Goal: Transaction & Acquisition: Purchase product/service

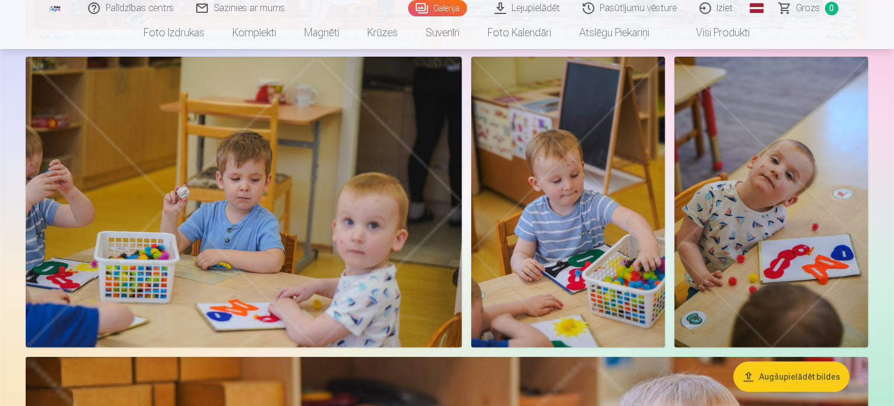
scroll to position [333, 0]
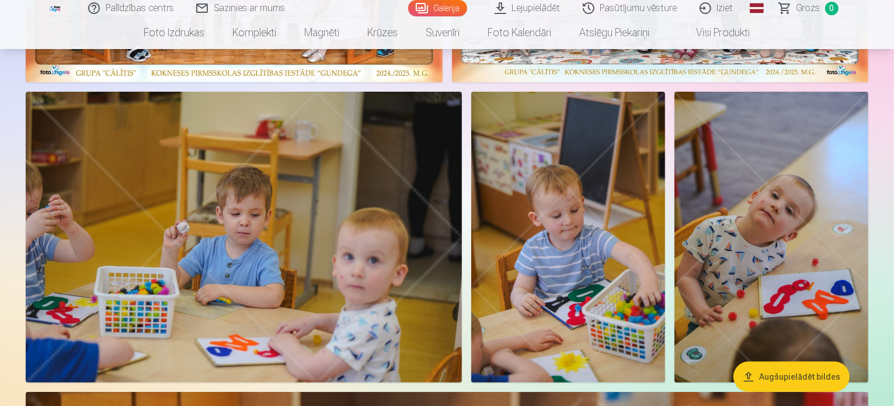
drag, startPoint x: 894, startPoint y: 9, endPoint x: 889, endPoint y: -11, distance: 21.3
click at [803, 11] on span "Grozs" at bounding box center [808, 8] width 24 height 14
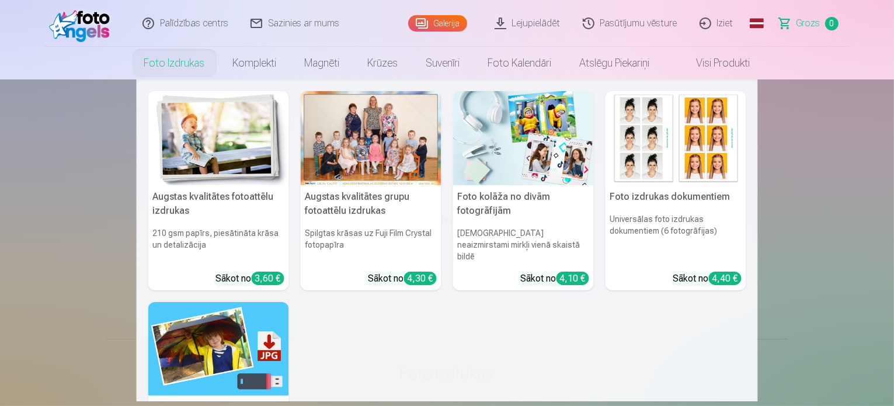
click at [173, 62] on link "Foto izdrukas" at bounding box center [174, 63] width 89 height 33
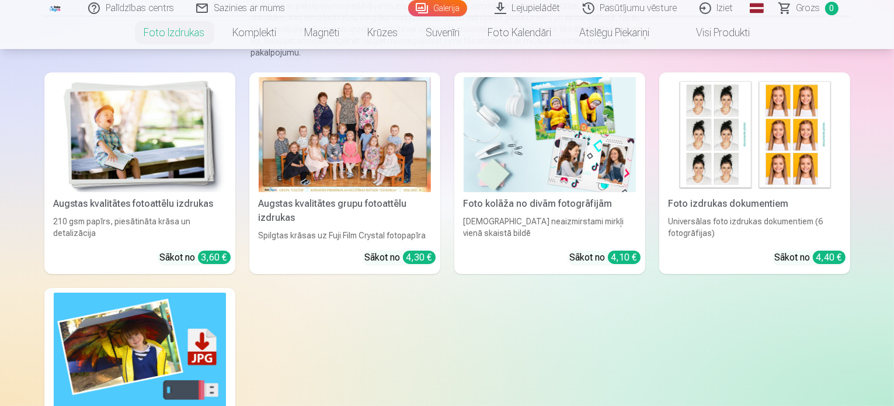
scroll to position [161, 0]
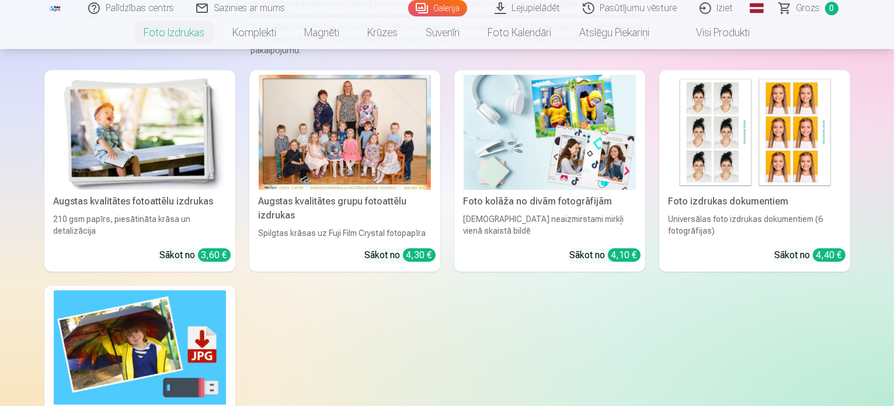
click at [401, 217] on div "Augstas kvalitātes grupu fotoattēlu izdrukas" at bounding box center [345, 208] width 182 height 28
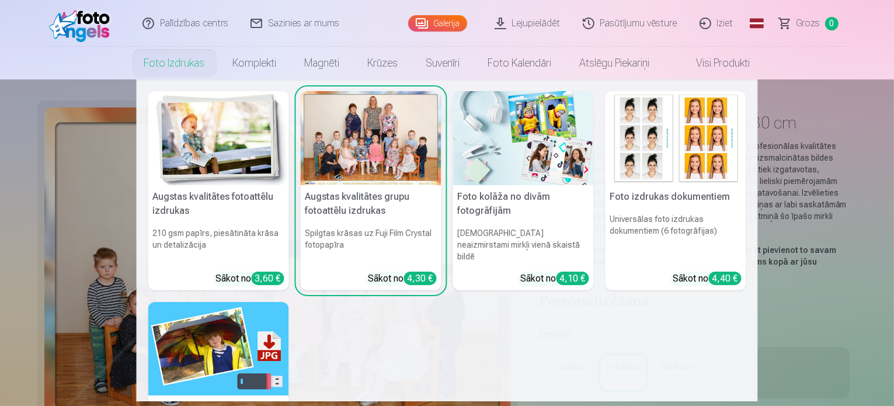
click at [775, 315] on nav "Augstas kvalitātes fotoattēlu izdrukas 210 gsm papīrs, piesātināta krāsa un det…" at bounding box center [447, 240] width 894 height 322
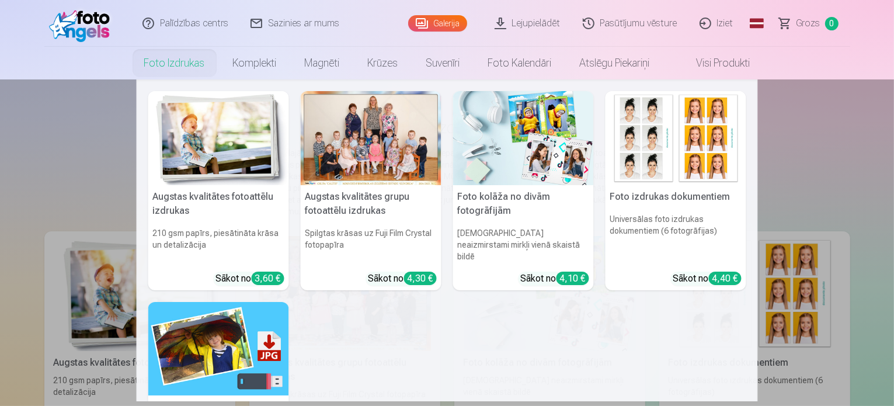
click at [349, 182] on div at bounding box center [371, 138] width 141 height 94
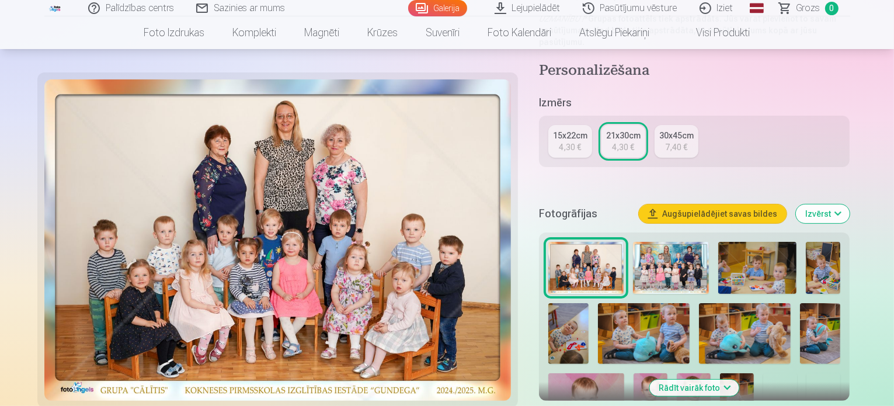
scroll to position [241, 0]
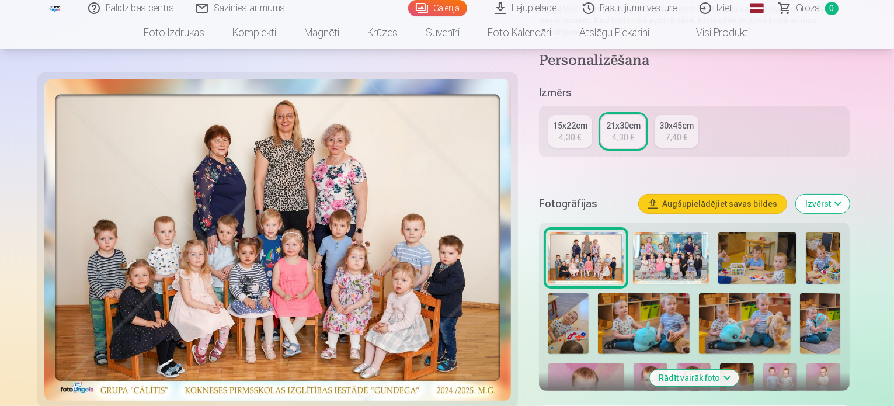
click at [684, 232] on img at bounding box center [671, 258] width 76 height 52
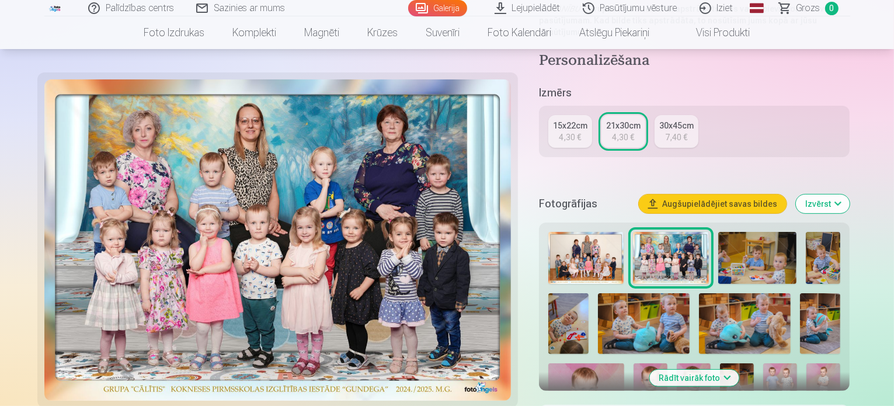
scroll to position [0, 0]
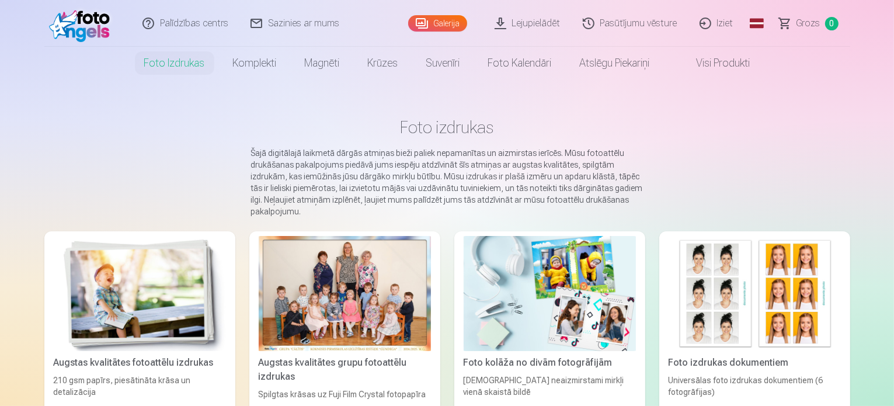
click at [404, 312] on div at bounding box center [345, 293] width 172 height 115
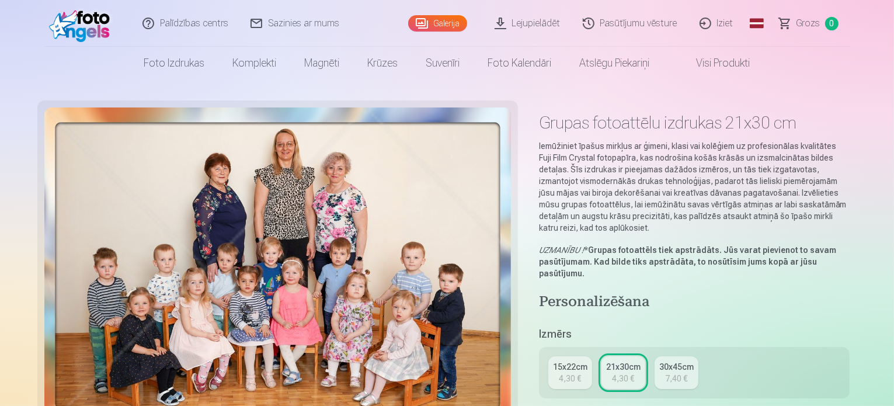
click at [592, 356] on link "15x22cm 4,30 €" at bounding box center [570, 372] width 44 height 33
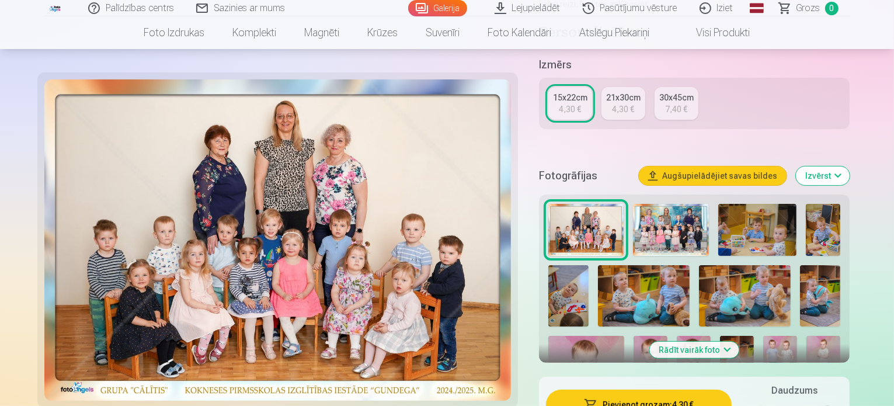
scroll to position [203, 0]
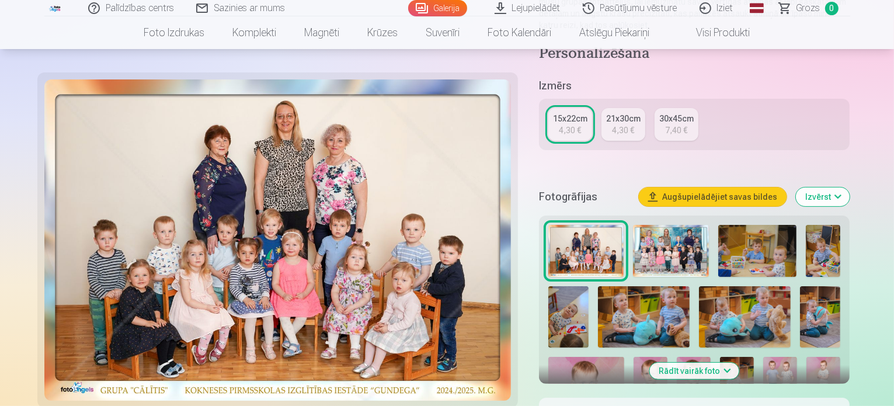
click at [629, 113] on div "21x30cm" at bounding box center [623, 119] width 34 height 12
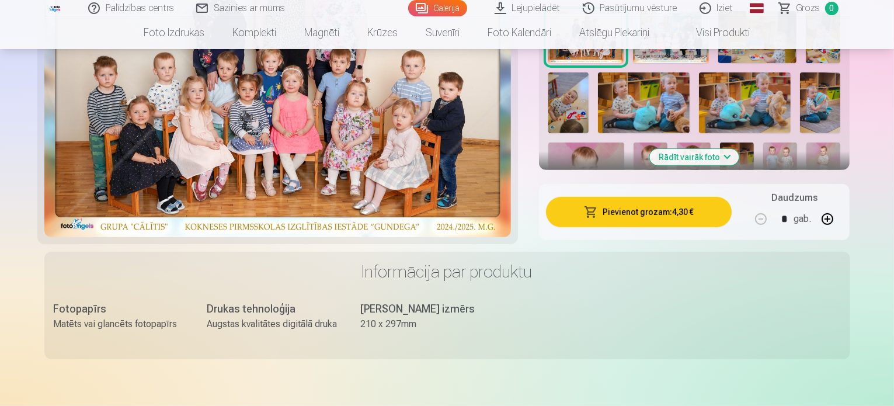
scroll to position [333, 0]
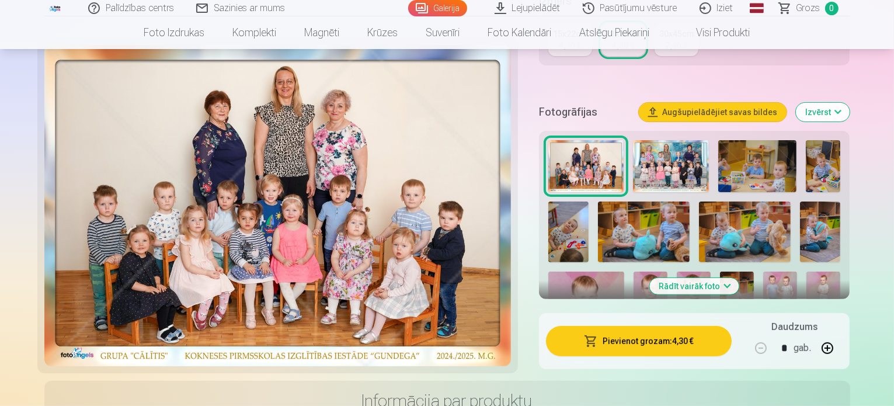
click at [841, 334] on button "button" at bounding box center [827, 348] width 28 height 28
type input "*"
click at [724, 326] on button "Pievienot grozam : 8,60 €" at bounding box center [639, 341] width 186 height 30
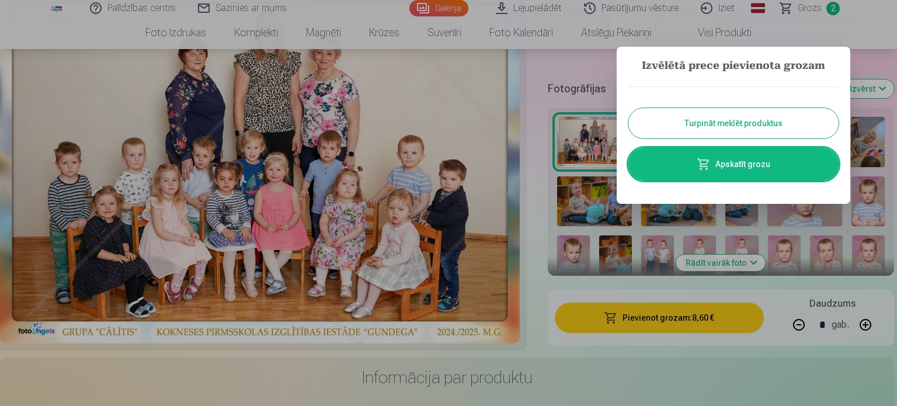
click at [535, 290] on div at bounding box center [448, 203] width 897 height 406
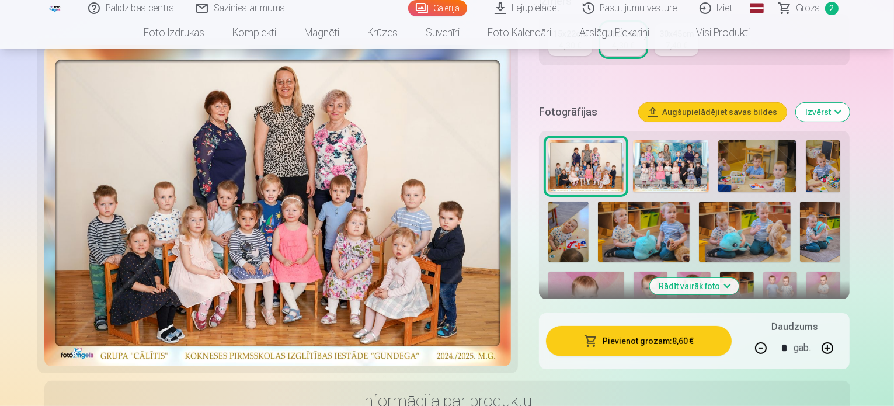
click at [771, 140] on img at bounding box center [757, 166] width 78 height 52
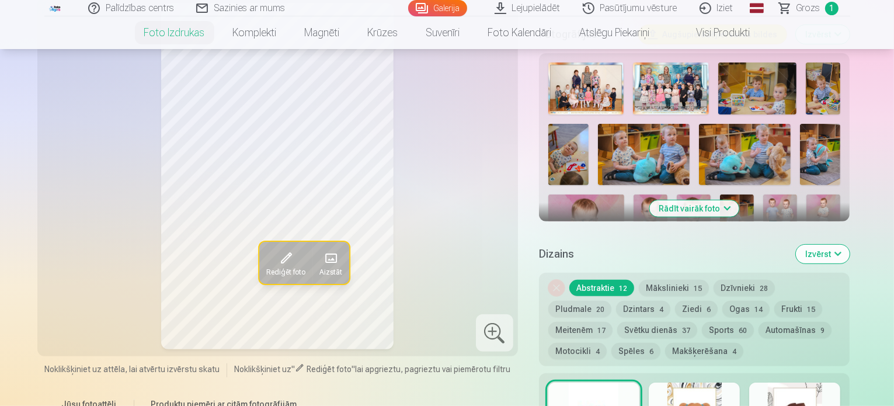
scroll to position [428, 0]
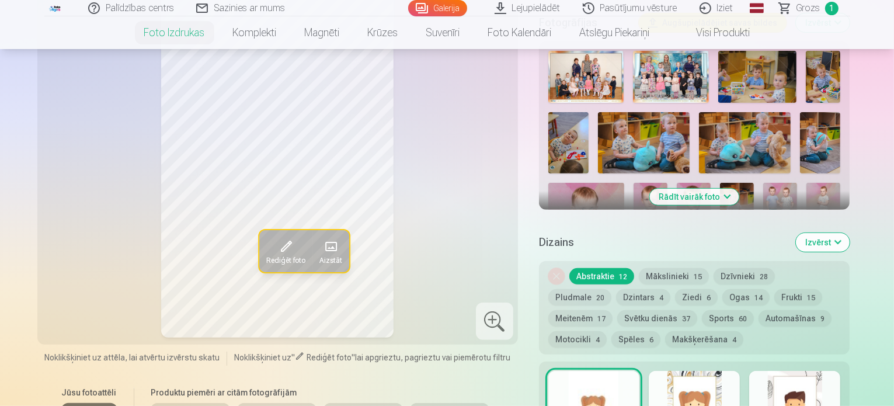
click at [738, 189] on button "Rādīt vairāk foto" at bounding box center [694, 197] width 89 height 16
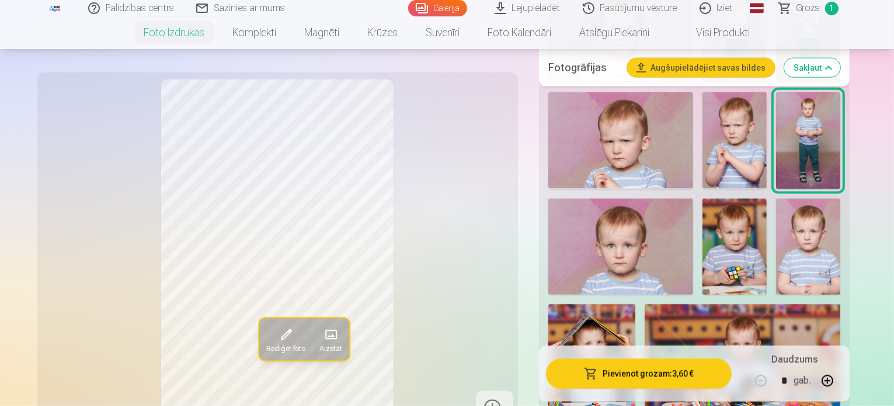
scroll to position [1494, 0]
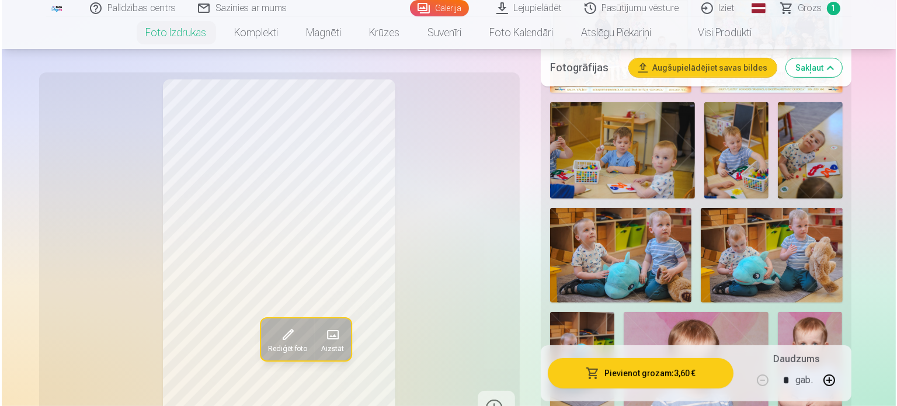
scroll to position [468, 0]
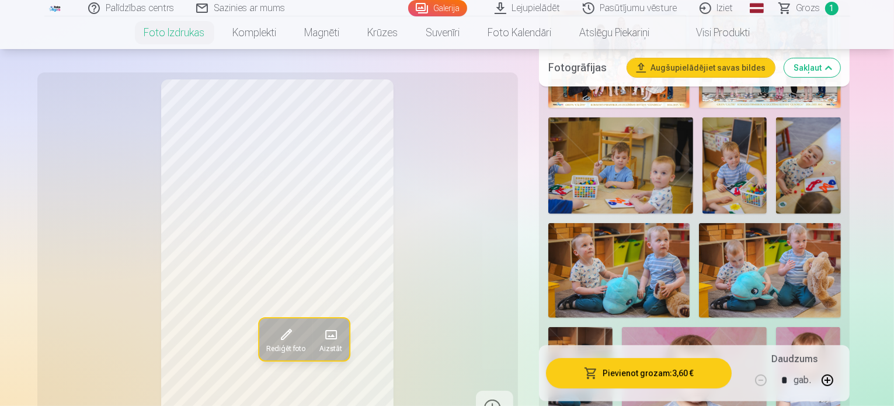
click at [649, 269] on img at bounding box center [618, 270] width 141 height 95
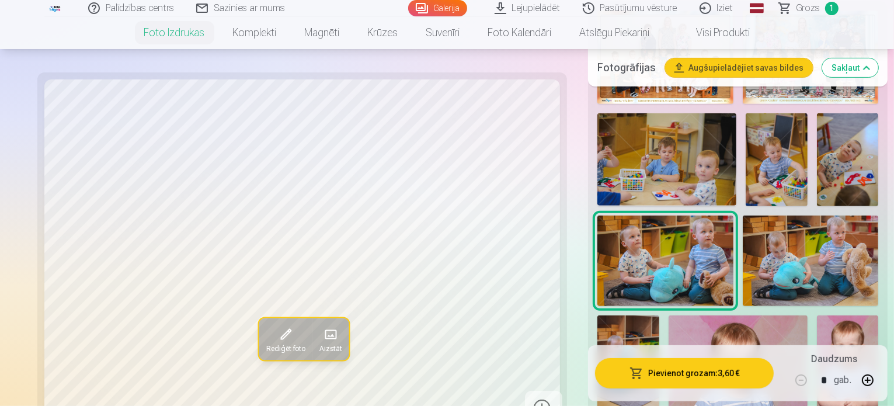
click at [719, 375] on button "Pievienot grozam : 3,60 €" at bounding box center [684, 373] width 179 height 30
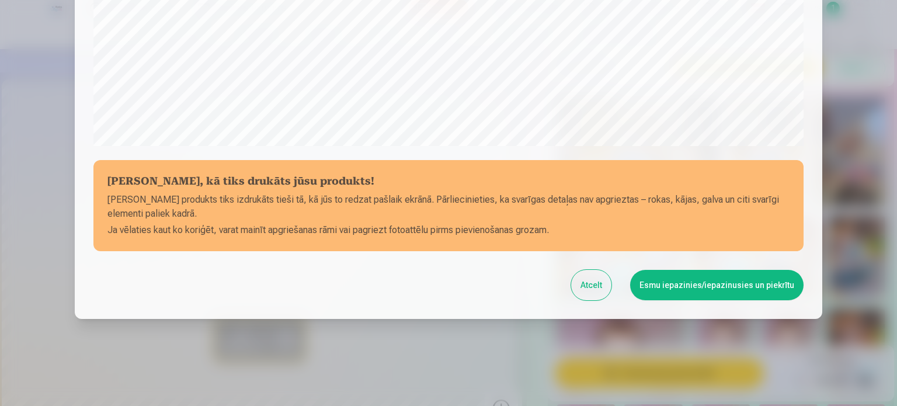
scroll to position [434, 0]
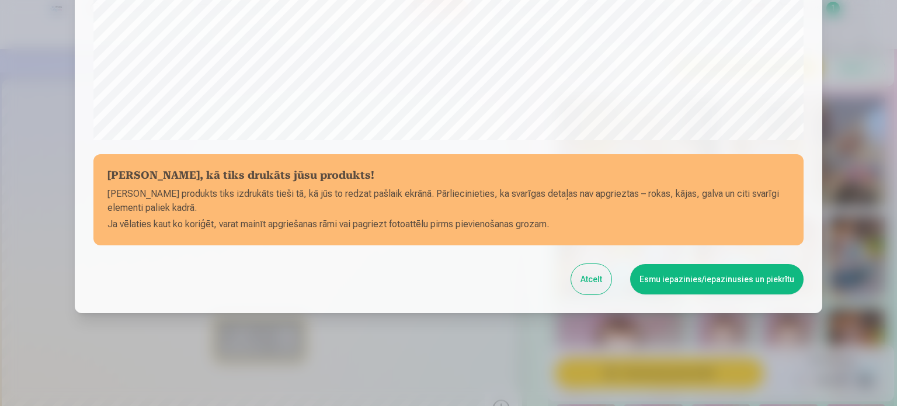
click at [595, 291] on button "Atcelt" at bounding box center [591, 279] width 40 height 30
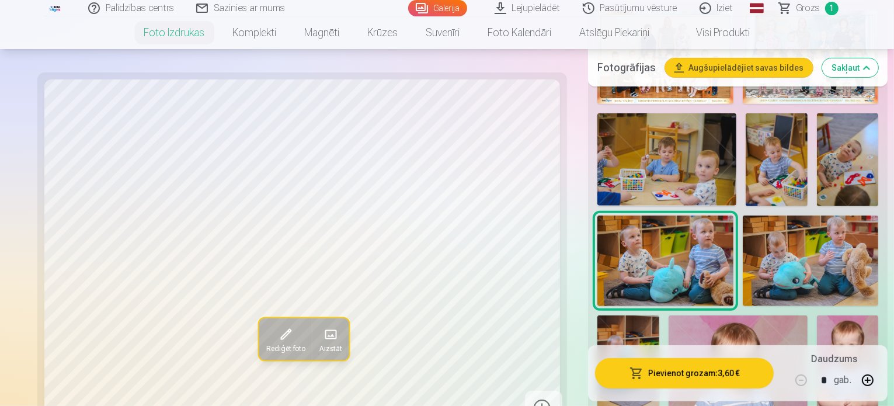
click at [626, 237] on img at bounding box center [665, 260] width 136 height 90
click at [635, 366] on button "Pievienot grozam : 3,60 €" at bounding box center [684, 373] width 179 height 30
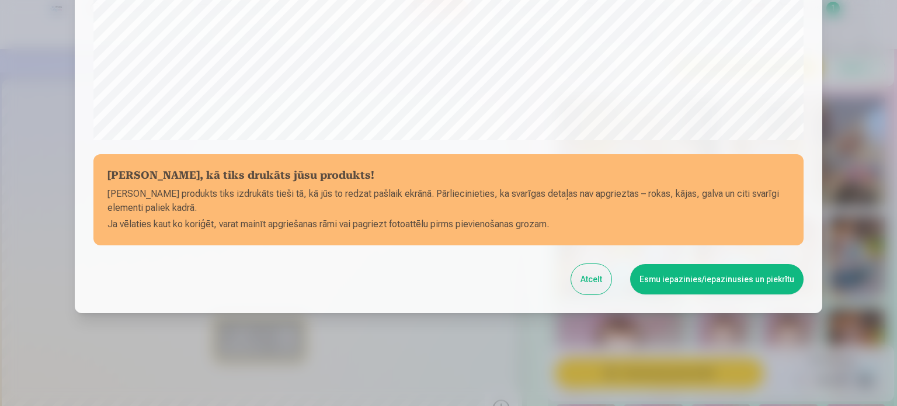
click at [651, 282] on button "Esmu iepazinies/iepazinusies un piekrītu" at bounding box center [716, 279] width 173 height 30
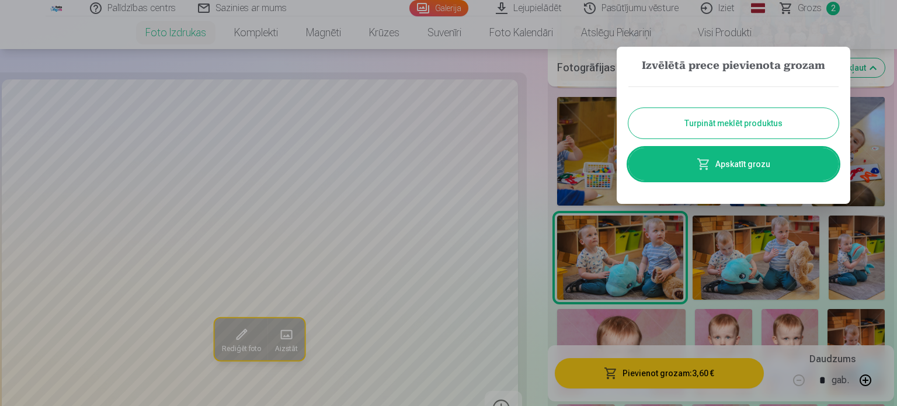
click at [731, 336] on div at bounding box center [448, 203] width 897 height 406
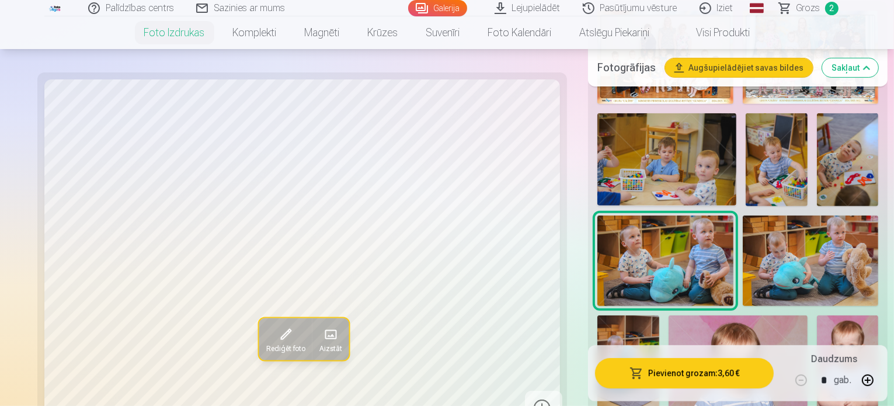
click at [817, 336] on img at bounding box center [848, 361] width 62 height 92
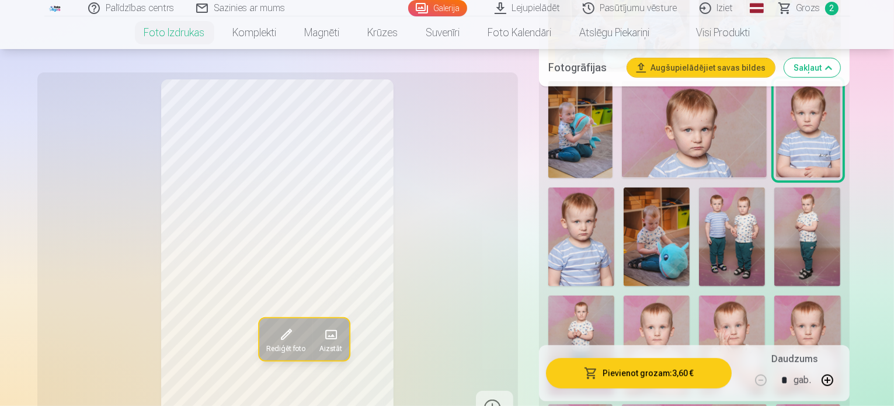
scroll to position [744, 0]
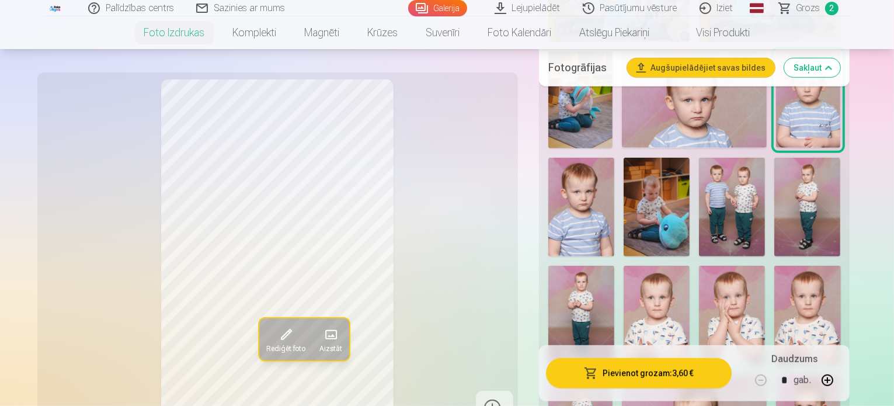
click at [689, 266] on img at bounding box center [656, 315] width 66 height 99
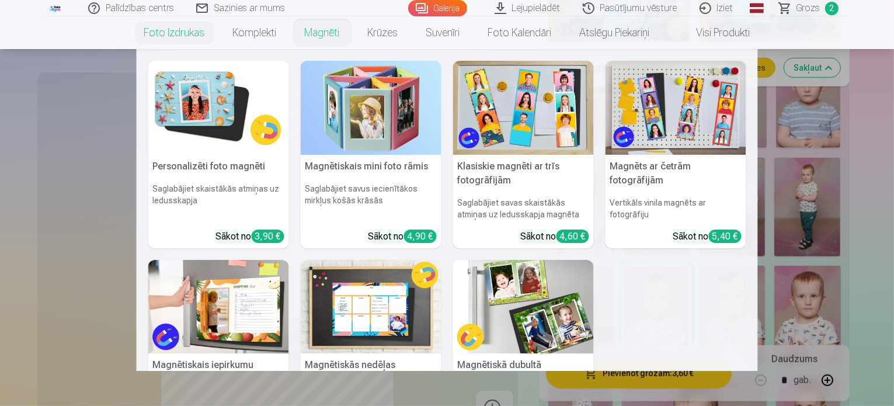
click at [325, 31] on link "Magnēti" at bounding box center [322, 32] width 63 height 33
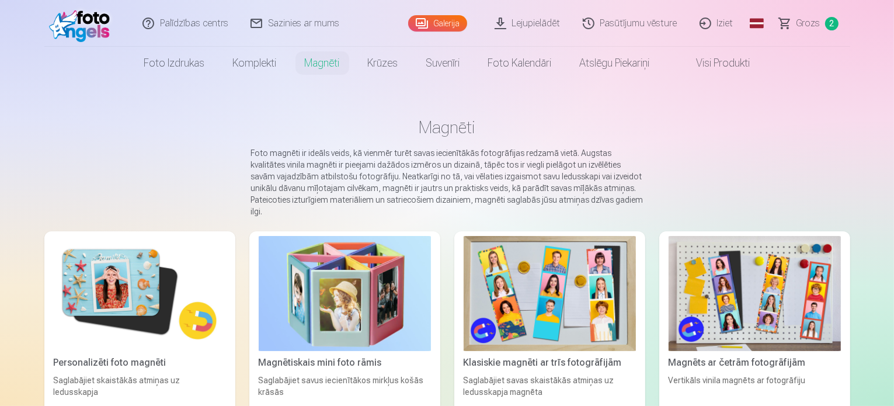
click at [85, 320] on img at bounding box center [140, 293] width 172 height 115
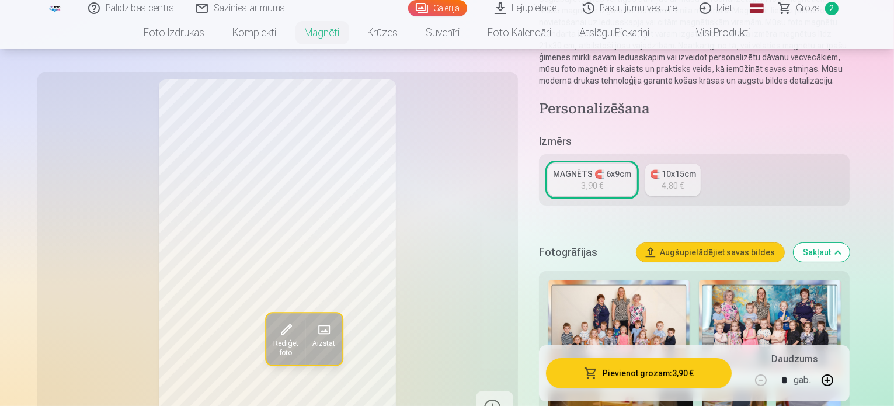
scroll to position [162, 0]
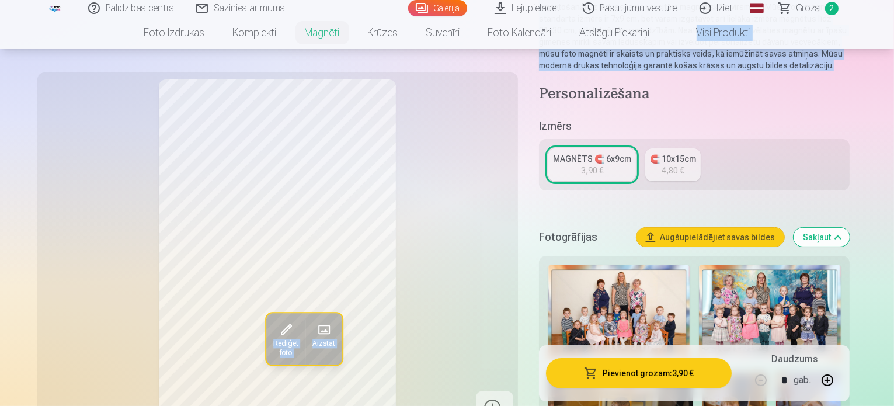
drag, startPoint x: 893, startPoint y: 22, endPoint x: 890, endPoint y: 60, distance: 38.1
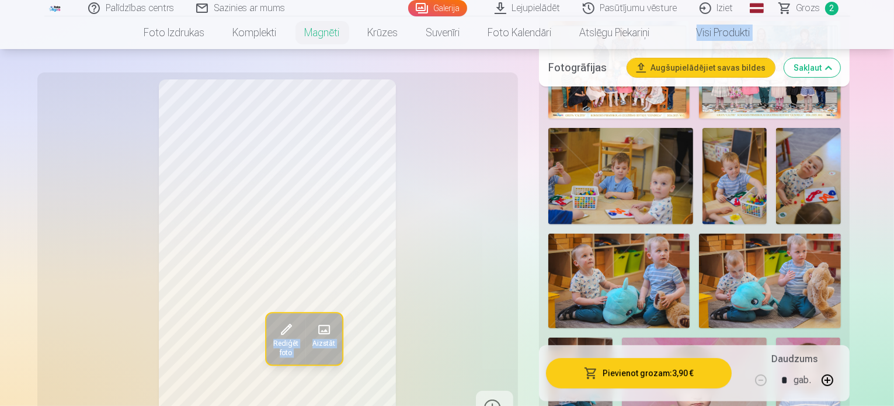
scroll to position [428, 0]
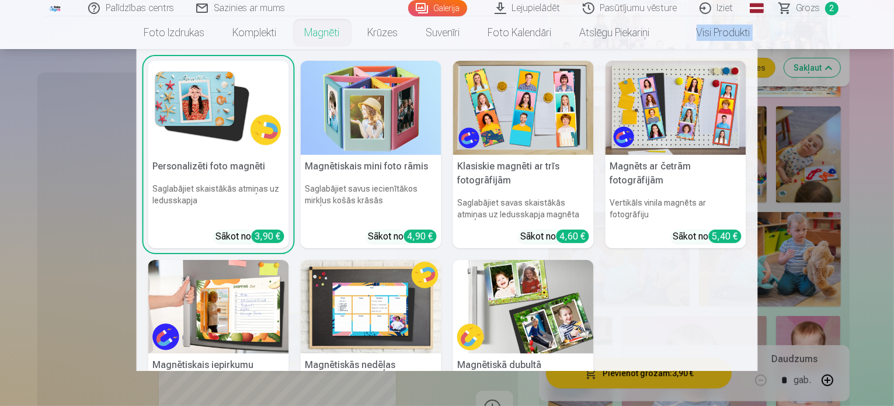
click at [511, 299] on img at bounding box center [523, 307] width 141 height 94
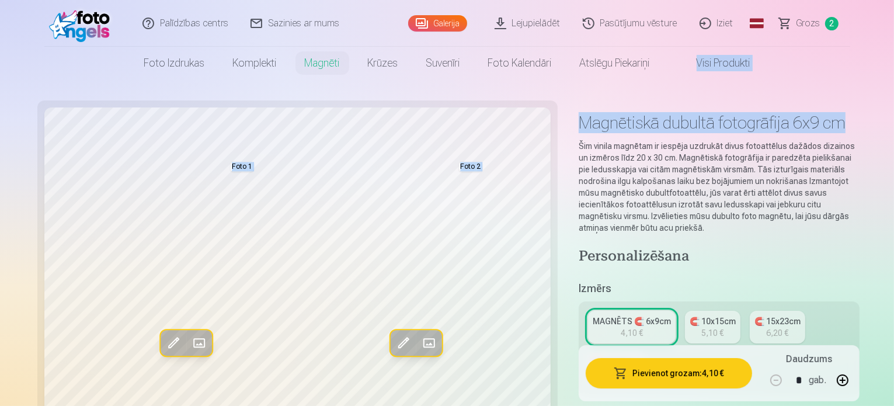
click at [702, 327] on div "5,10 €" at bounding box center [713, 333] width 22 height 12
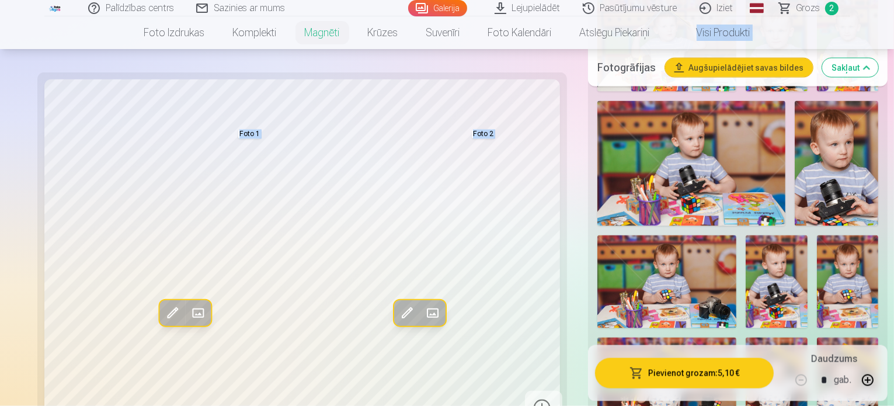
scroll to position [1877, 0]
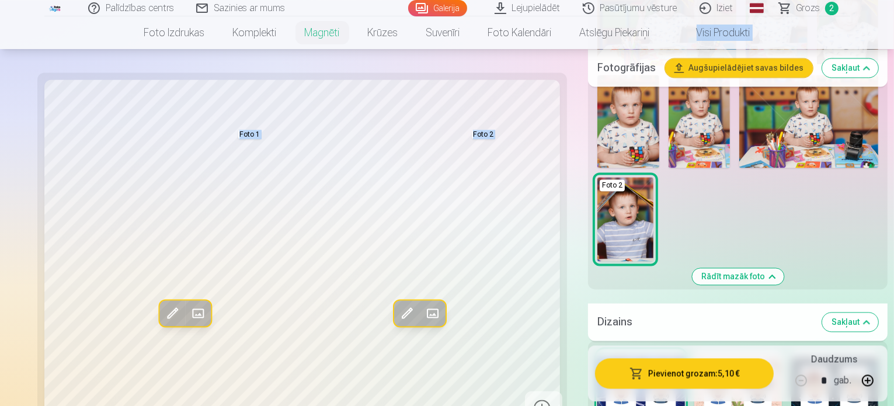
scroll to position [2257, 0]
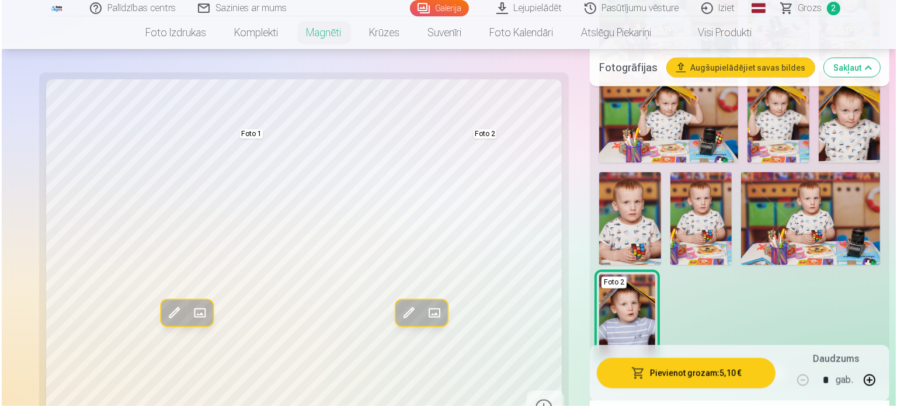
scroll to position [2136, 0]
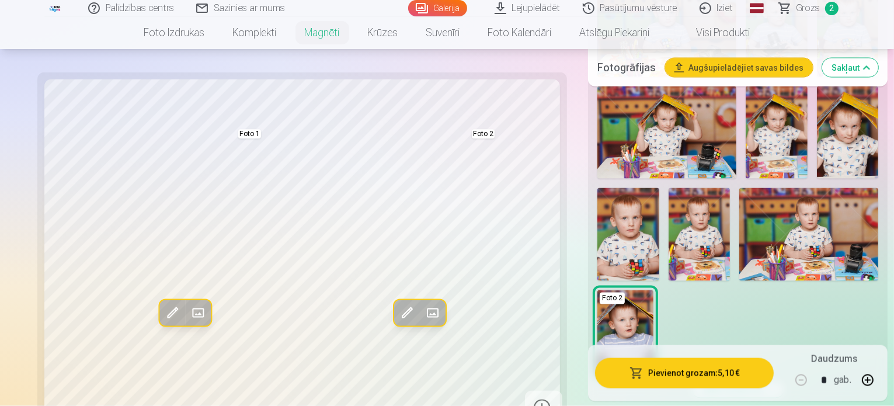
click at [163, 315] on span at bounding box center [172, 313] width 19 height 19
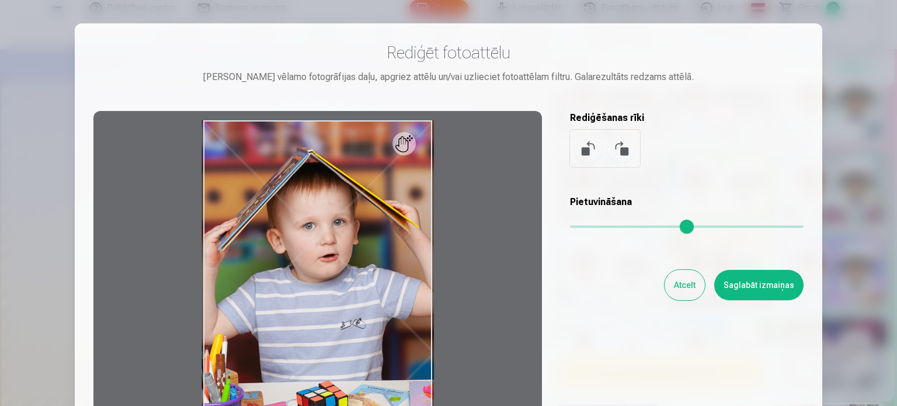
click at [680, 284] on button "Atcelt" at bounding box center [684, 285] width 40 height 30
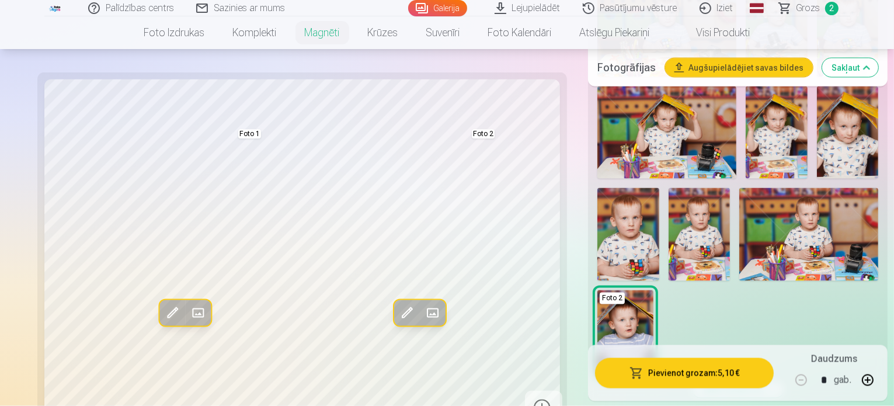
click at [189, 318] on span at bounding box center [198, 313] width 19 height 19
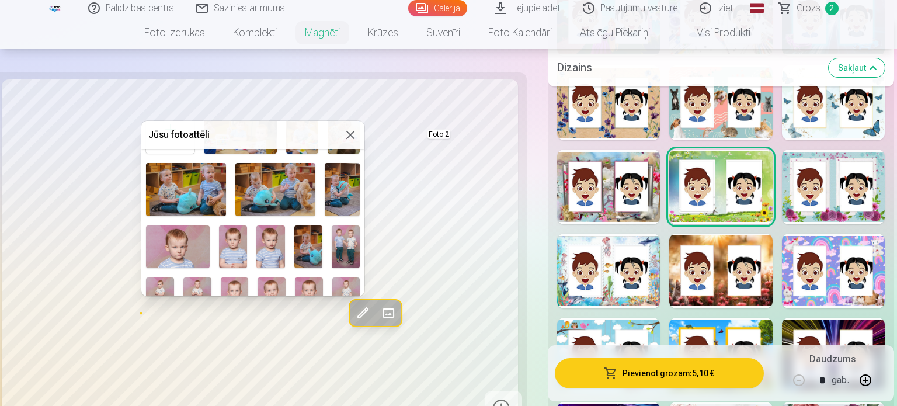
scroll to position [96, 0]
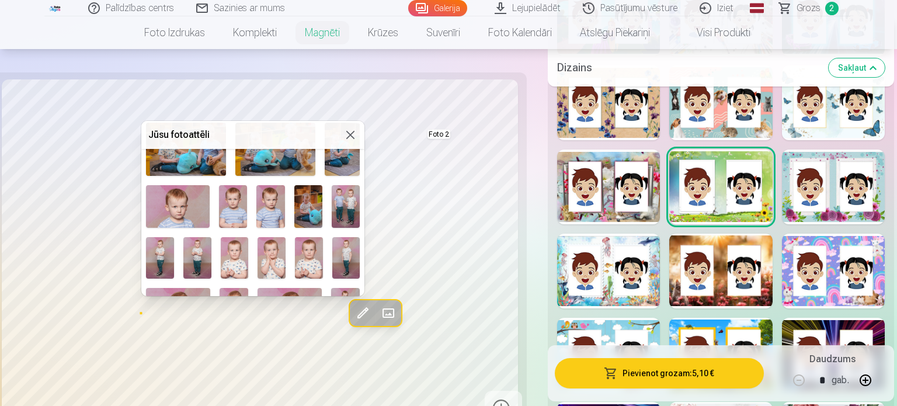
click at [233, 209] on img at bounding box center [233, 206] width 28 height 42
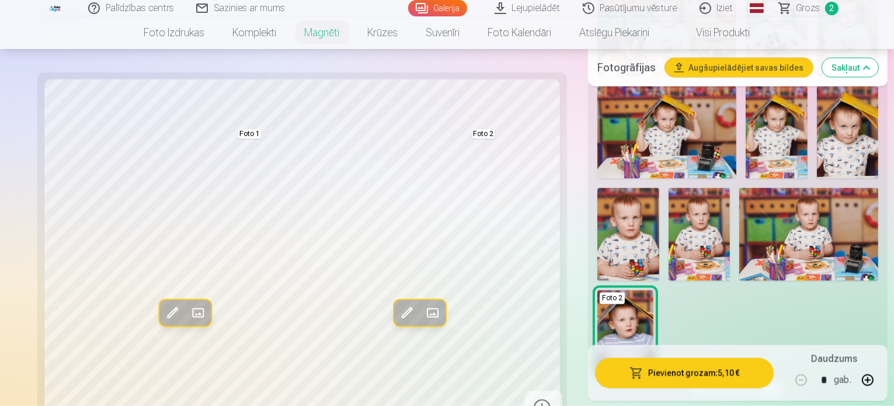
click at [397, 315] on span at bounding box center [406, 313] width 19 height 19
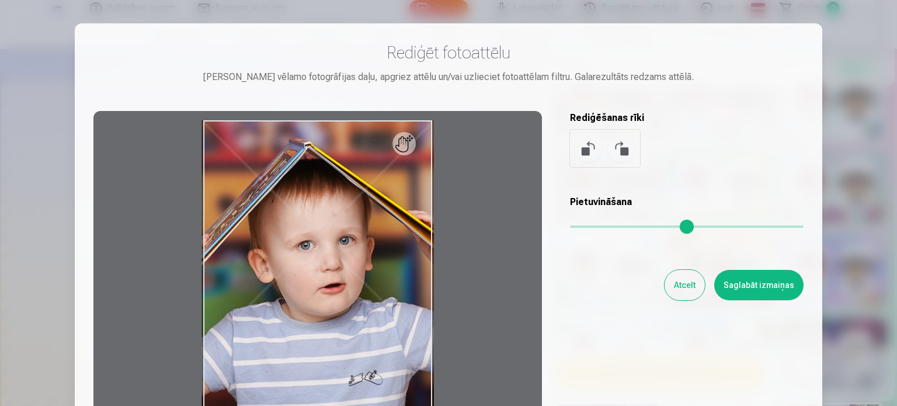
click at [687, 292] on button "Atcelt" at bounding box center [684, 285] width 40 height 30
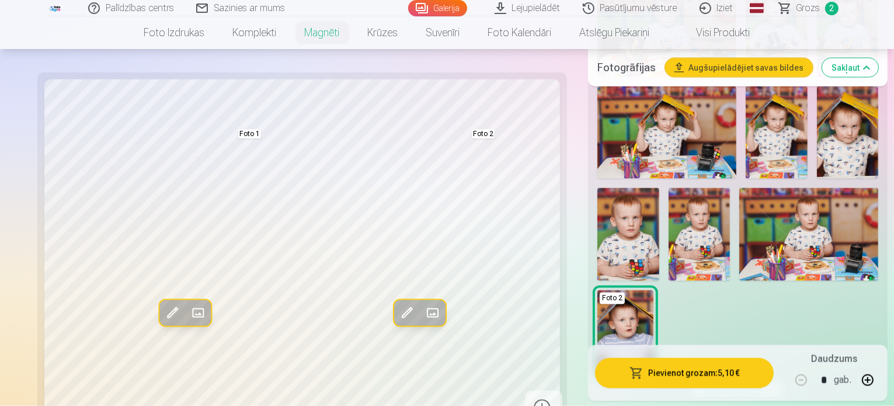
click at [423, 310] on span at bounding box center [432, 313] width 19 height 19
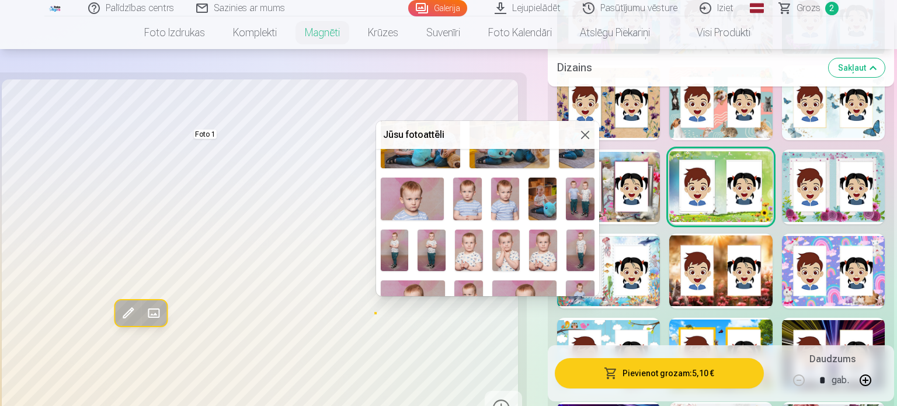
scroll to position [106, 0]
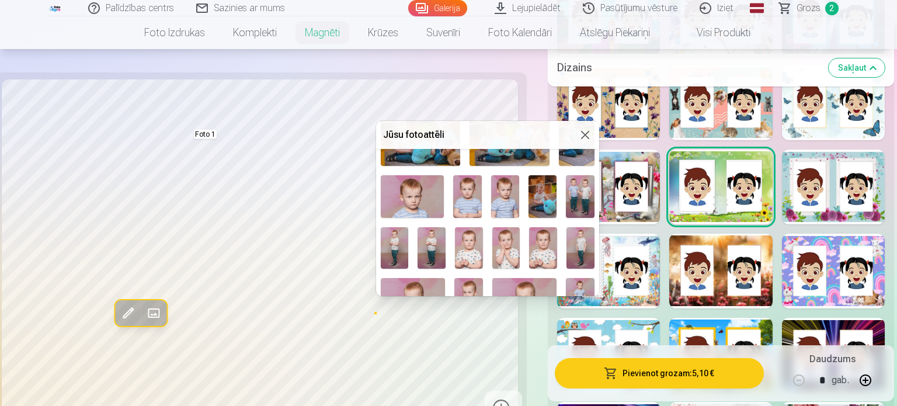
click at [468, 248] on img at bounding box center [469, 248] width 28 height 42
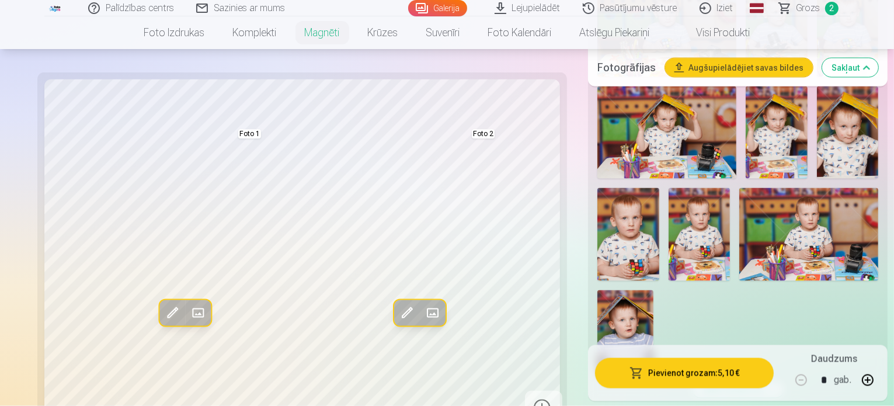
click at [397, 314] on span at bounding box center [406, 313] width 19 height 19
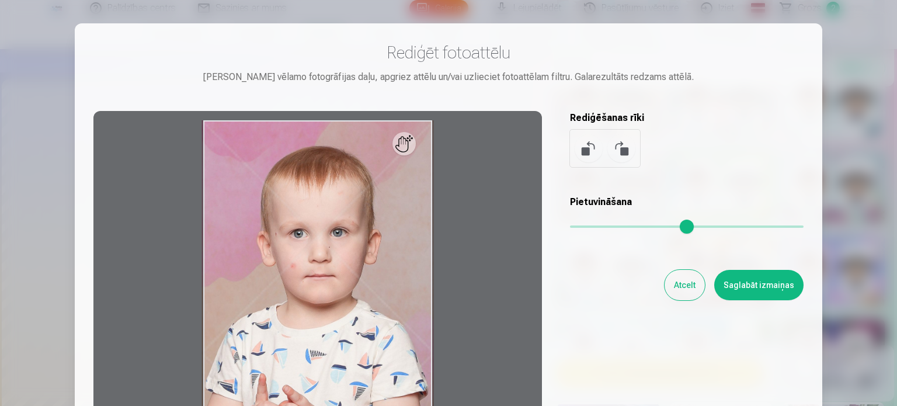
click at [668, 284] on button "Atcelt" at bounding box center [684, 285] width 40 height 30
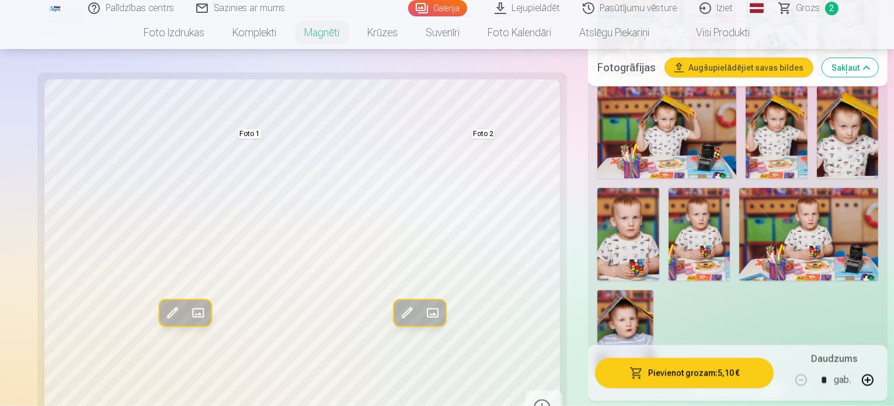
click at [397, 308] on span at bounding box center [406, 313] width 19 height 19
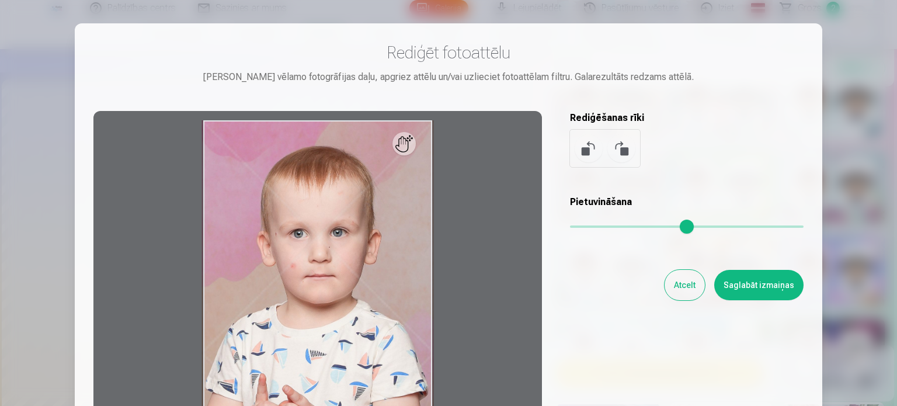
click at [678, 279] on button "Atcelt" at bounding box center [684, 285] width 40 height 30
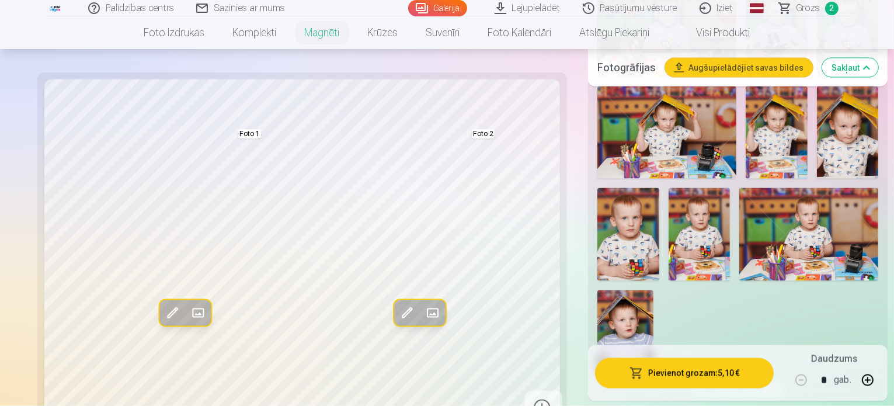
click at [423, 319] on span at bounding box center [432, 313] width 19 height 19
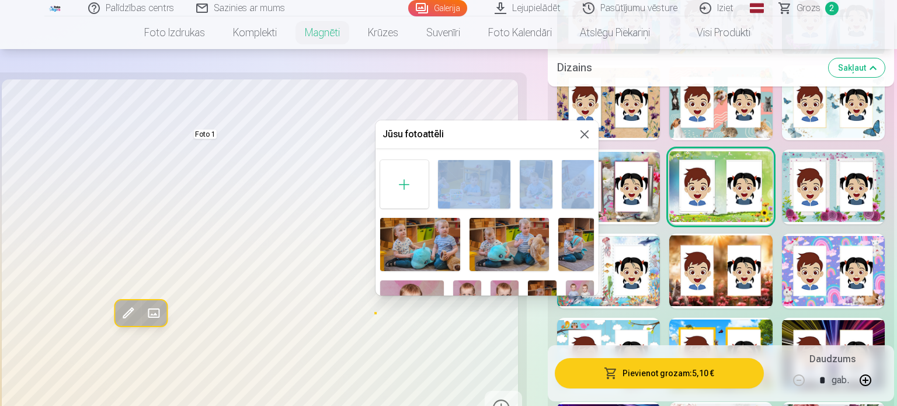
drag, startPoint x: 594, startPoint y: 148, endPoint x: 596, endPoint y: 165, distance: 17.6
click at [596, 165] on div "Jūsu fotoattēli Foto 2" at bounding box center [486, 207] width 223 height 175
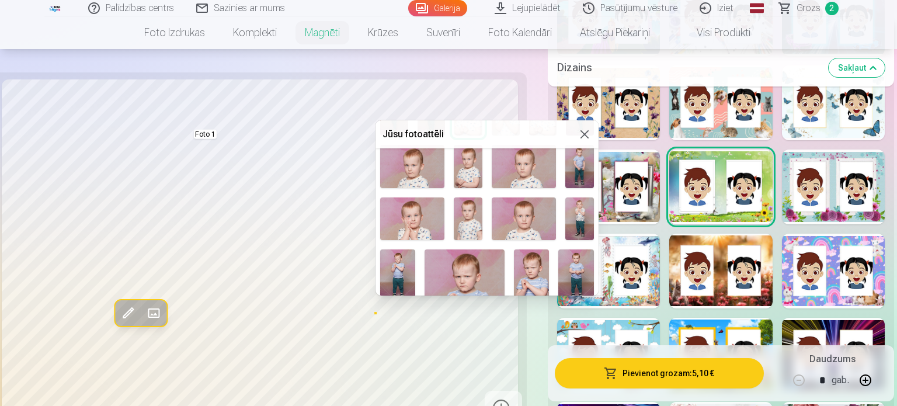
scroll to position [240, 0]
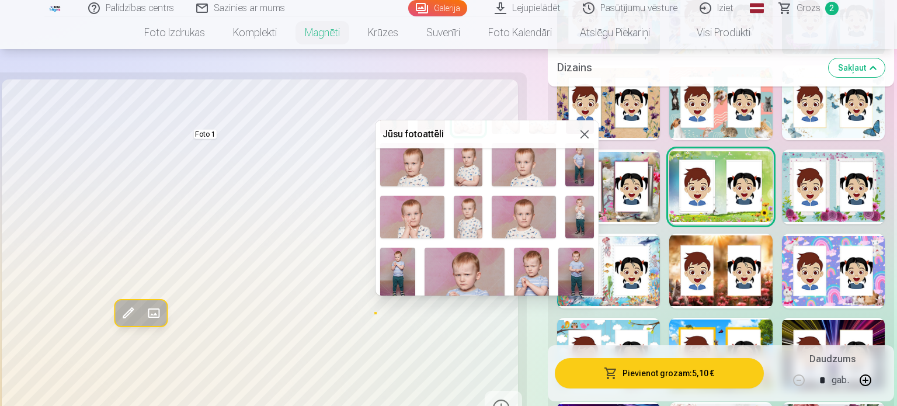
click at [536, 196] on img at bounding box center [524, 217] width 64 height 43
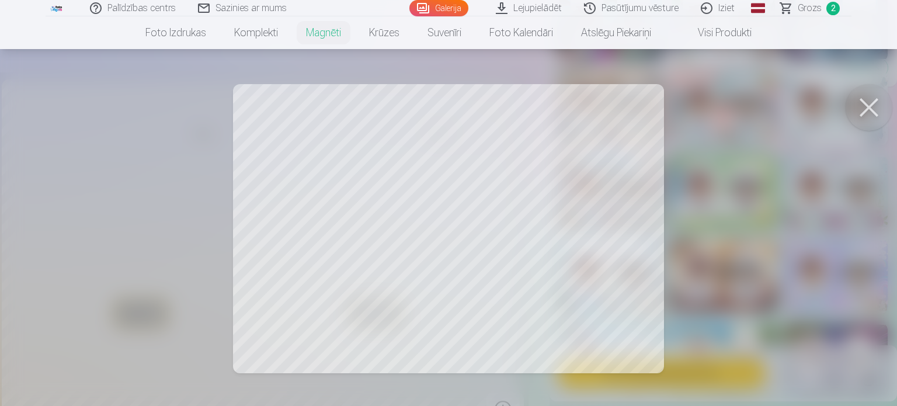
click at [544, 261] on div at bounding box center [448, 203] width 897 height 406
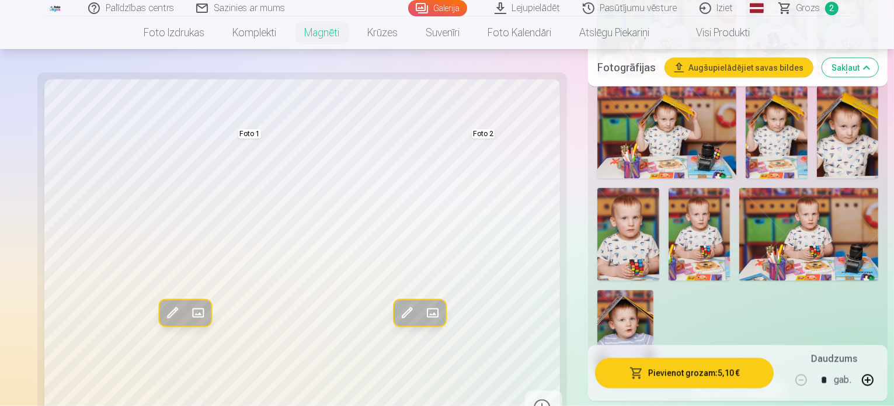
click at [397, 316] on span at bounding box center [406, 313] width 19 height 19
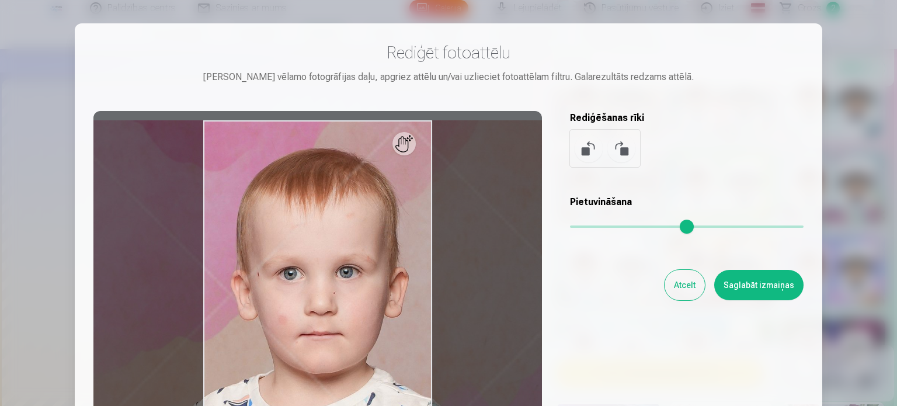
click at [682, 281] on button "Atcelt" at bounding box center [684, 285] width 40 height 30
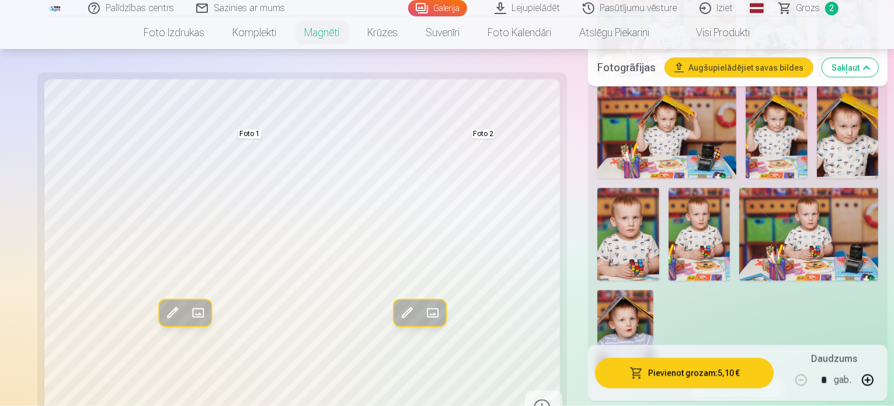
click at [163, 315] on span at bounding box center [172, 313] width 19 height 19
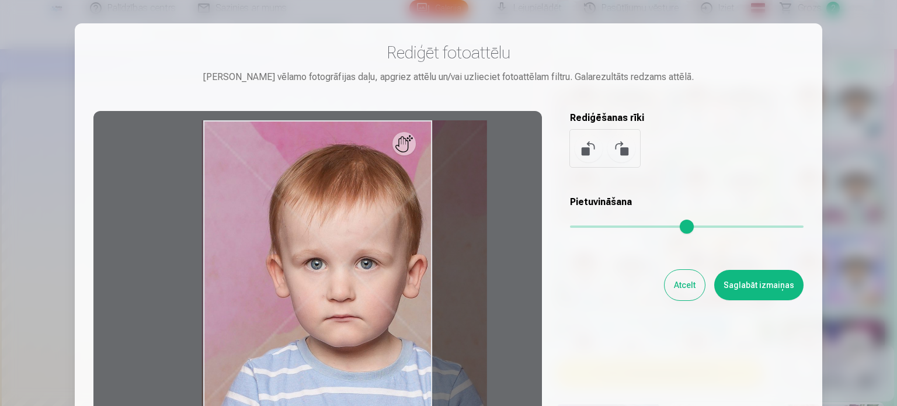
drag, startPoint x: 575, startPoint y: 228, endPoint x: 624, endPoint y: 231, distance: 49.1
click at [624, 228] on input "range" at bounding box center [687, 226] width 234 height 2
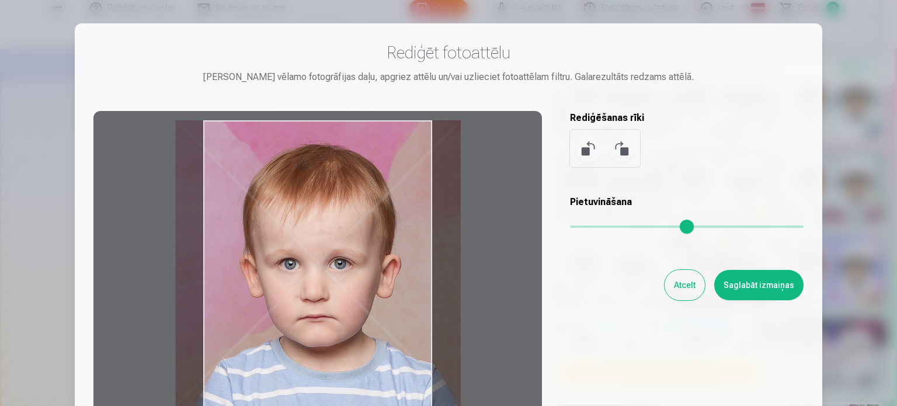
drag, startPoint x: 299, startPoint y: 260, endPoint x: 273, endPoint y: 263, distance: 26.4
click at [273, 263] on div at bounding box center [317, 294] width 448 height 367
type input "****"
click at [752, 296] on button "Saglabāt izmaiņas" at bounding box center [758, 285] width 89 height 30
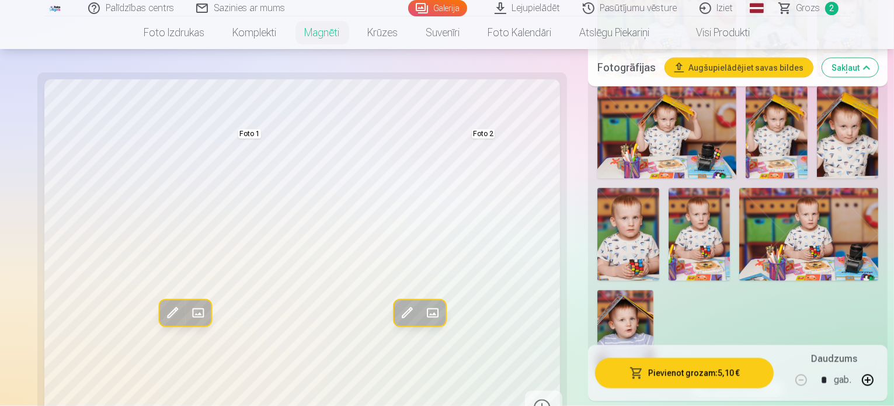
click at [423, 313] on span at bounding box center [432, 313] width 19 height 19
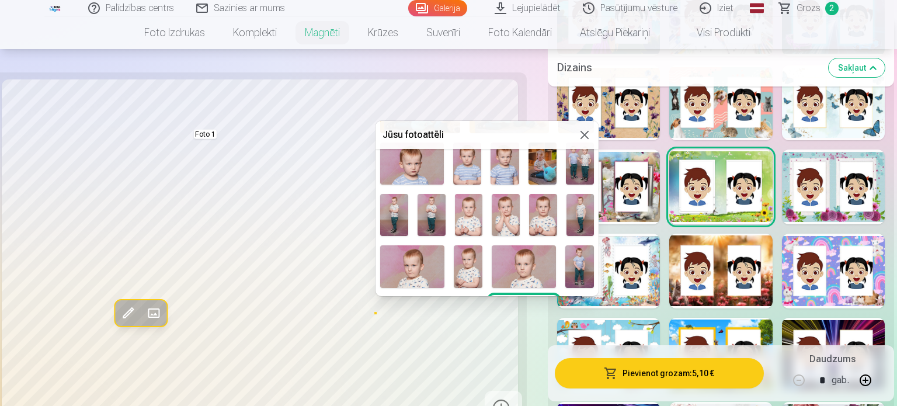
scroll to position [140, 0]
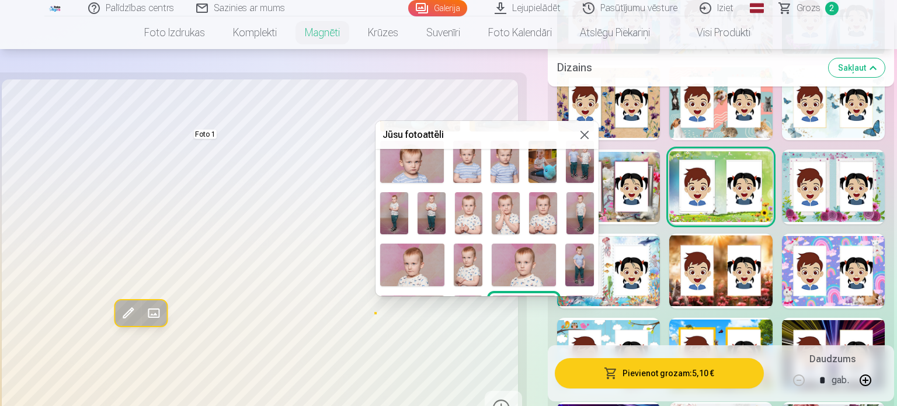
click at [531, 253] on img at bounding box center [524, 264] width 64 height 43
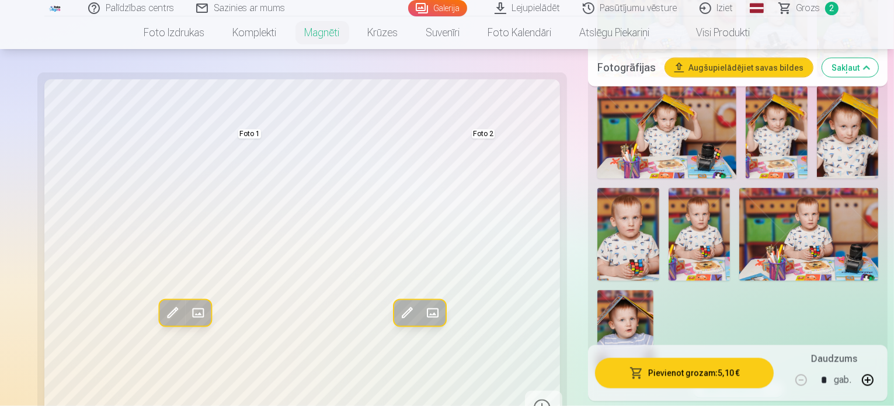
click at [423, 312] on span at bounding box center [432, 313] width 19 height 19
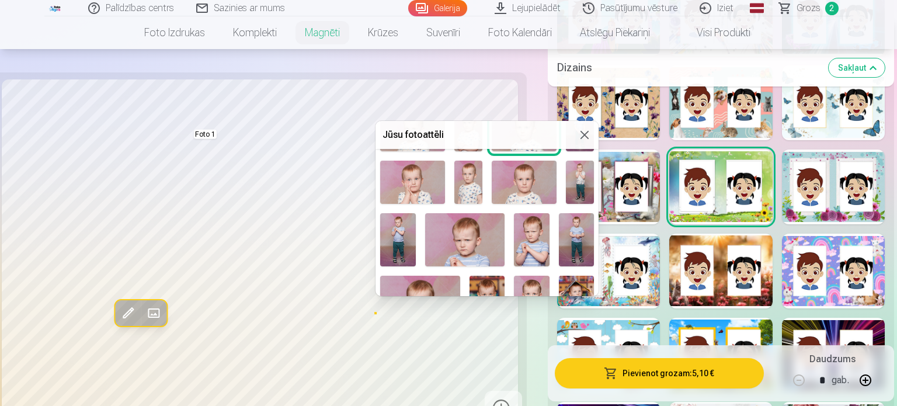
scroll to position [276, 0]
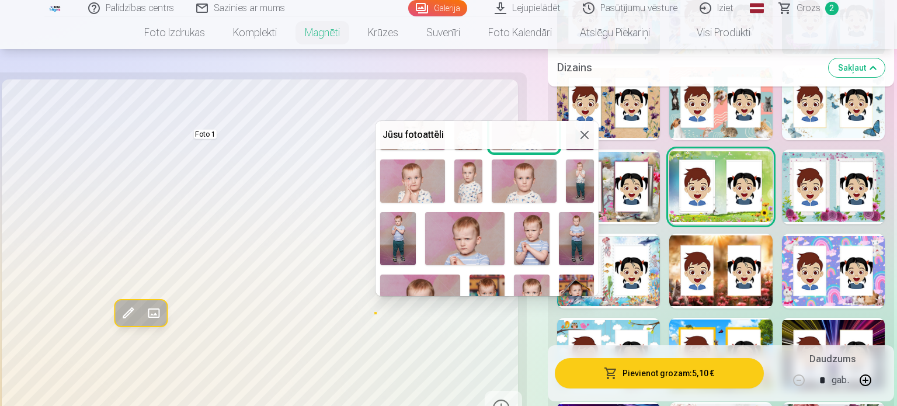
click at [531, 184] on img at bounding box center [524, 180] width 64 height 43
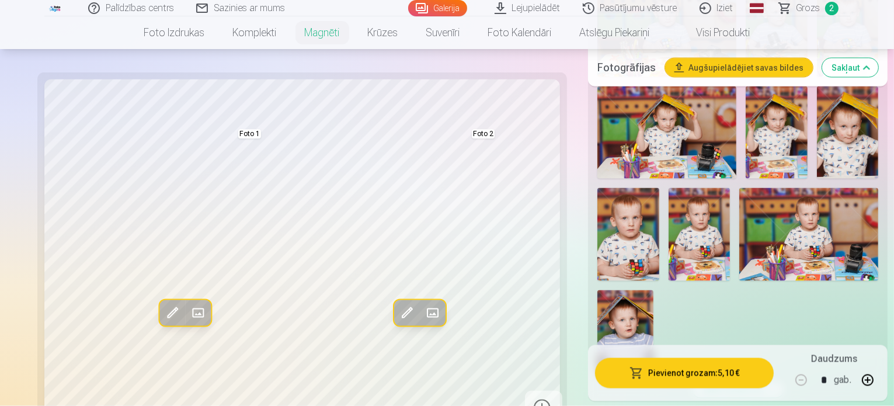
click at [397, 308] on span at bounding box center [406, 313] width 19 height 19
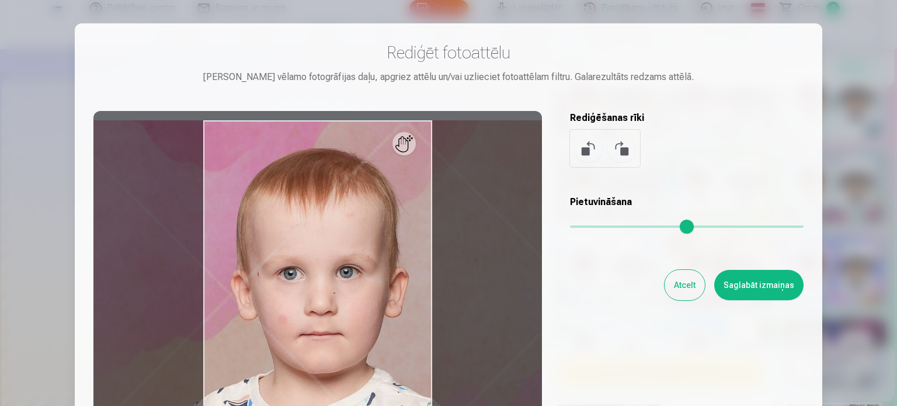
click at [681, 291] on button "Atcelt" at bounding box center [684, 285] width 40 height 30
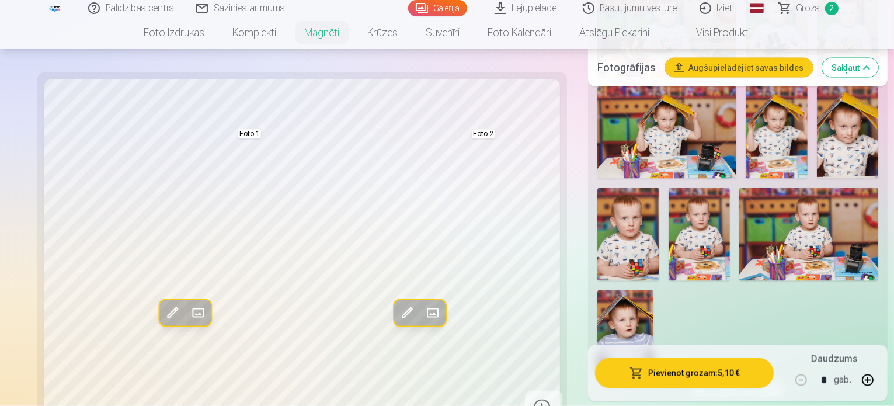
click at [397, 316] on span at bounding box center [406, 313] width 19 height 19
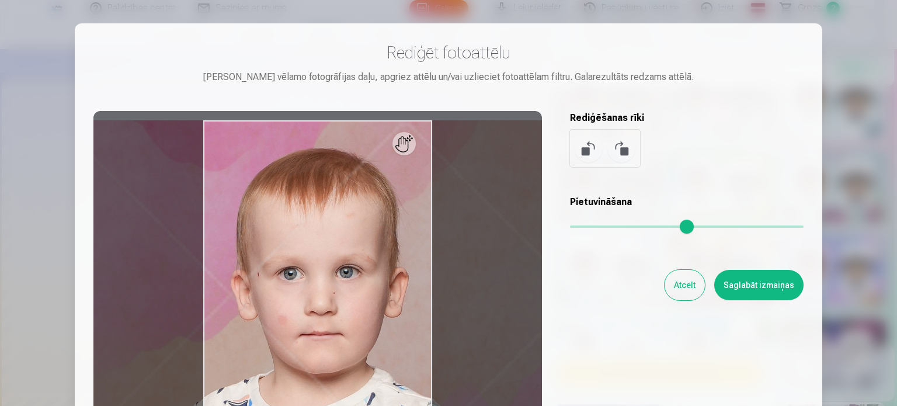
click at [687, 285] on button "Atcelt" at bounding box center [684, 285] width 40 height 30
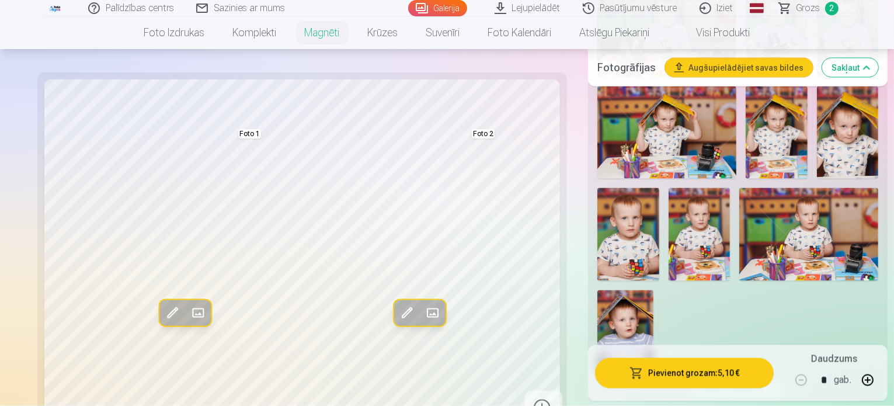
click at [423, 310] on span at bounding box center [432, 313] width 19 height 19
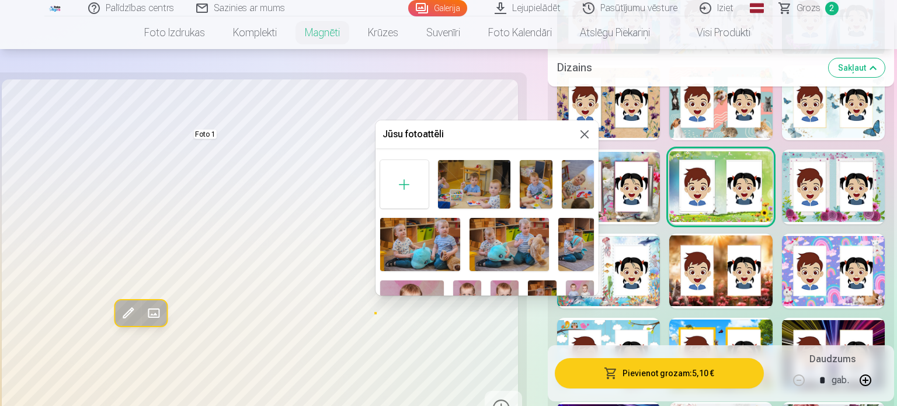
drag, startPoint x: 598, startPoint y: 152, endPoint x: 601, endPoint y: 175, distance: 22.9
click at [601, 175] on div at bounding box center [448, 203] width 897 height 406
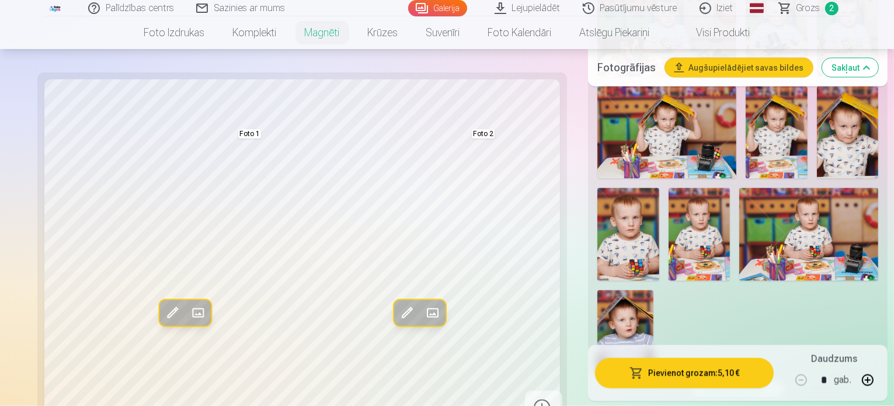
click at [423, 305] on span at bounding box center [432, 313] width 19 height 19
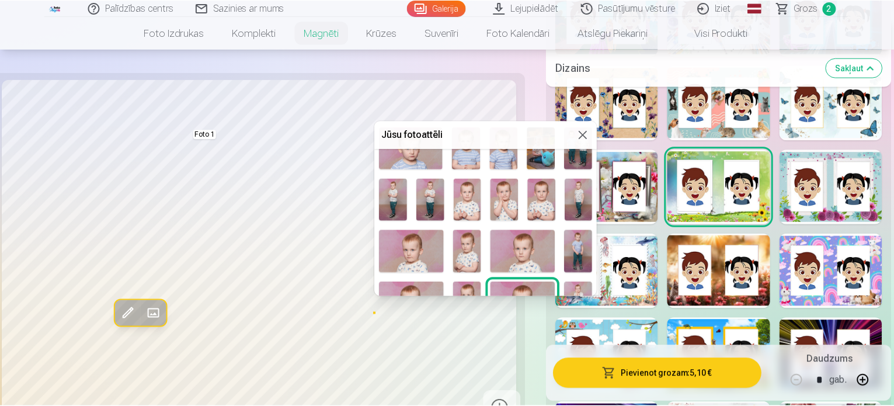
scroll to position [144, 0]
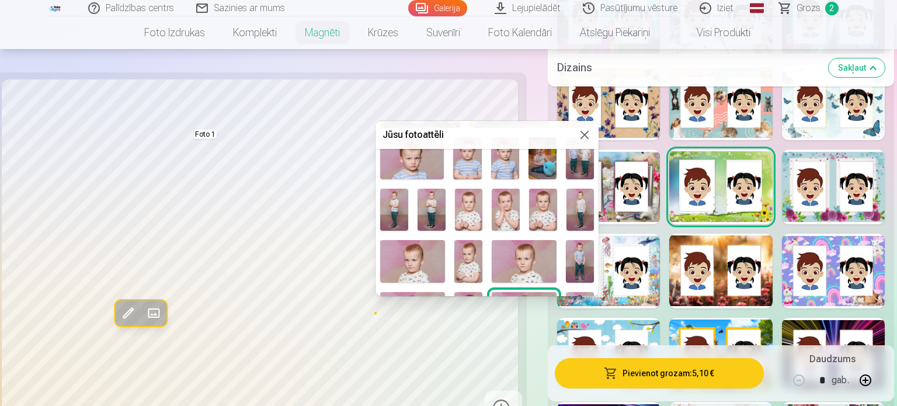
drag, startPoint x: 600, startPoint y: 189, endPoint x: 602, endPoint y: 221, distance: 32.8
click at [602, 221] on div at bounding box center [448, 203] width 897 height 406
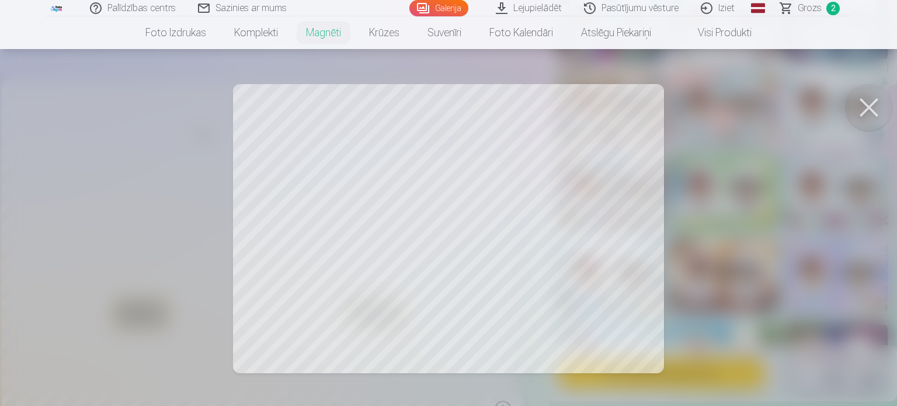
click at [873, 110] on button at bounding box center [868, 107] width 47 height 47
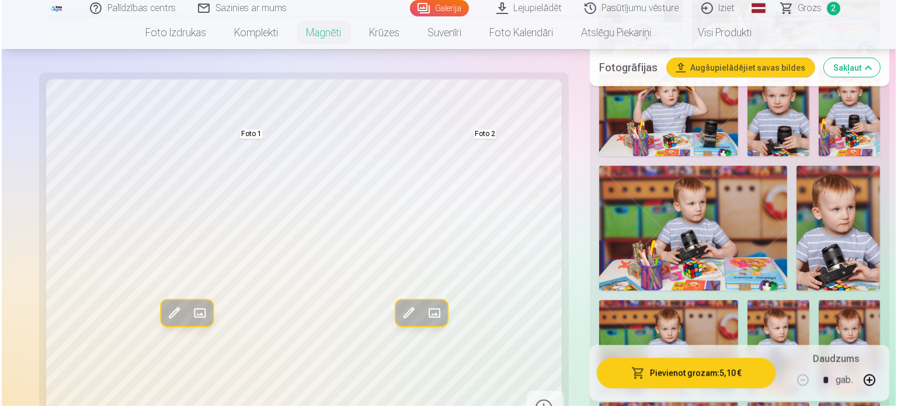
scroll to position [1852, 0]
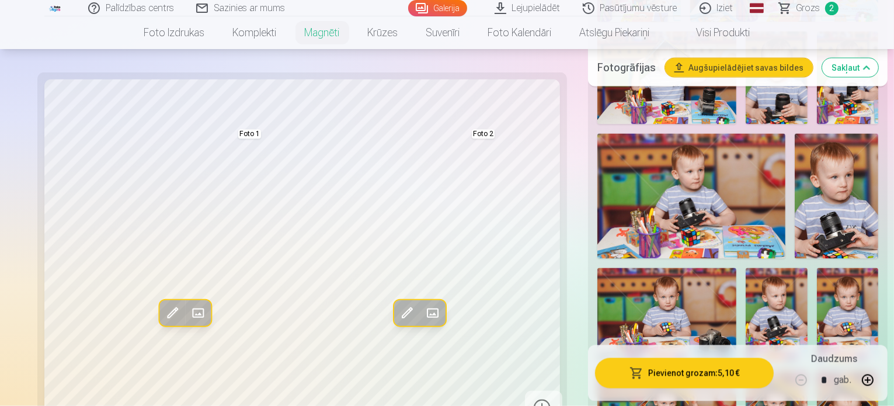
click at [163, 308] on span at bounding box center [172, 313] width 19 height 19
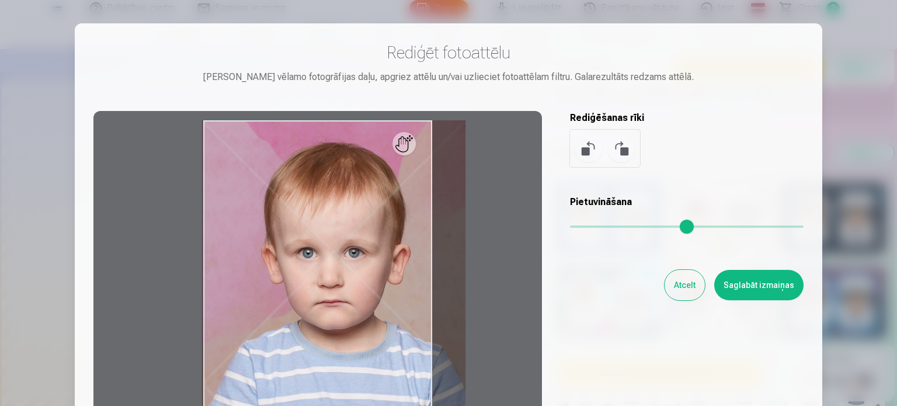
click at [602, 228] on input "range" at bounding box center [687, 226] width 234 height 2
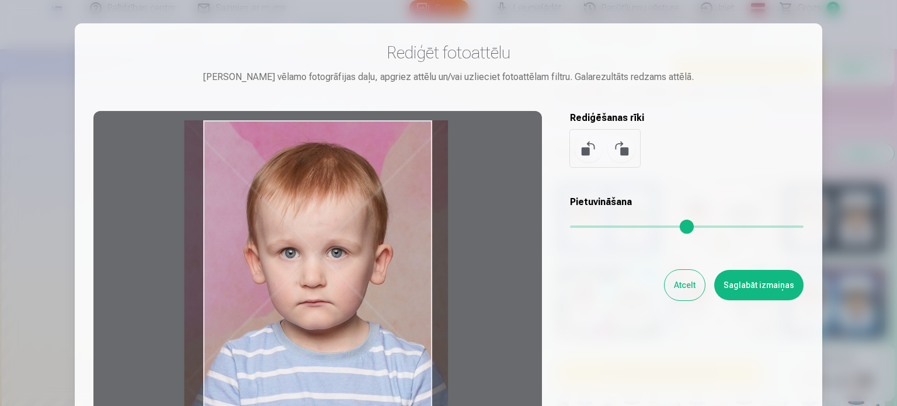
drag, startPoint x: 363, startPoint y: 287, endPoint x: 346, endPoint y: 304, distance: 24.8
click at [346, 304] on div at bounding box center [317, 294] width 448 height 367
type input "****"
click at [785, 288] on button "Saglabāt izmaiņas" at bounding box center [758, 285] width 89 height 30
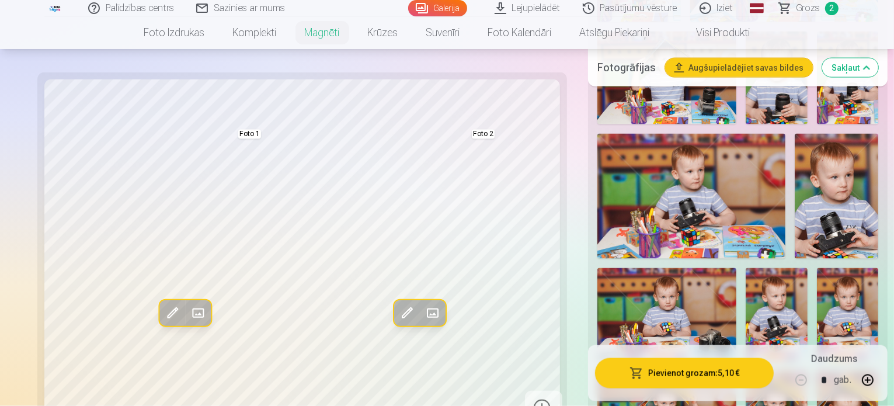
click at [189, 315] on span at bounding box center [198, 313] width 19 height 19
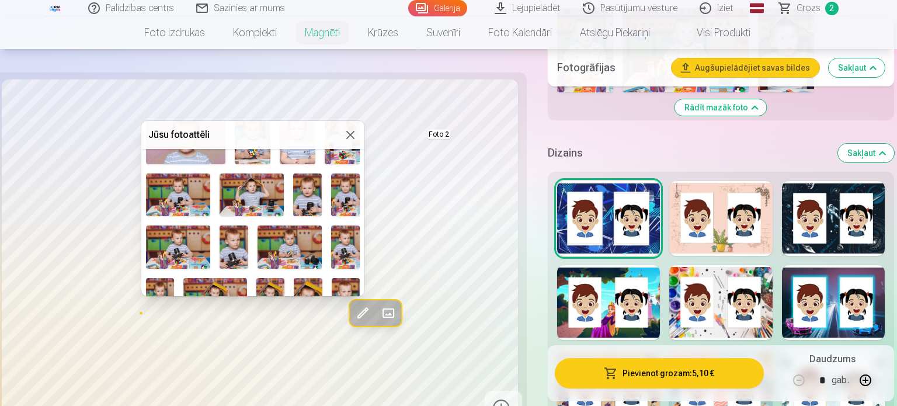
scroll to position [480, 0]
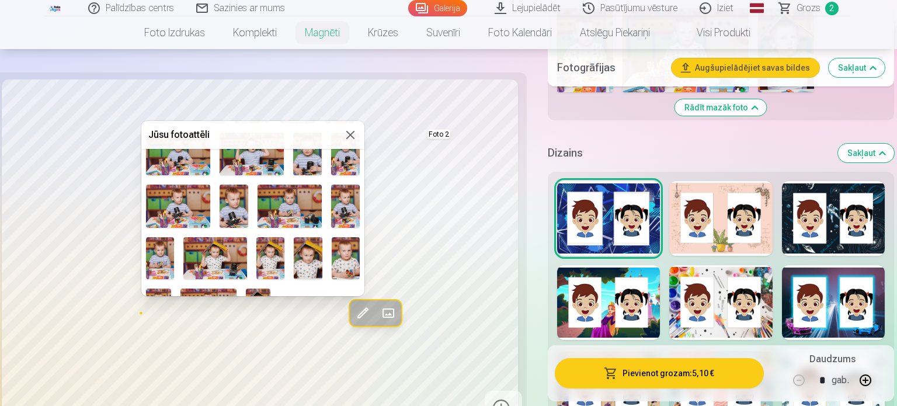
click at [538, 193] on div at bounding box center [448, 203] width 897 height 406
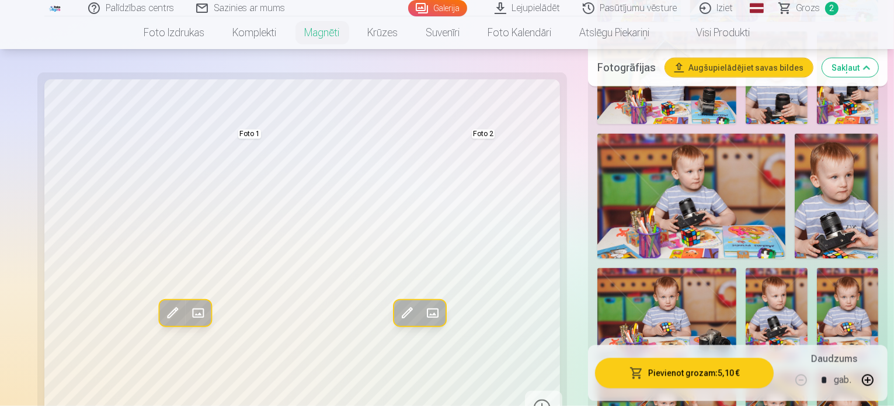
click at [163, 320] on span at bounding box center [172, 313] width 19 height 19
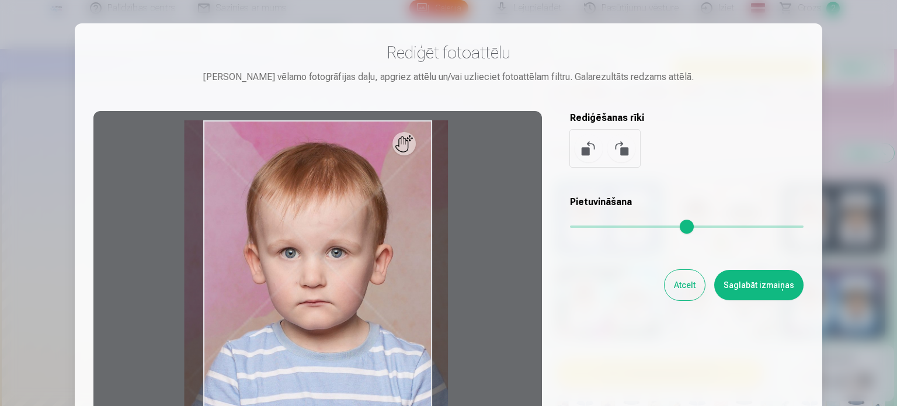
click at [675, 284] on button "Atcelt" at bounding box center [684, 285] width 40 height 30
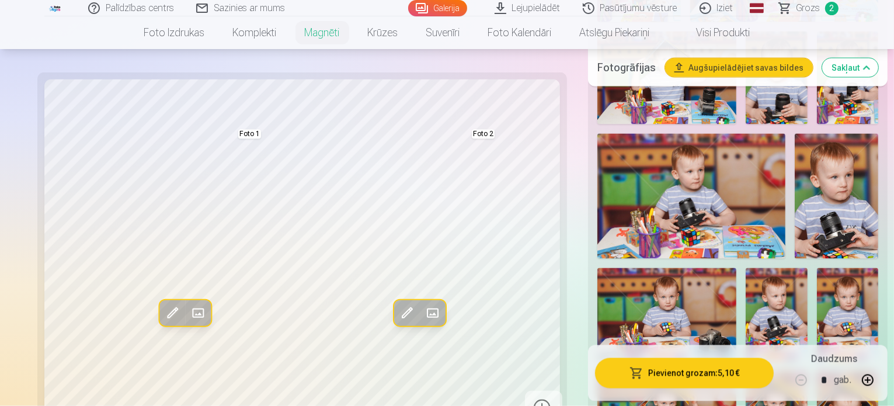
click at [189, 312] on span at bounding box center [198, 313] width 19 height 19
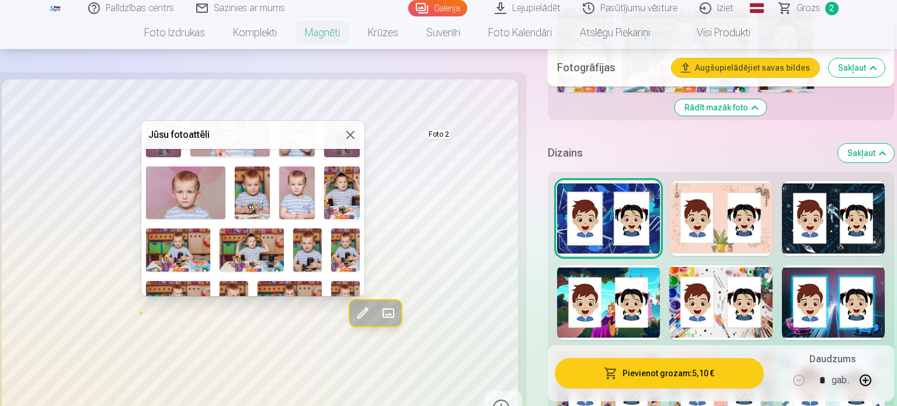
scroll to position [386, 0]
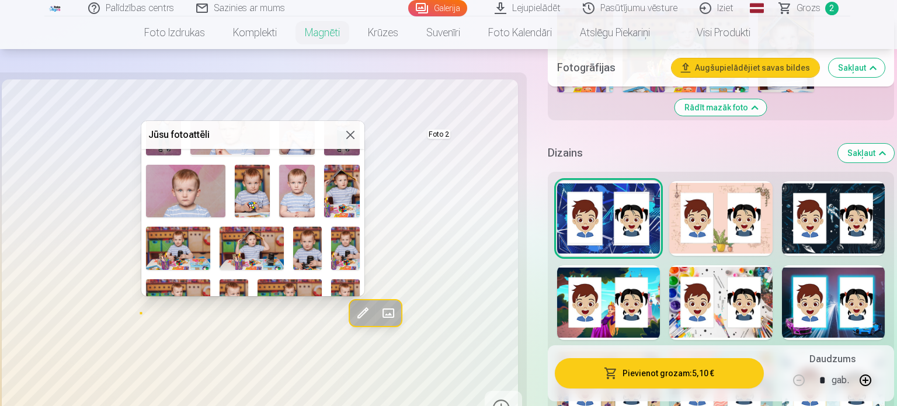
click at [248, 184] on img at bounding box center [253, 191] width 36 height 53
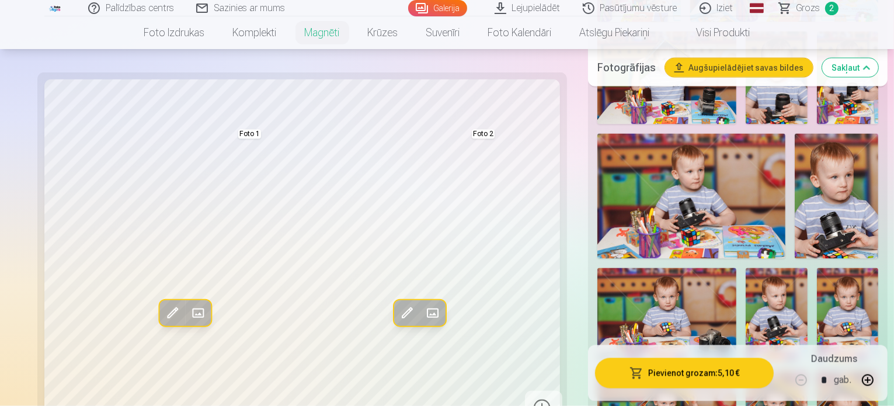
click at [423, 319] on span at bounding box center [432, 313] width 19 height 19
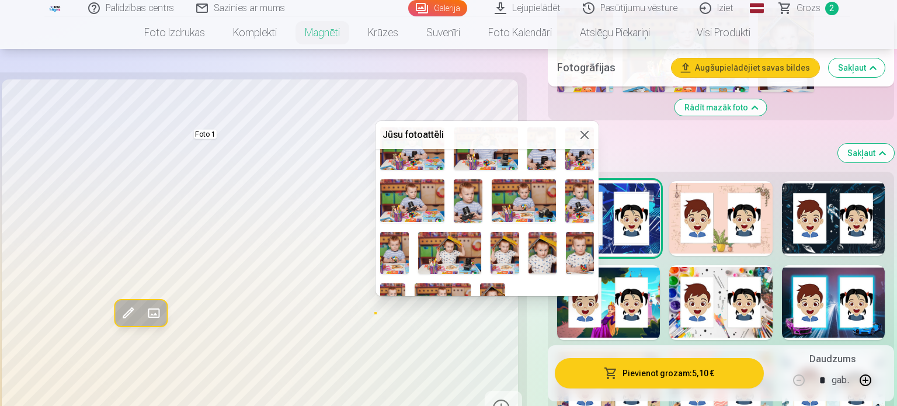
scroll to position [490, 0]
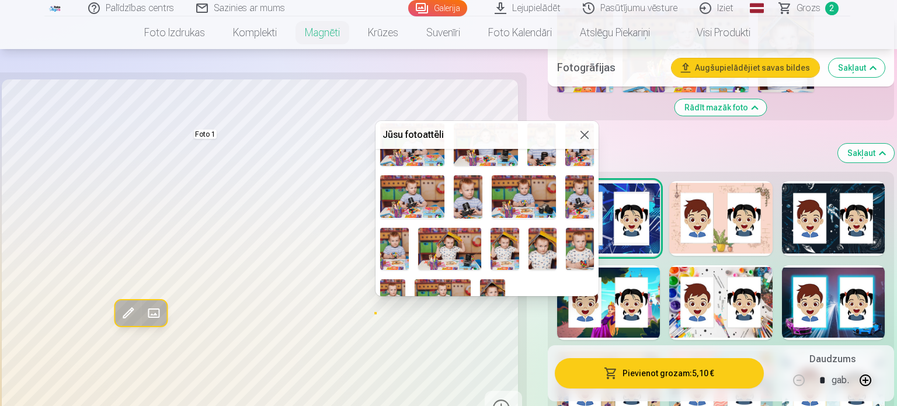
click at [504, 240] on img at bounding box center [504, 249] width 28 height 42
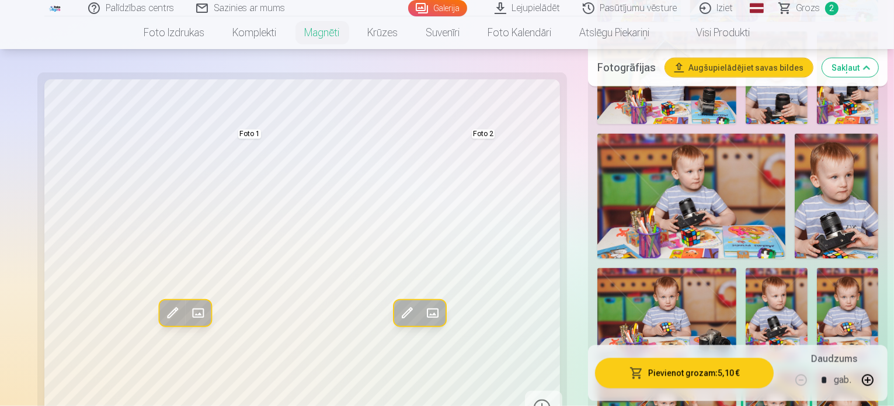
click at [189, 307] on span at bounding box center [198, 313] width 19 height 19
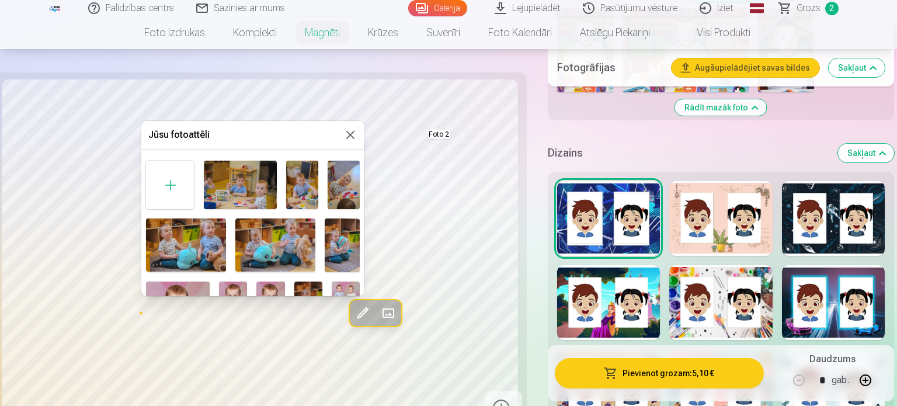
click at [424, 191] on div at bounding box center [448, 203] width 897 height 406
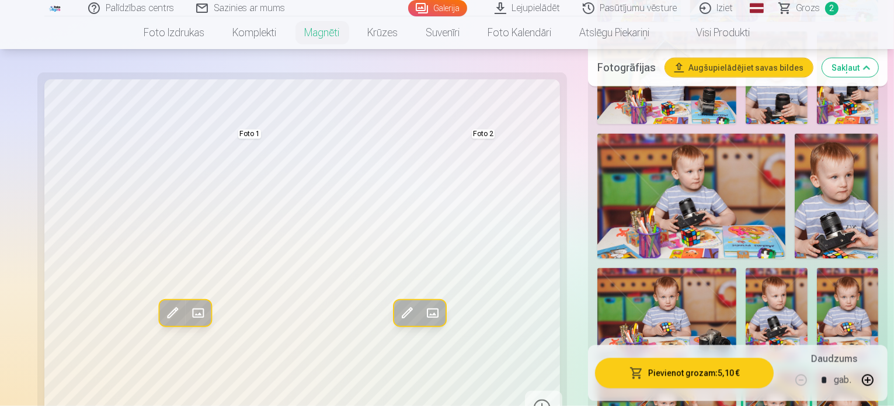
click at [423, 305] on span at bounding box center [432, 313] width 19 height 19
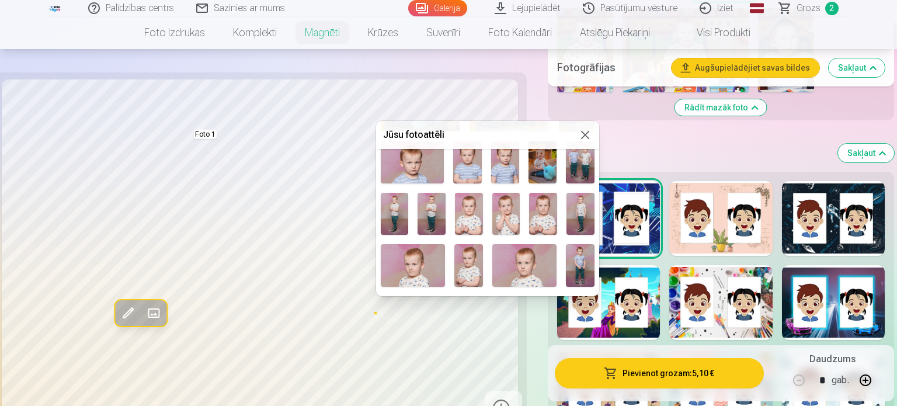
scroll to position [144, 0]
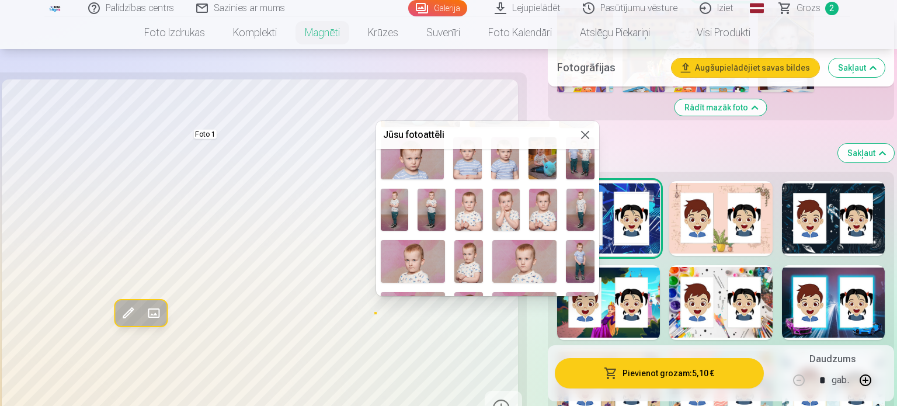
click at [474, 209] on img at bounding box center [469, 210] width 28 height 42
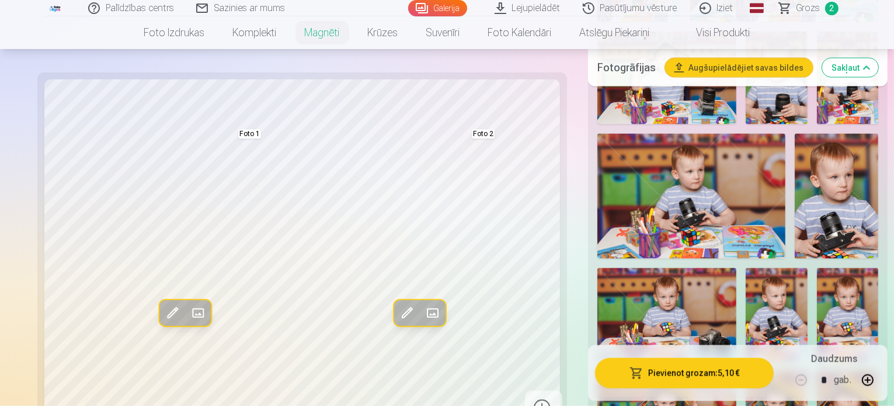
click at [189, 317] on span at bounding box center [198, 313] width 19 height 19
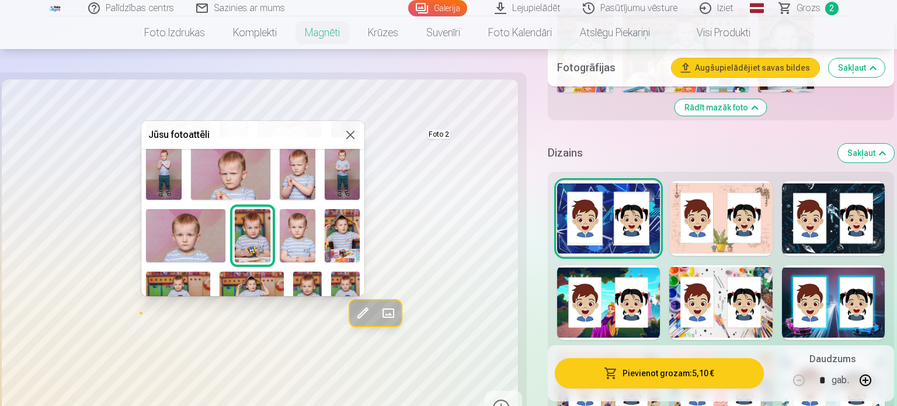
scroll to position [344, 0]
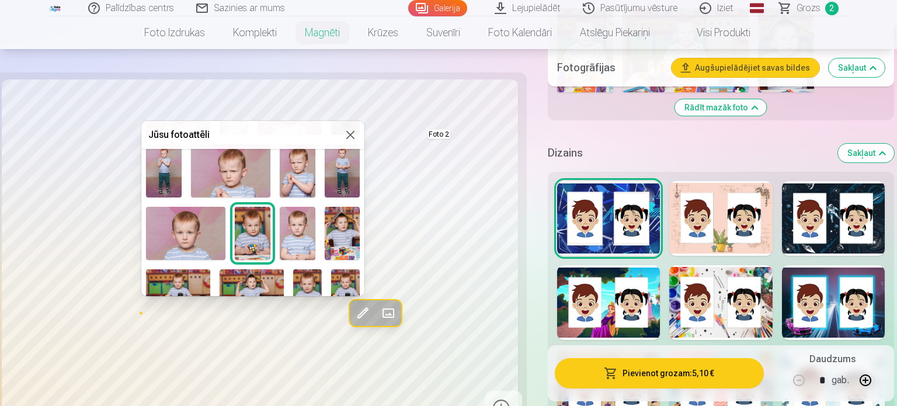
click at [298, 233] on img at bounding box center [298, 233] width 36 height 53
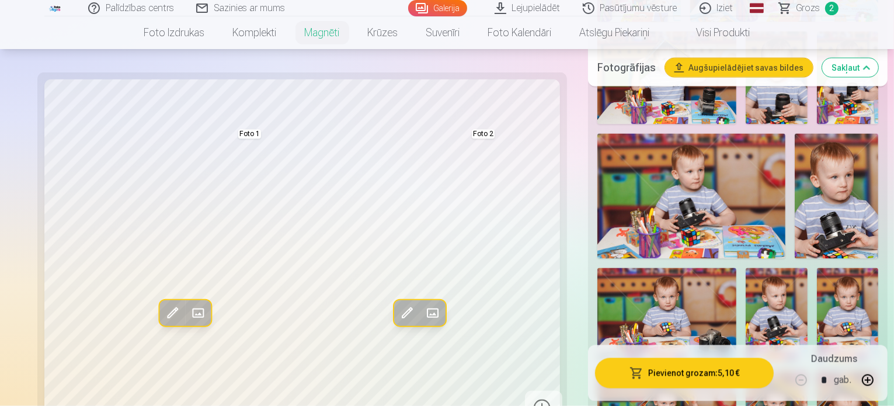
click at [397, 315] on span at bounding box center [406, 313] width 19 height 19
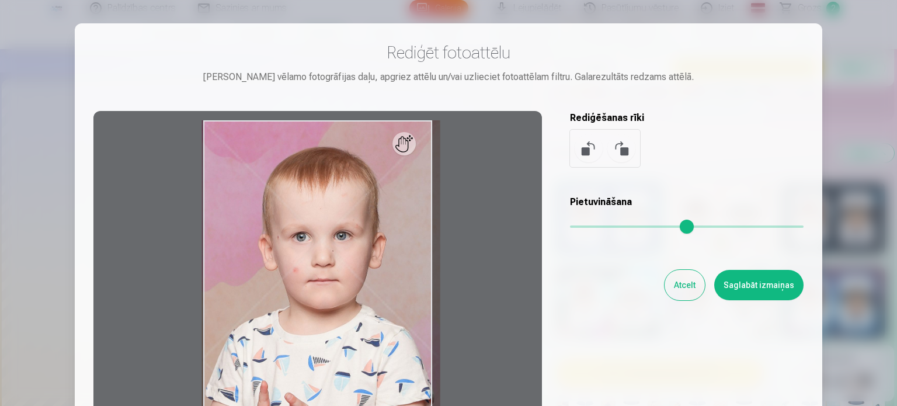
drag, startPoint x: 576, startPoint y: 225, endPoint x: 581, endPoint y: 227, distance: 6.1
click at [581, 227] on input "range" at bounding box center [687, 226] width 234 height 2
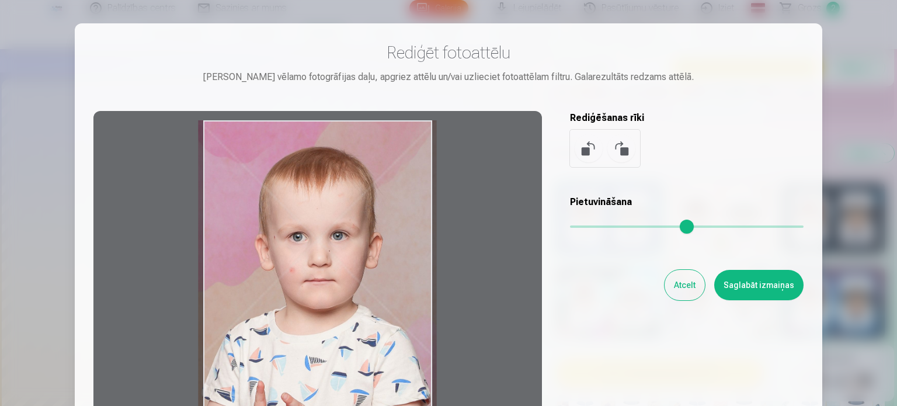
click at [368, 281] on div at bounding box center [317, 294] width 448 height 367
type input "****"
drag, startPoint x: 784, startPoint y: 287, endPoint x: 779, endPoint y: 301, distance: 14.4
click at [779, 301] on div "Rediģēt fotoattēlu [PERSON_NAME] vēlamo fotogrāfijas daļu, apgriez attēlu un/va…" at bounding box center [448, 260] width 710 height 436
click at [779, 278] on button "Saglabāt izmaiņas" at bounding box center [758, 285] width 89 height 30
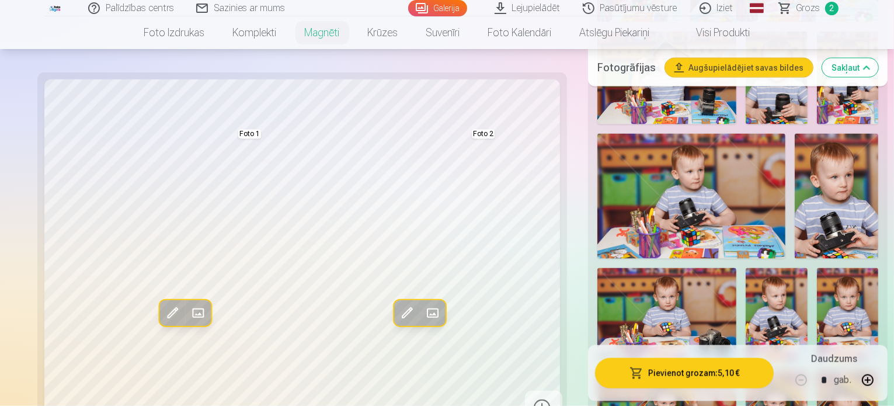
click at [393, 312] on button "Rediģēt foto" at bounding box center [406, 313] width 26 height 26
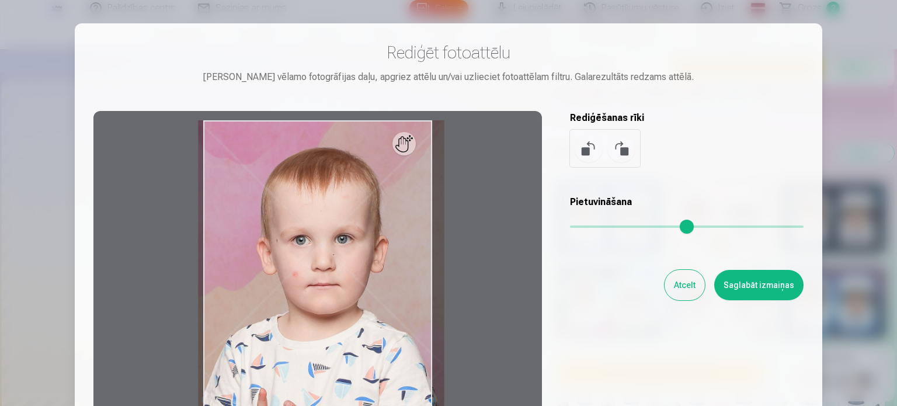
drag, startPoint x: 581, startPoint y: 226, endPoint x: 587, endPoint y: 232, distance: 9.1
click at [587, 228] on input "range" at bounding box center [687, 226] width 234 height 2
type input "****"
click at [752, 291] on button "Saglabāt izmaiņas" at bounding box center [758, 285] width 89 height 30
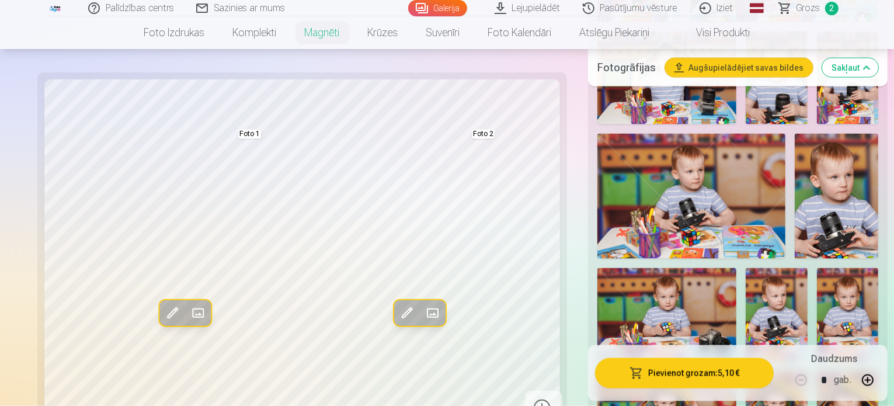
click at [397, 312] on span at bounding box center [406, 313] width 19 height 19
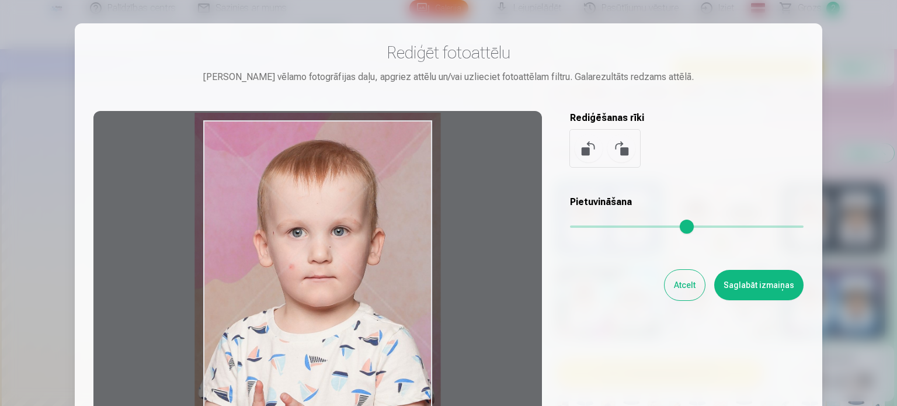
drag, startPoint x: 370, startPoint y: 312, endPoint x: 367, endPoint y: 304, distance: 8.7
click at [367, 304] on div at bounding box center [317, 294] width 448 height 367
type input "****"
click at [788, 282] on button "Saglabāt izmaiņas" at bounding box center [758, 285] width 89 height 30
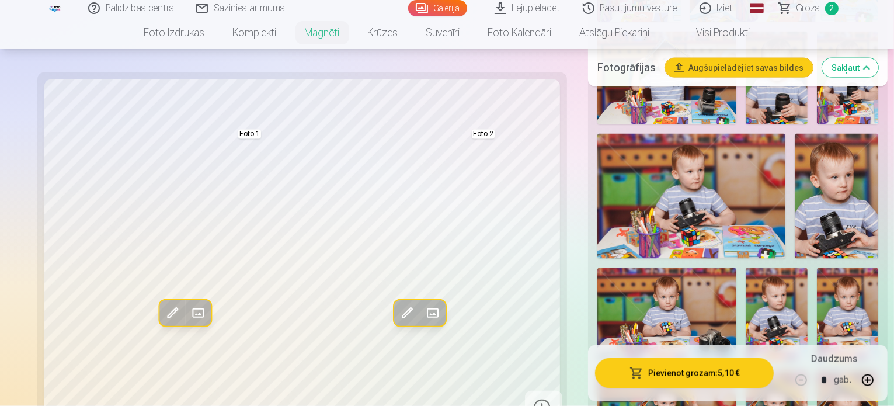
click at [397, 322] on span at bounding box center [406, 313] width 19 height 19
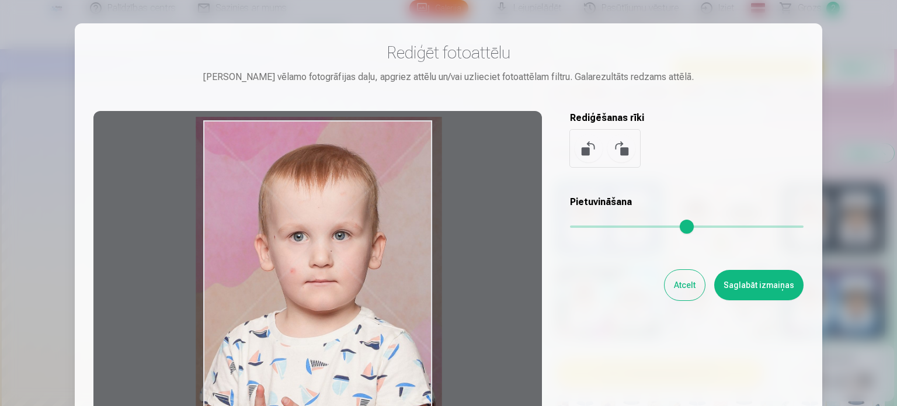
click at [415, 287] on div at bounding box center [317, 294] width 448 height 367
type input "****"
click at [743, 289] on button "Saglabāt izmaiņas" at bounding box center [758, 285] width 89 height 30
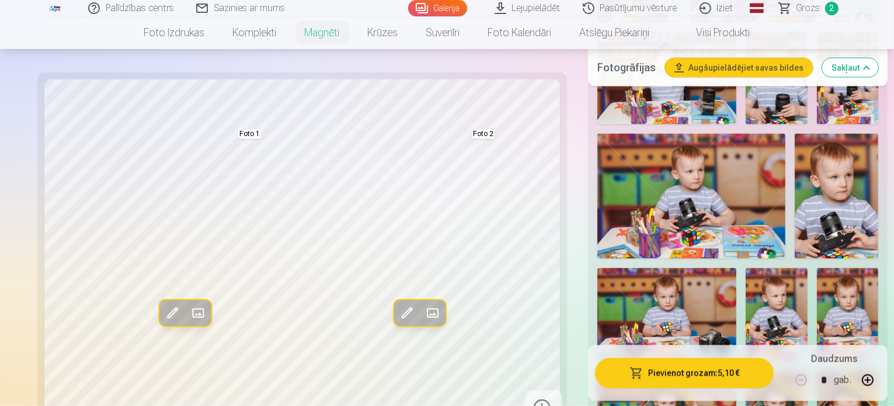
click at [737, 384] on button "Pievienot grozam : 5,10 €" at bounding box center [684, 373] width 179 height 30
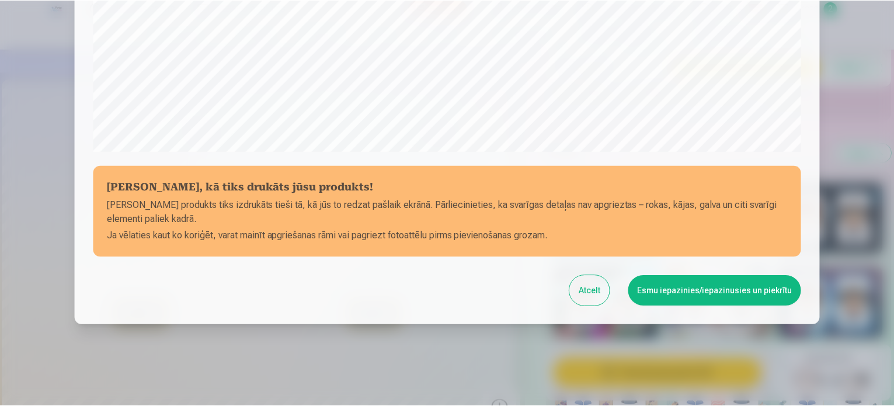
scroll to position [434, 0]
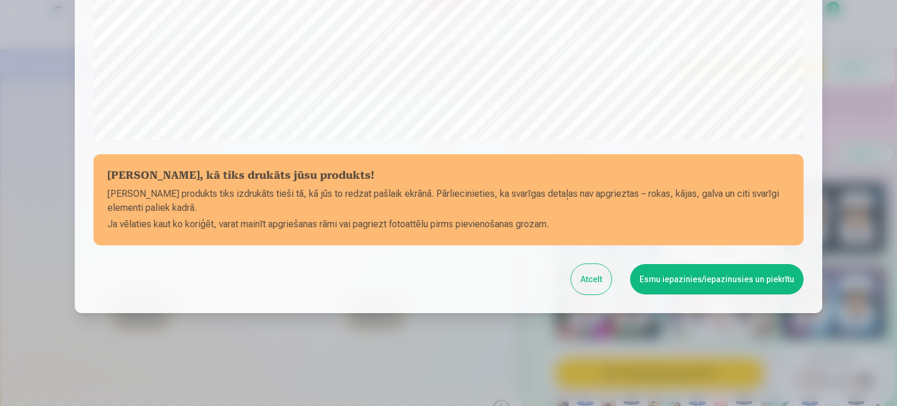
click at [734, 280] on button "Esmu iepazinies/iepazinusies un piekrītu" at bounding box center [716, 279] width 173 height 30
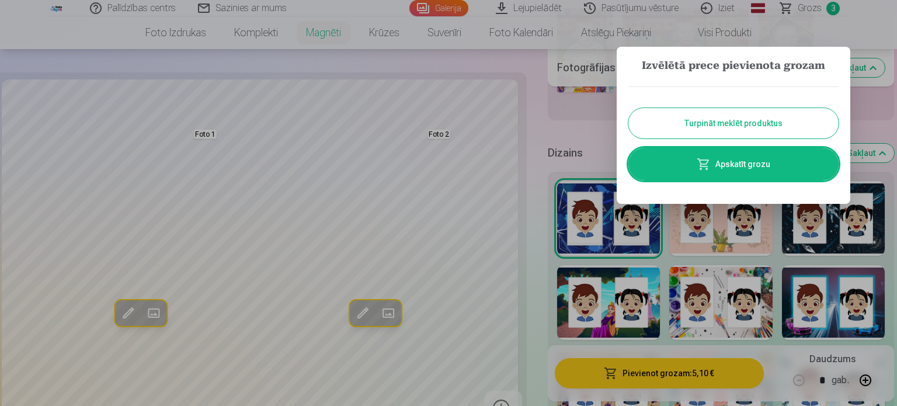
click at [667, 165] on link "Apskatīt grozu" at bounding box center [733, 164] width 210 height 33
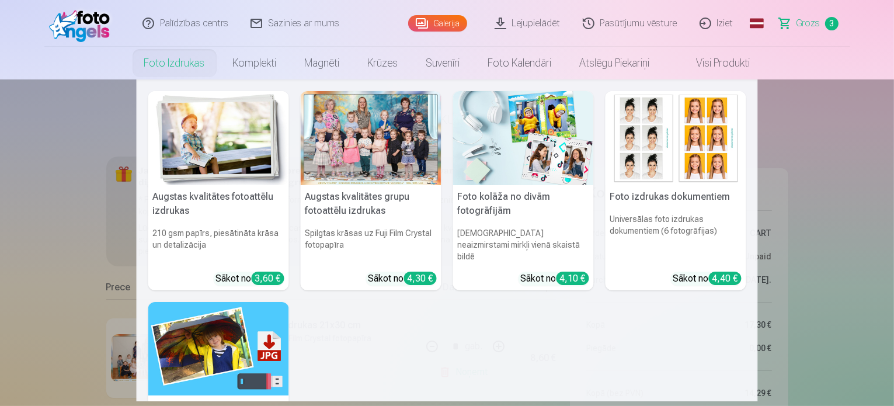
click at [198, 62] on link "Foto izdrukas" at bounding box center [174, 63] width 89 height 33
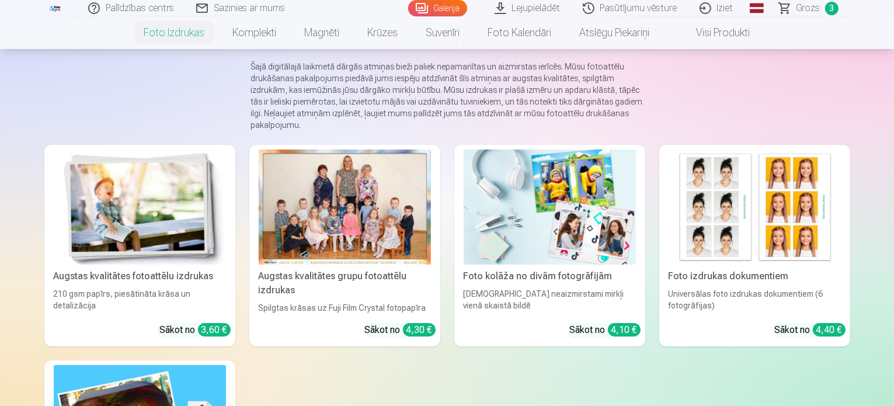
scroll to position [122, 0]
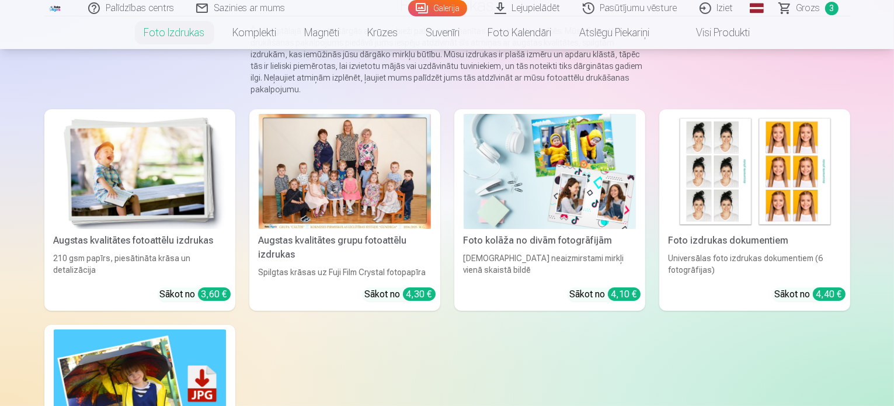
click at [572, 248] on div "Foto kolāža no divām fotogrāfijām" at bounding box center [550, 241] width 182 height 14
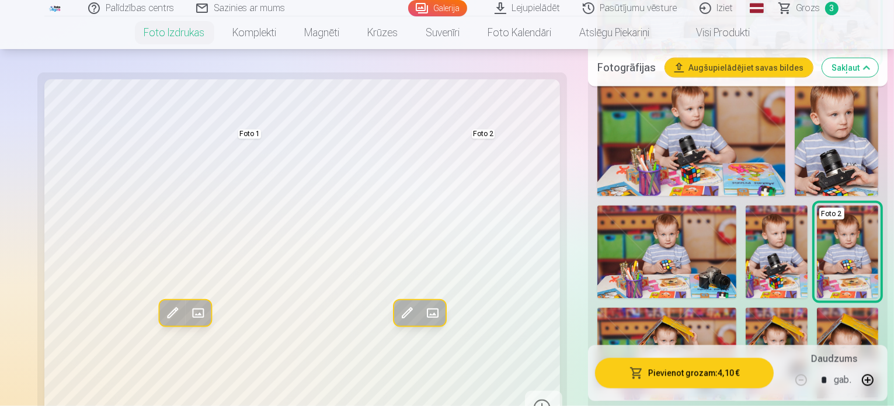
scroll to position [1859, 0]
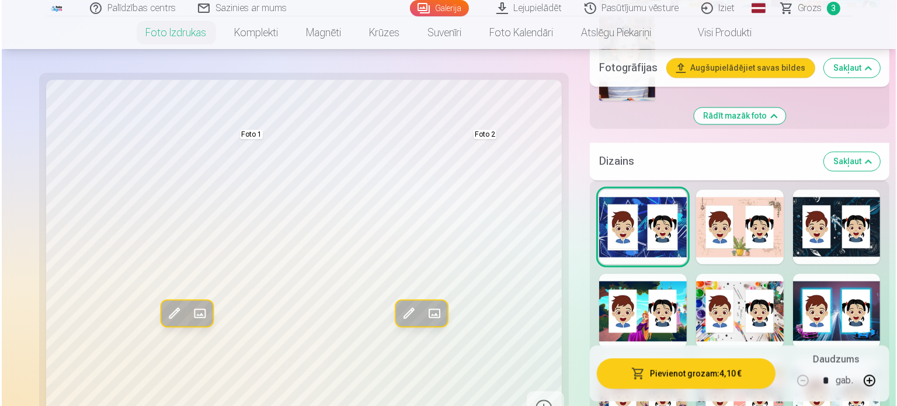
scroll to position [2350, 0]
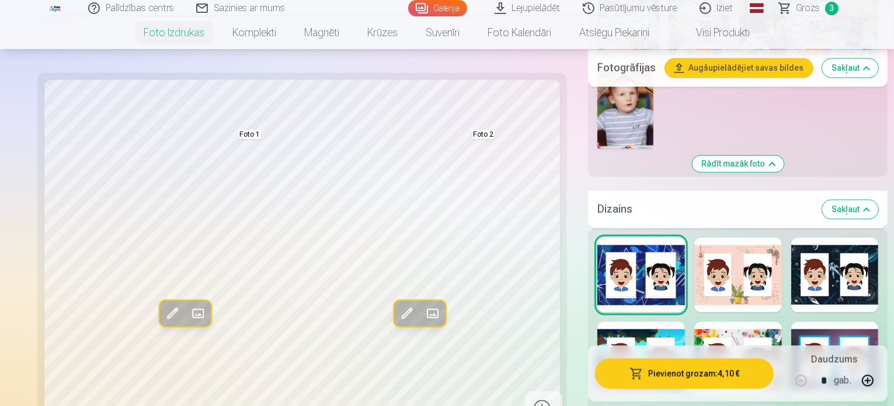
click at [189, 304] on span at bounding box center [198, 313] width 19 height 19
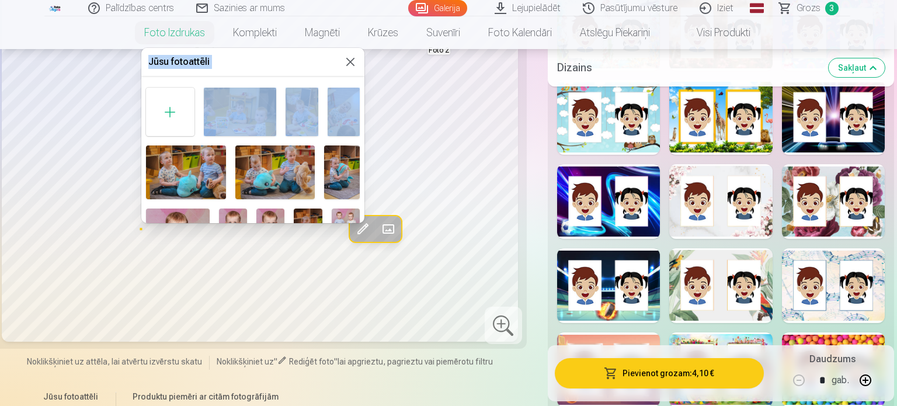
drag, startPoint x: 361, startPoint y: 86, endPoint x: 367, endPoint y: 108, distance: 23.1
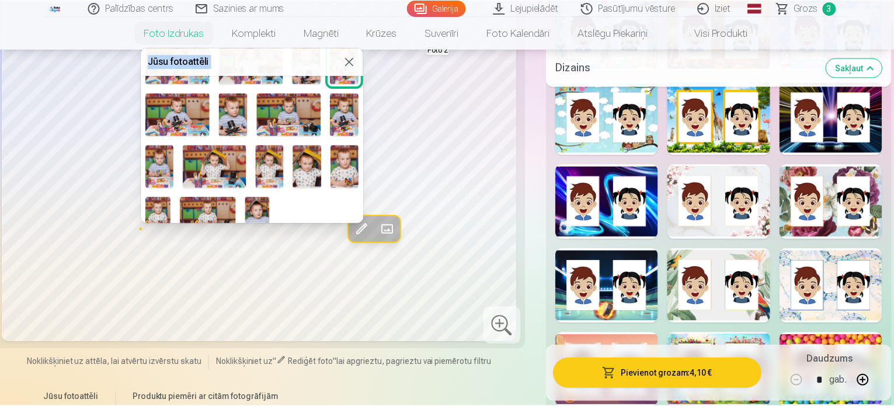
scroll to position [501, 0]
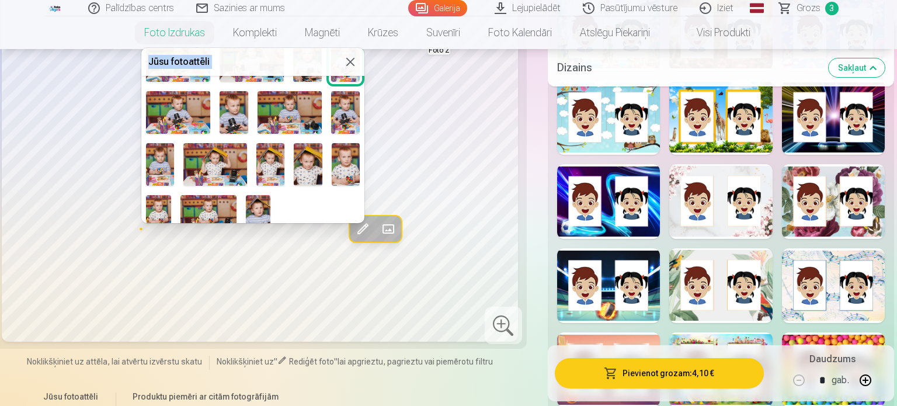
click at [348, 60] on button at bounding box center [350, 62] width 14 height 14
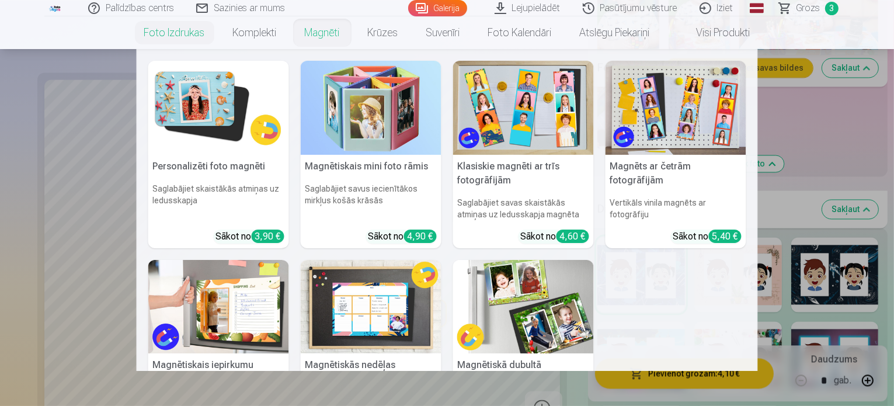
click at [236, 103] on img at bounding box center [218, 108] width 141 height 94
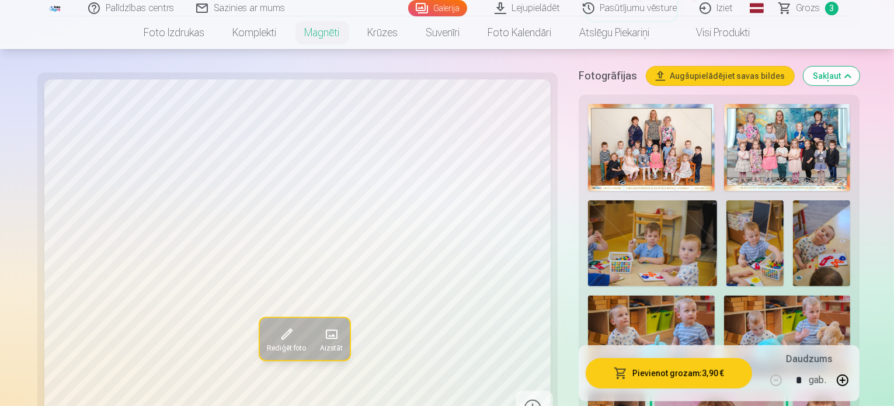
scroll to position [303, 0]
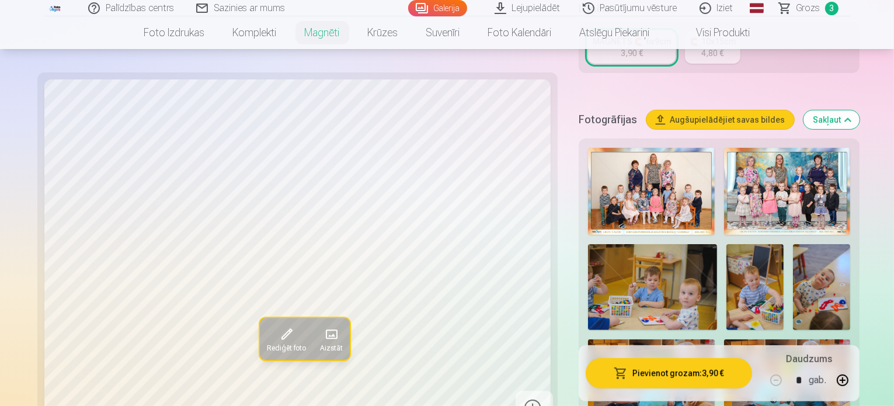
click at [818, 9] on span "Grozs" at bounding box center [808, 8] width 24 height 14
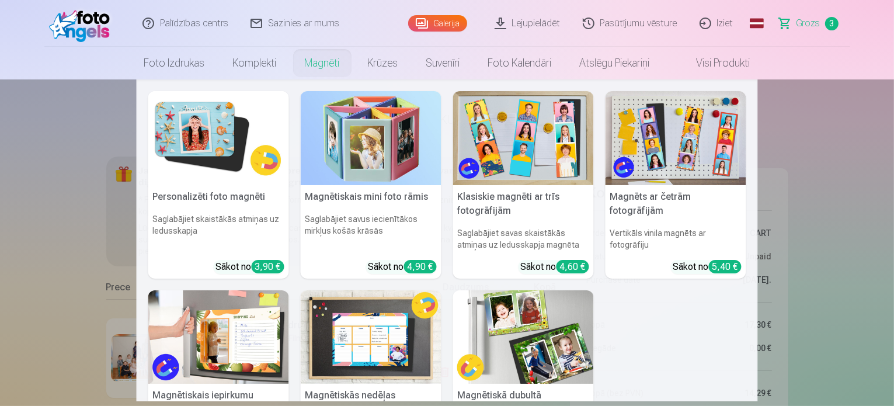
click at [322, 65] on link "Magnēti" at bounding box center [322, 63] width 63 height 33
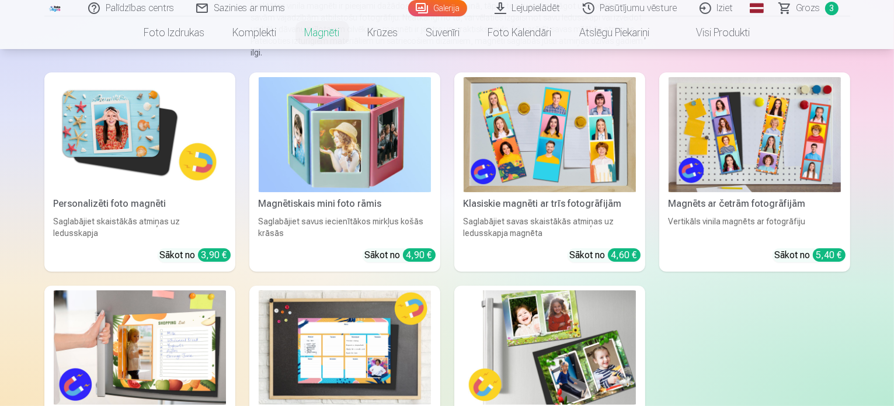
scroll to position [154, 0]
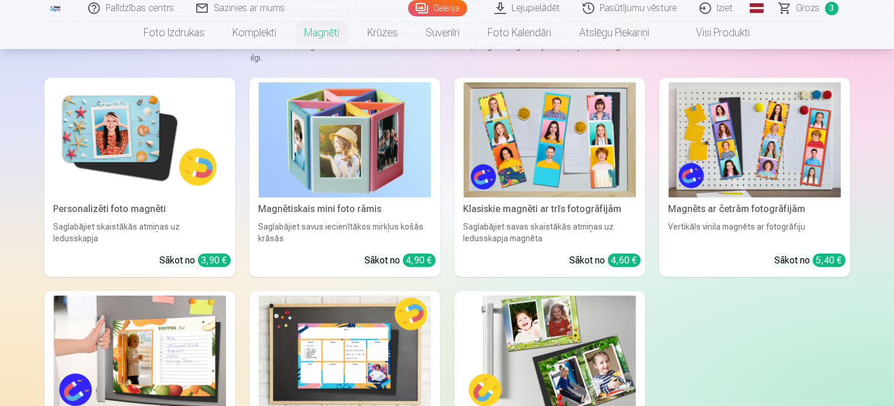
click at [201, 166] on img at bounding box center [140, 139] width 172 height 115
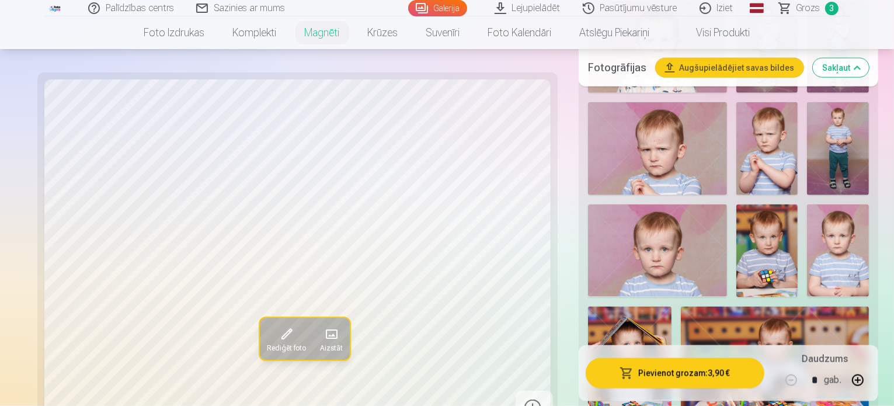
scroll to position [1395, 0]
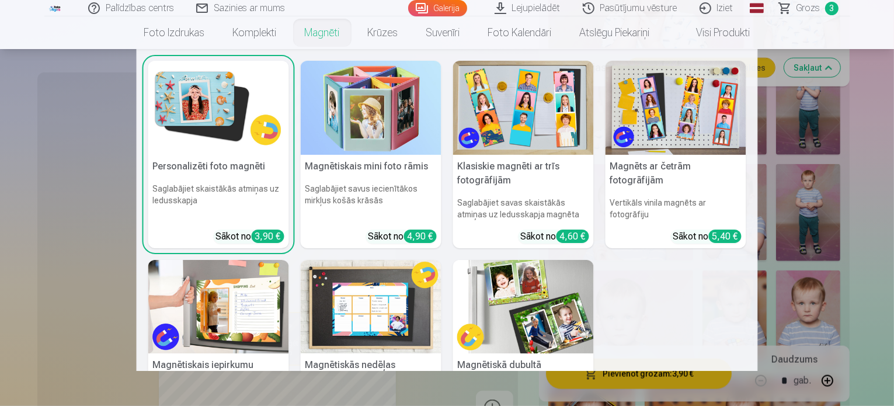
click at [258, 155] on h5 "Personalizēti foto magnēti" at bounding box center [218, 166] width 141 height 23
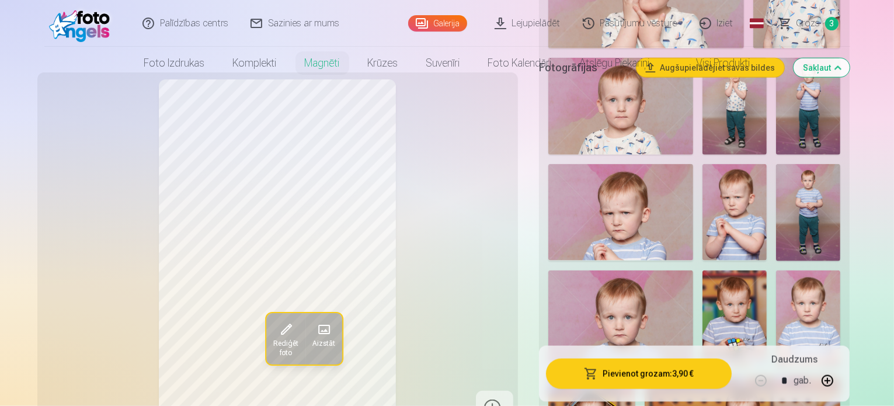
scroll to position [0, 0]
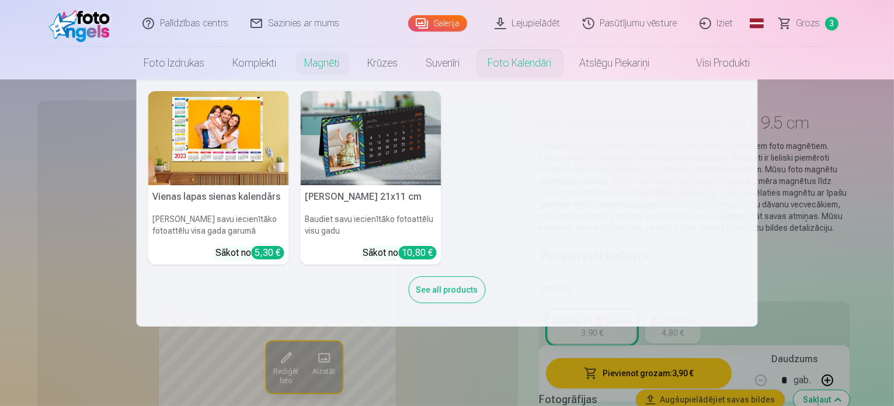
click at [272, 172] on img at bounding box center [218, 138] width 141 height 94
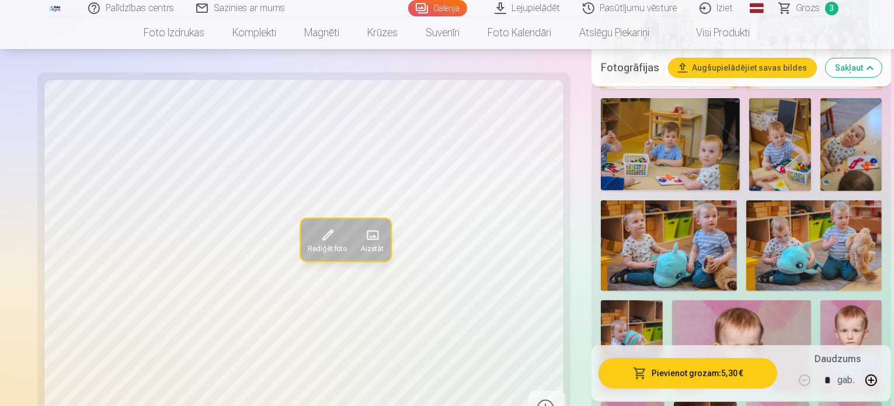
scroll to position [436, 0]
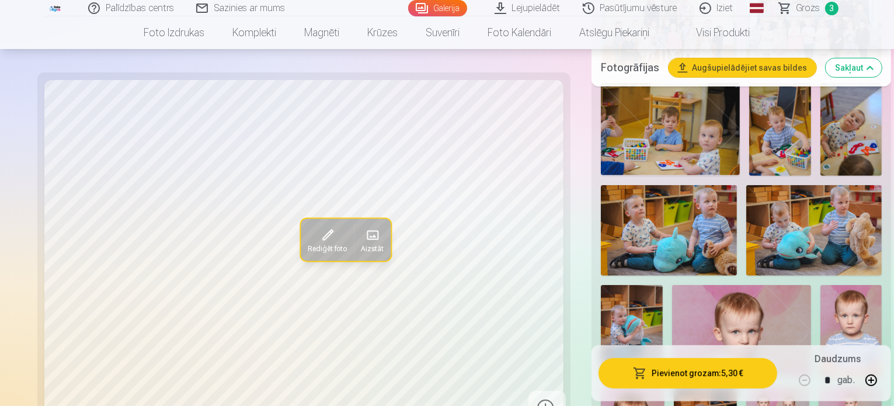
drag, startPoint x: 896, startPoint y: 42, endPoint x: 863, endPoint y: 27, distance: 35.5
click at [863, 27] on nav "Foto izdrukas Augstas kvalitātes fotoattēlu izdrukas 210 gsm papīrs, piesātināt…" at bounding box center [447, 32] width 894 height 33
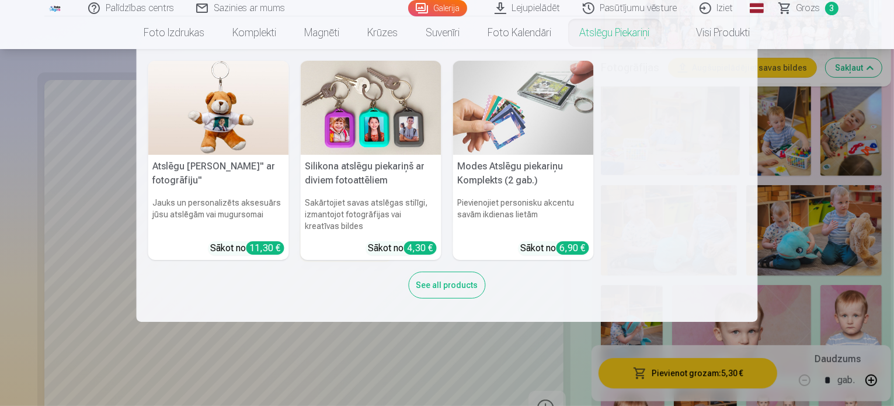
click at [338, 136] on img at bounding box center [371, 108] width 141 height 94
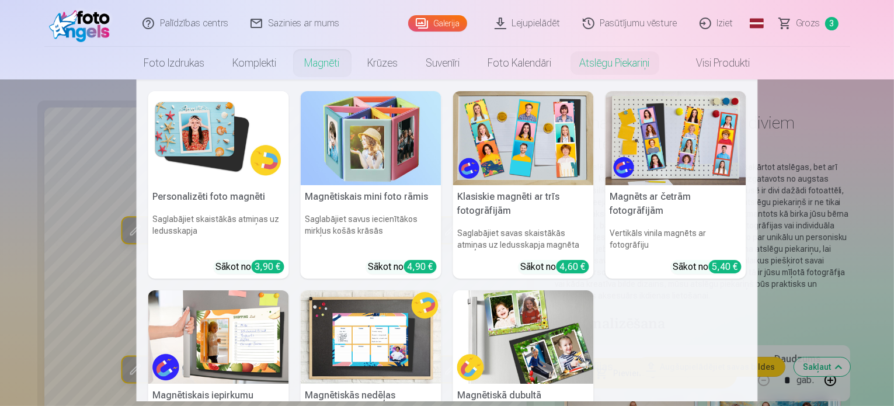
click at [326, 69] on link "Magnēti" at bounding box center [322, 63] width 63 height 33
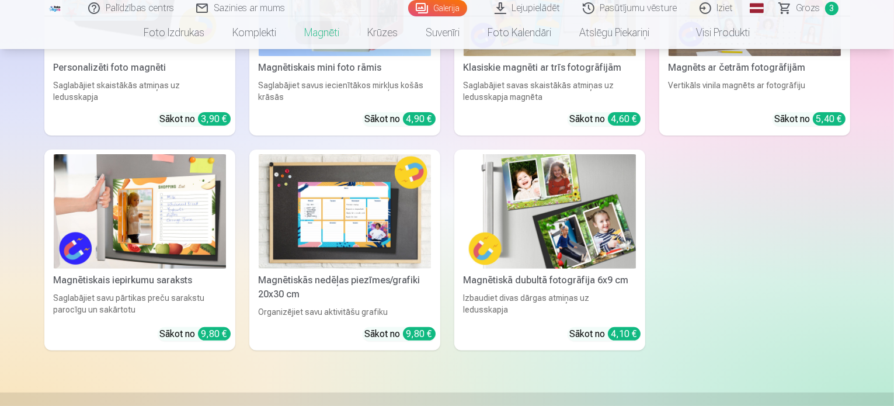
scroll to position [301, 0]
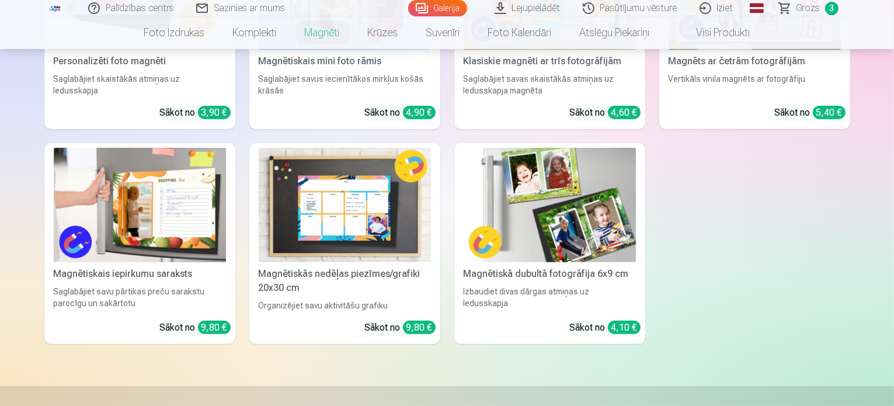
click at [605, 281] on div "Magnētiskā dubultā fotogrāfija 6x9 cm" at bounding box center [550, 274] width 182 height 14
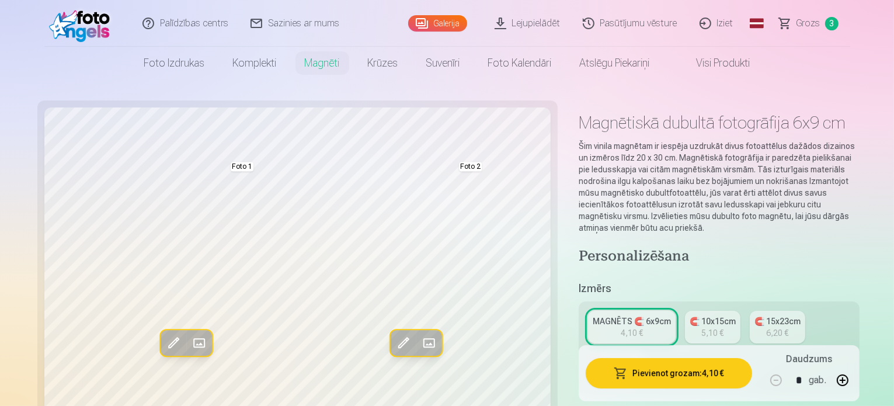
click at [689, 315] on div "🧲 10x15cm" at bounding box center [712, 321] width 46 height 12
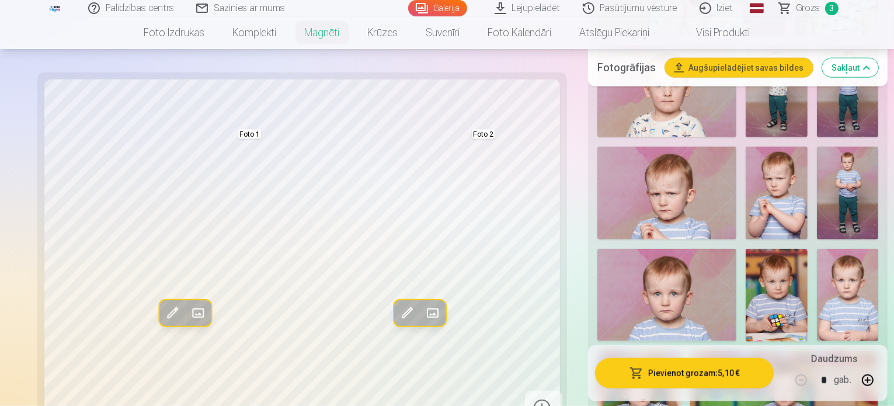
scroll to position [1406, 0]
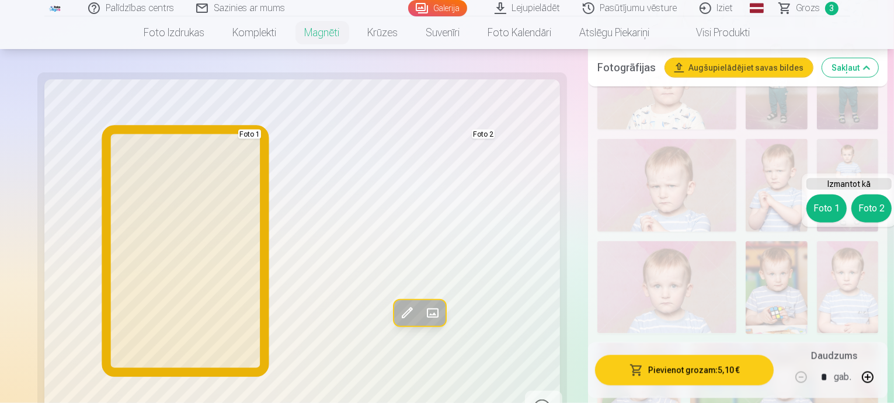
click at [824, 207] on button "Foto 1" at bounding box center [826, 208] width 40 height 28
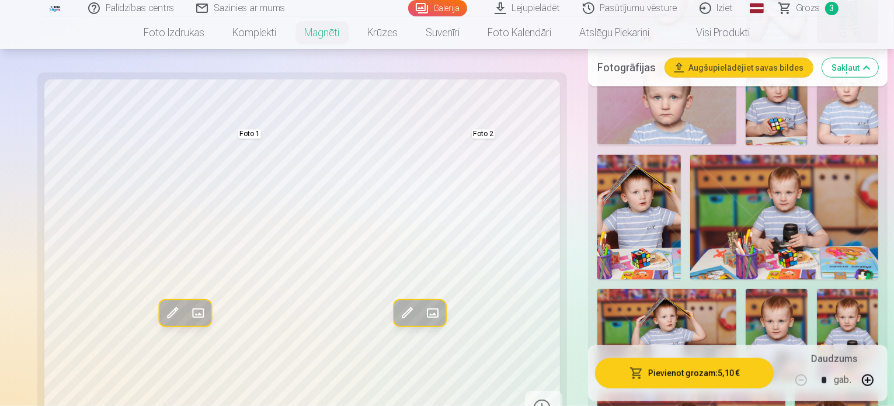
scroll to position [1544, 0]
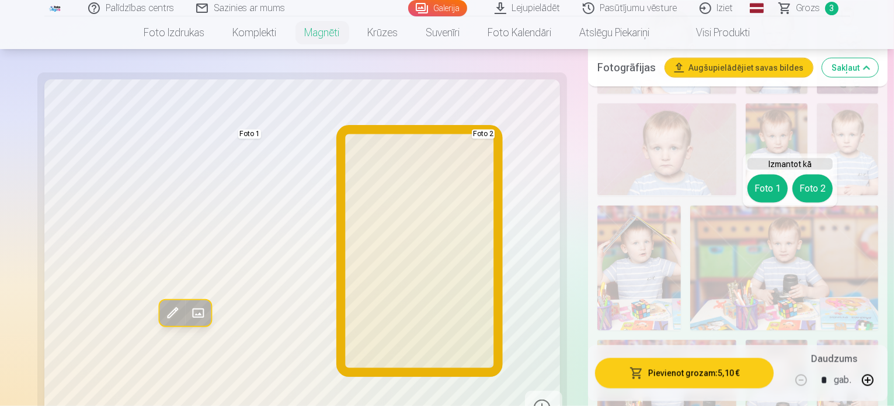
click at [814, 191] on button "Foto 2" at bounding box center [812, 189] width 40 height 28
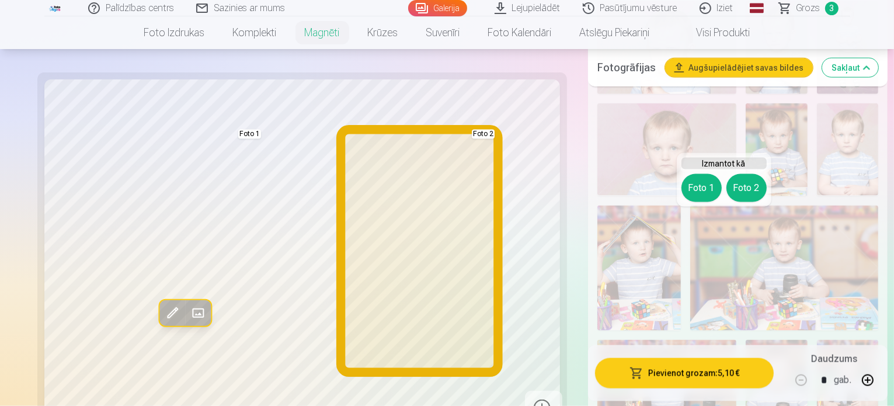
click at [751, 186] on button "Foto 2" at bounding box center [746, 188] width 40 height 28
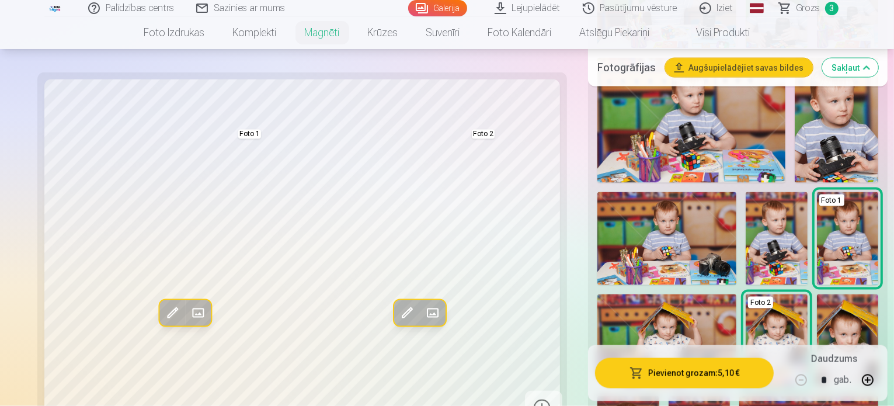
scroll to position [1936, 0]
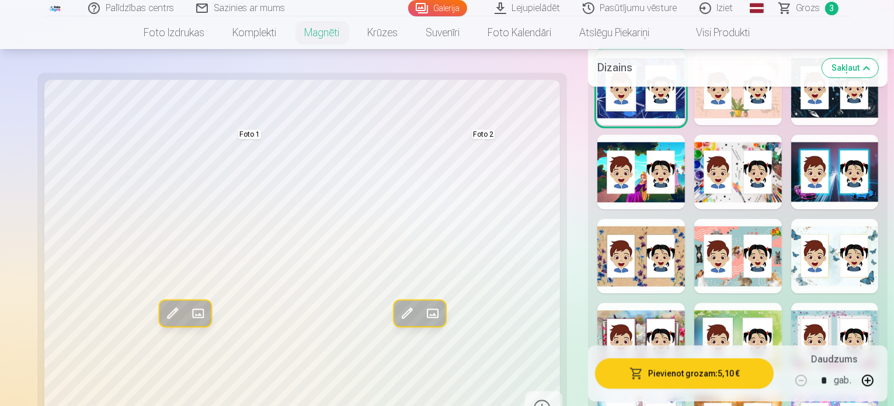
scroll to position [2556, 0]
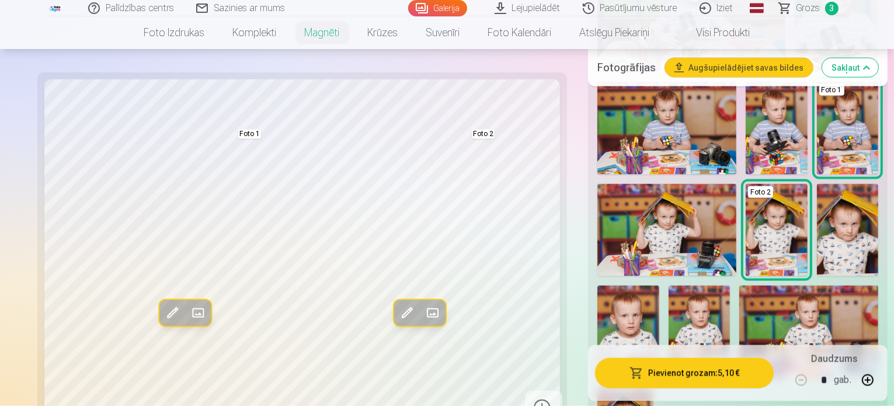
scroll to position [1974, 0]
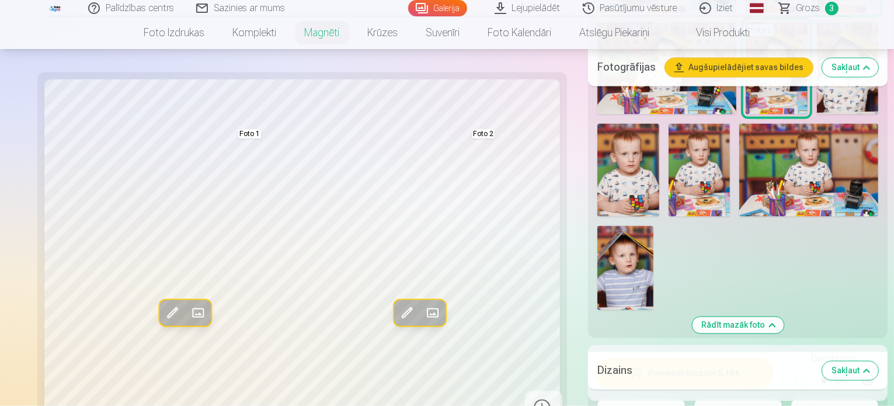
scroll to position [2209, 0]
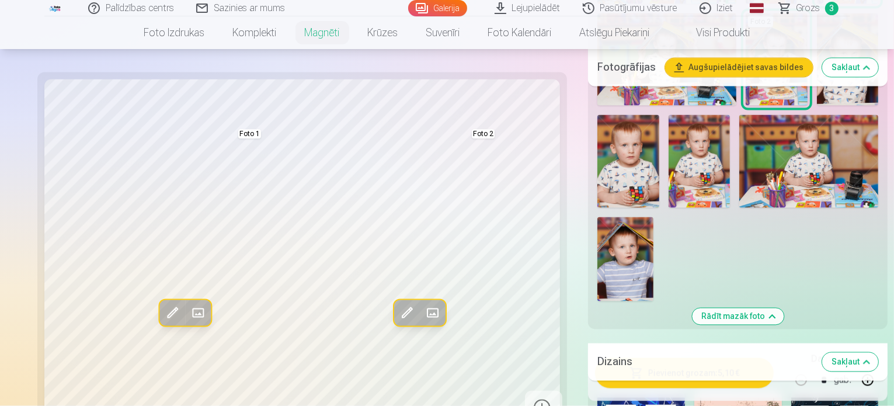
drag, startPoint x: 892, startPoint y: 142, endPoint x: 892, endPoint y: 149, distance: 7.0
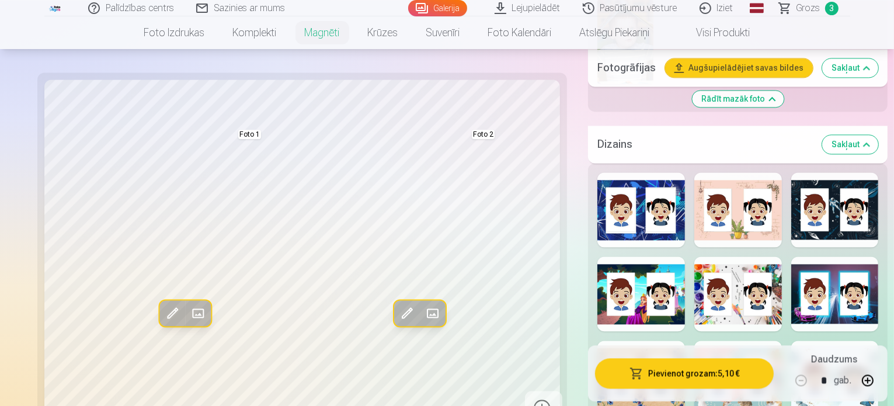
scroll to position [2436, 0]
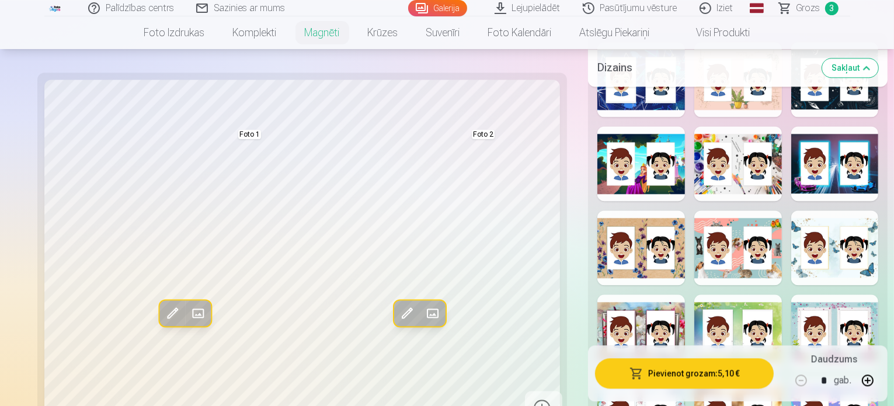
scroll to position [2581, 0]
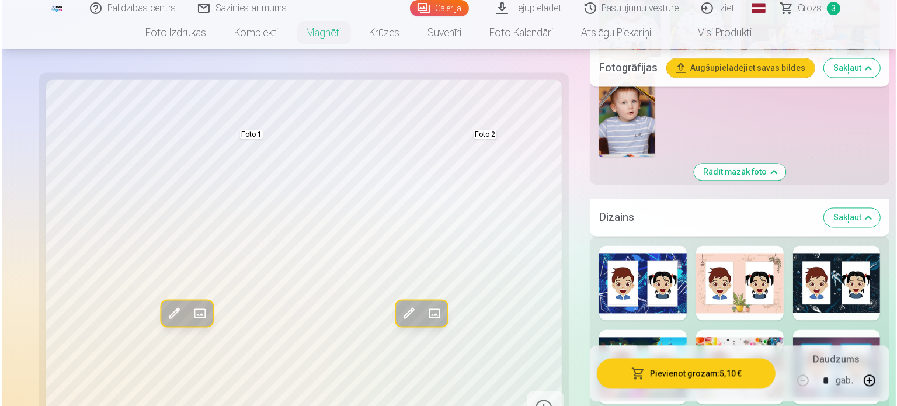
scroll to position [2298, 0]
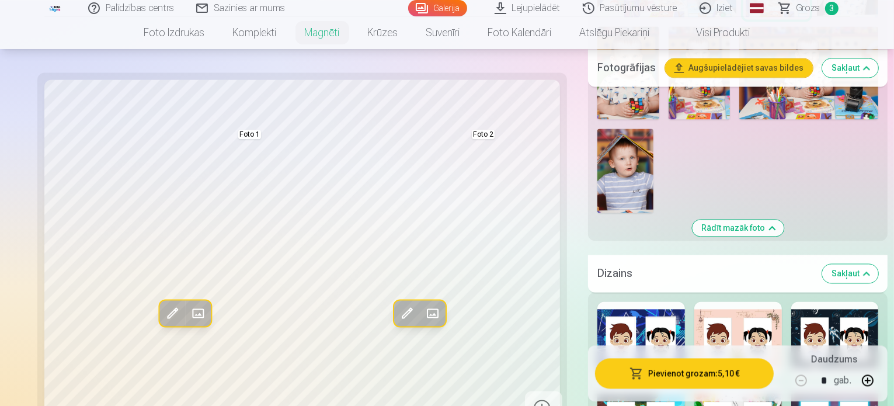
click at [687, 368] on button "Pievienot grozam : 5,10 €" at bounding box center [684, 373] width 179 height 30
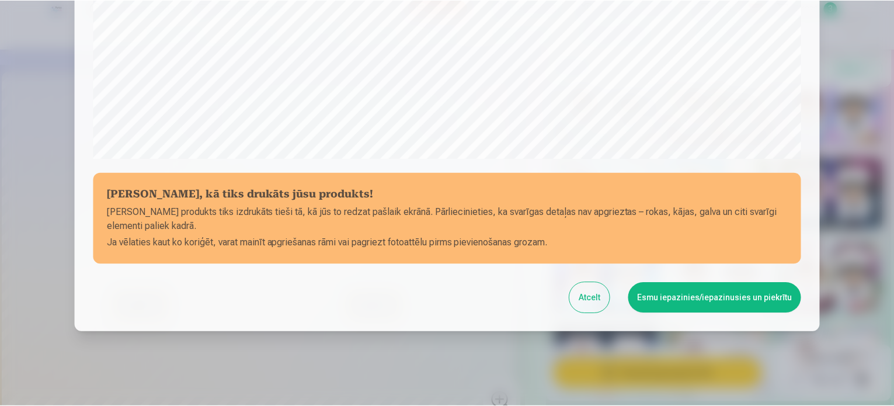
scroll to position [434, 0]
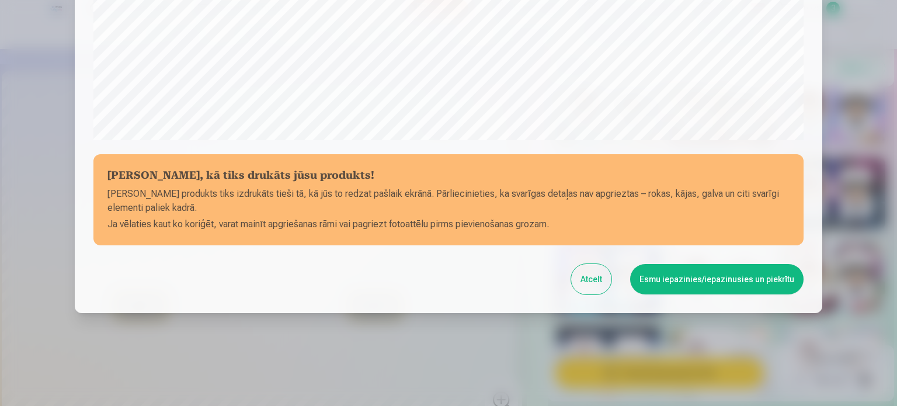
click at [758, 271] on button "Esmu iepazinies/iepazinusies un piekrītu" at bounding box center [716, 279] width 173 height 30
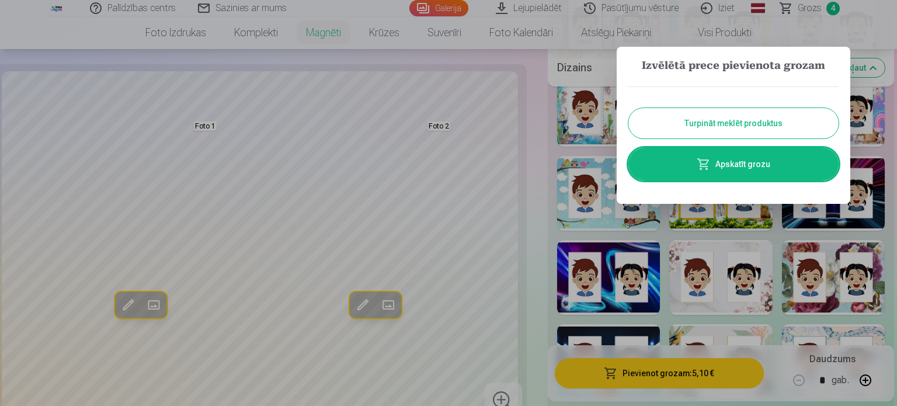
click at [816, 10] on div at bounding box center [448, 203] width 897 height 406
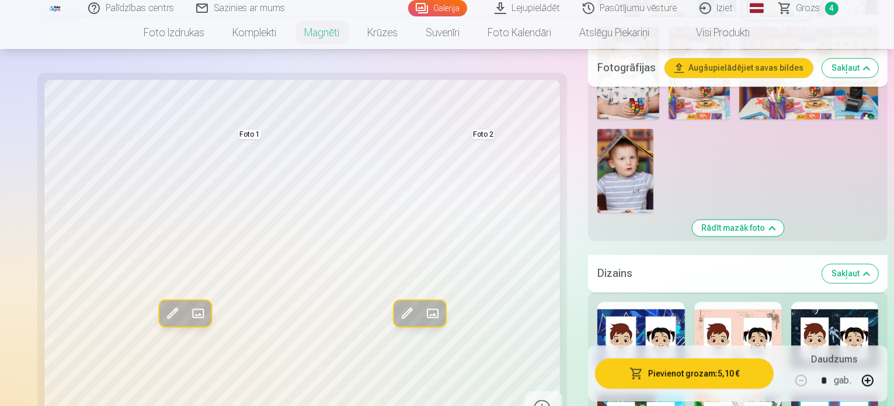
click at [816, 10] on span "Grozs" at bounding box center [808, 8] width 24 height 14
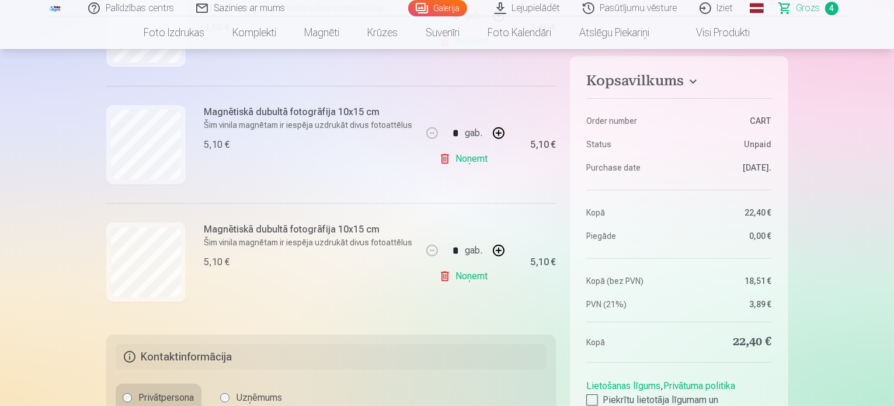
scroll to position [486, 0]
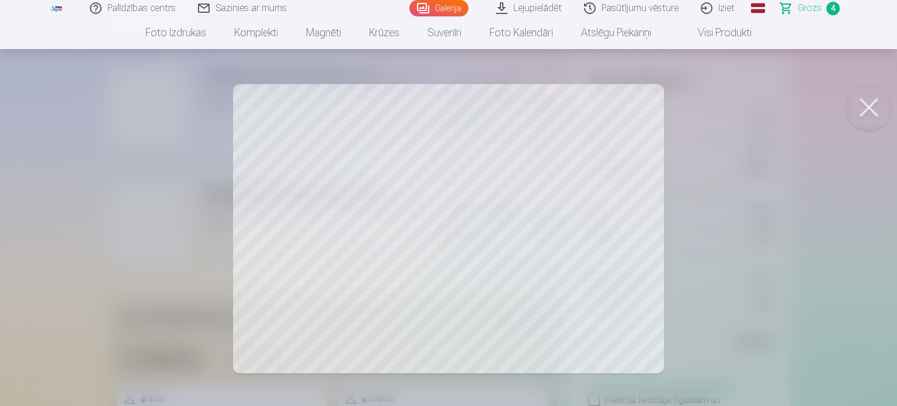
click at [879, 95] on button at bounding box center [868, 107] width 47 height 47
click at [871, 89] on button at bounding box center [868, 107] width 47 height 47
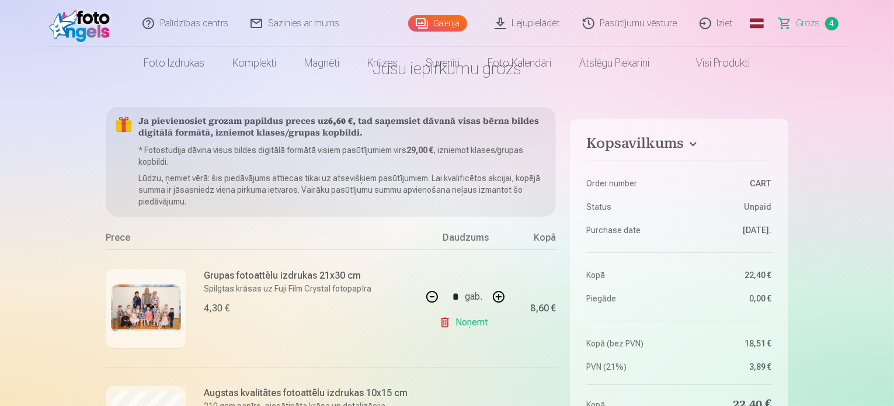
scroll to position [0, 0]
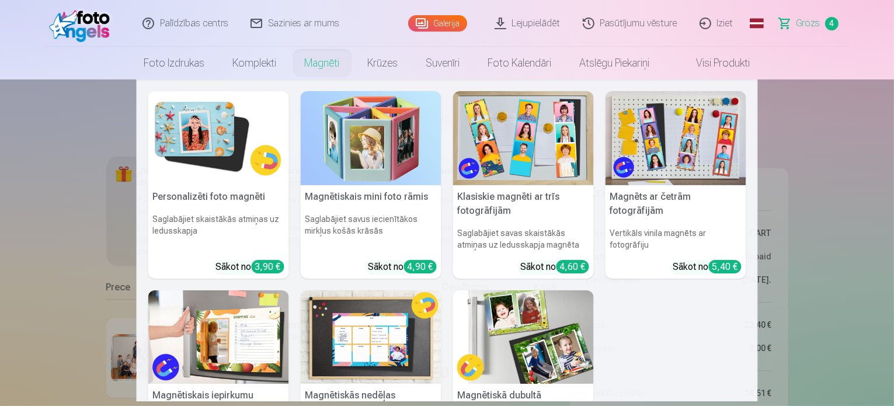
click at [315, 65] on link "Magnēti" at bounding box center [322, 63] width 63 height 33
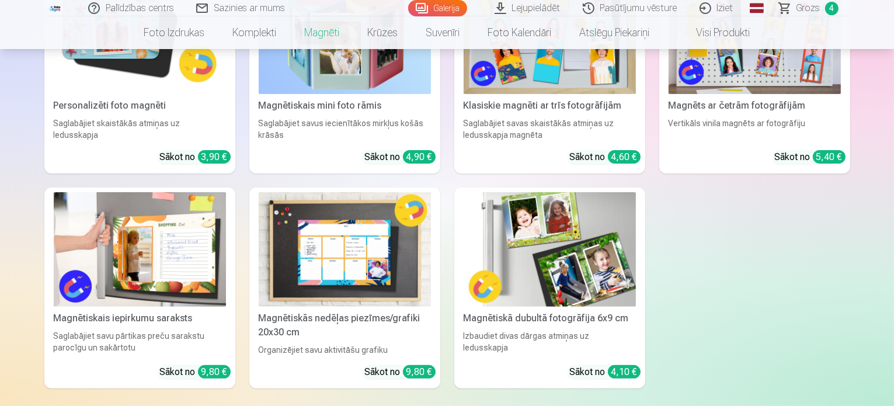
scroll to position [259, 0]
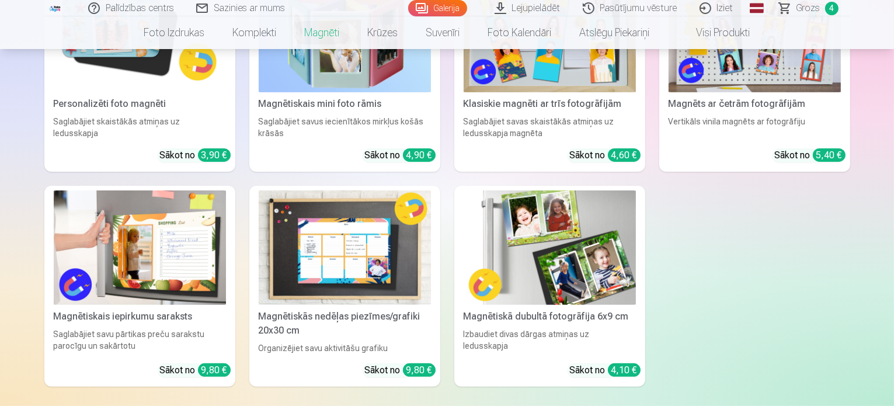
click at [568, 340] on link "Magnētiskā dubultā fotogrāfija 6x9 cm Izbaudiet divas dārgas atmiņas uz ledussk…" at bounding box center [549, 286] width 191 height 201
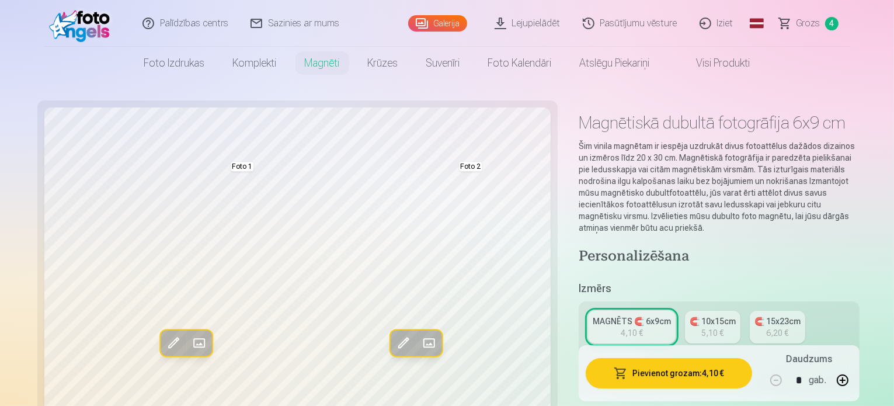
click at [757, 315] on div "🧲 15x23cm" at bounding box center [777, 321] width 46 height 12
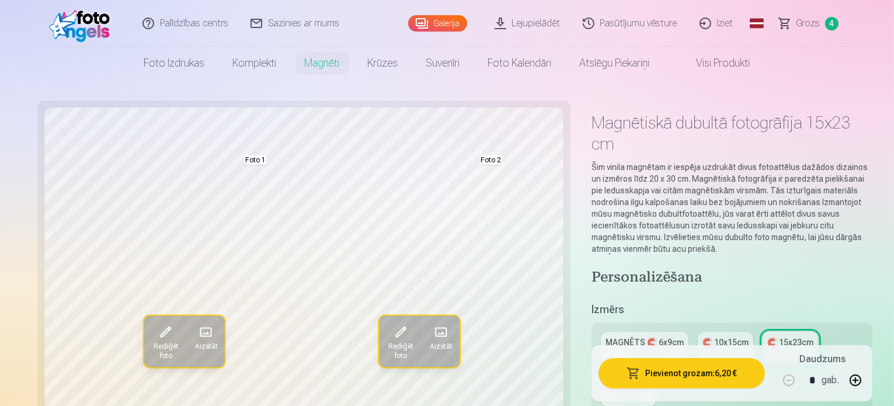
click at [767, 336] on div "🧲 15x23cm" at bounding box center [790, 342] width 46 height 12
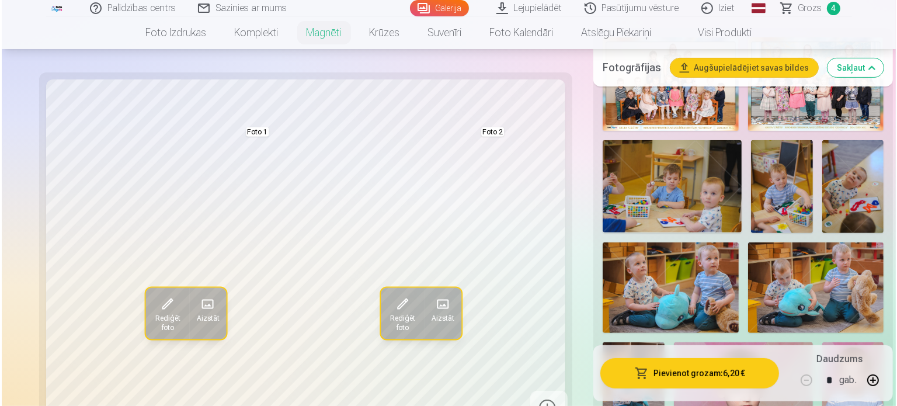
scroll to position [362, 0]
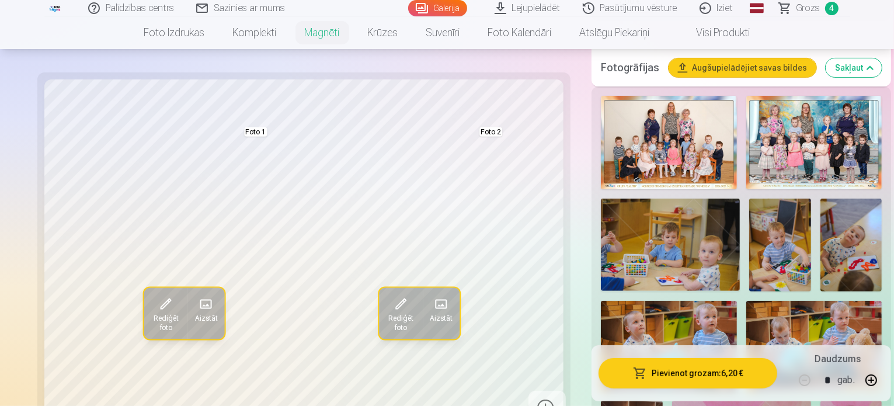
click at [671, 370] on button "Pievienot grozam : 6,20 €" at bounding box center [687, 373] width 179 height 30
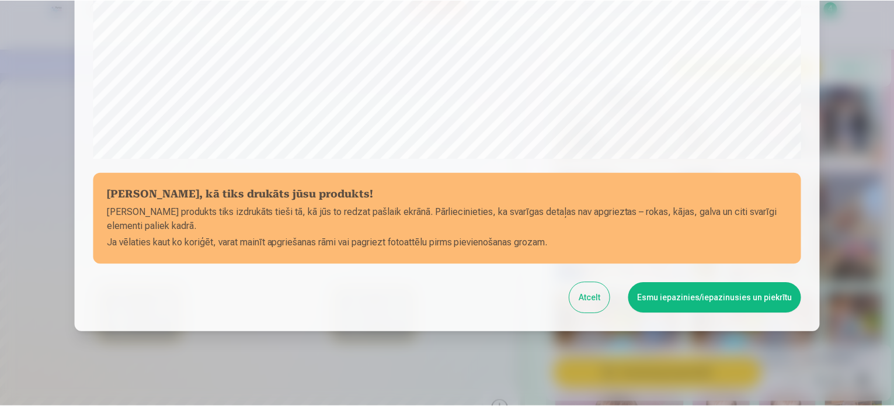
scroll to position [434, 0]
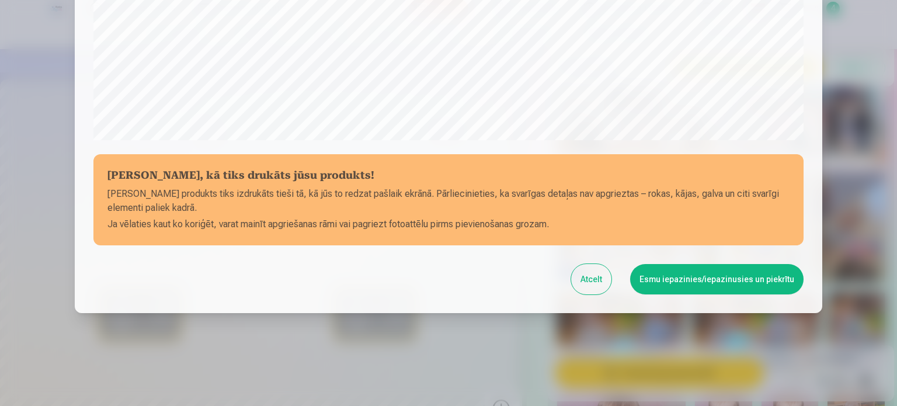
click at [733, 269] on button "Esmu iepazinies/iepazinusies un piekrītu" at bounding box center [716, 279] width 173 height 30
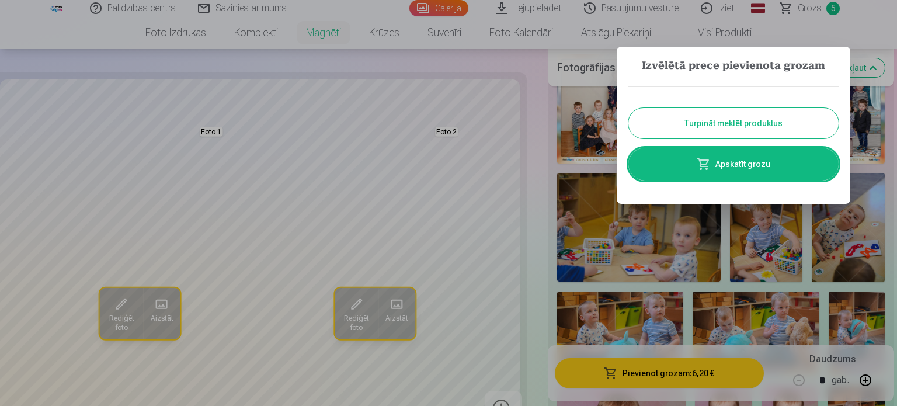
click at [879, 32] on div at bounding box center [448, 203] width 897 height 406
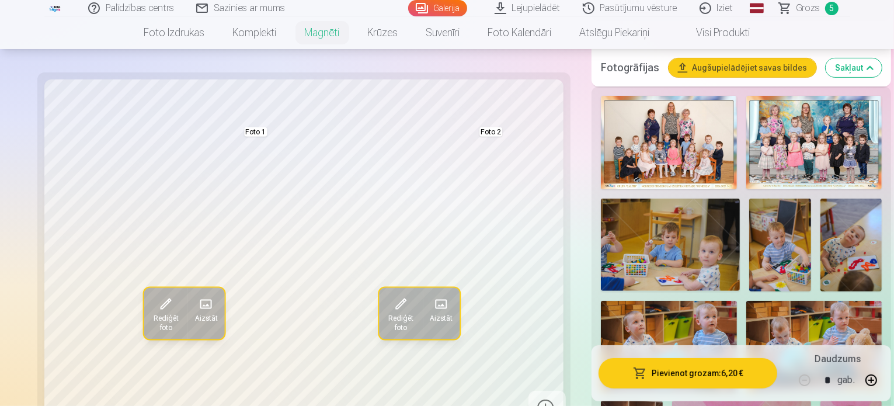
click at [811, 10] on span "Grozs" at bounding box center [808, 8] width 24 height 14
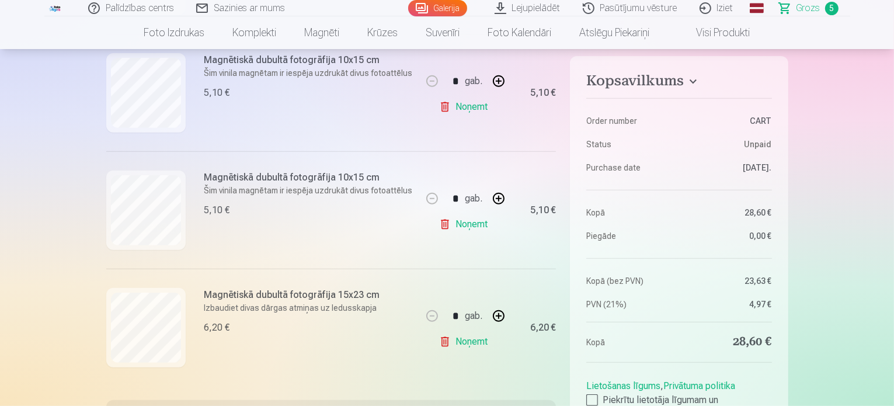
scroll to position [493, 0]
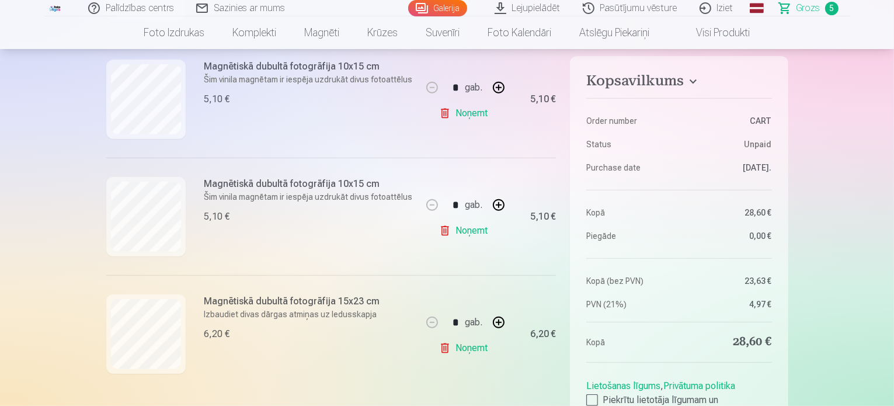
click at [503, 81] on button "button" at bounding box center [499, 88] width 28 height 28
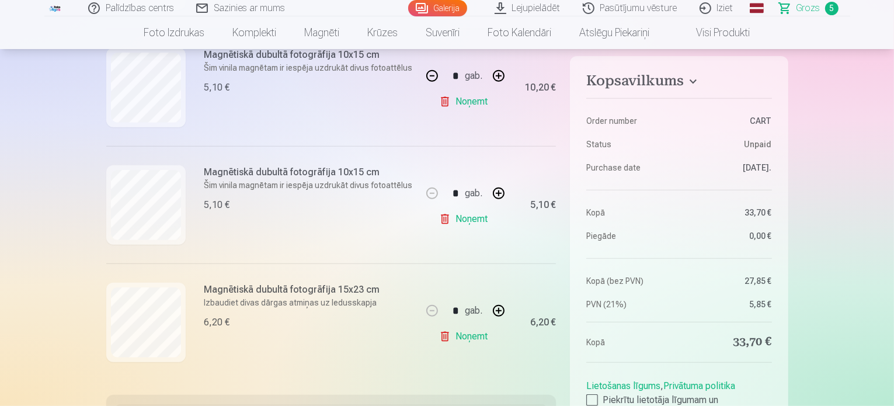
click at [435, 68] on button "button" at bounding box center [432, 76] width 28 height 28
type input "*"
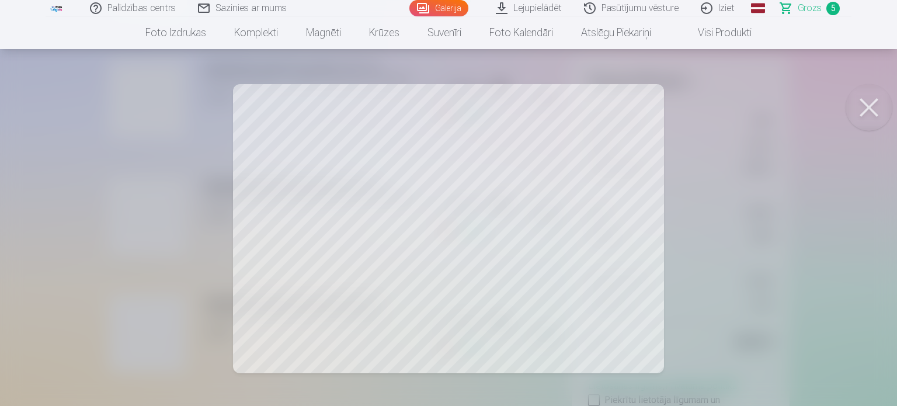
click at [883, 109] on button at bounding box center [868, 107] width 47 height 47
click at [888, 110] on button at bounding box center [868, 107] width 47 height 47
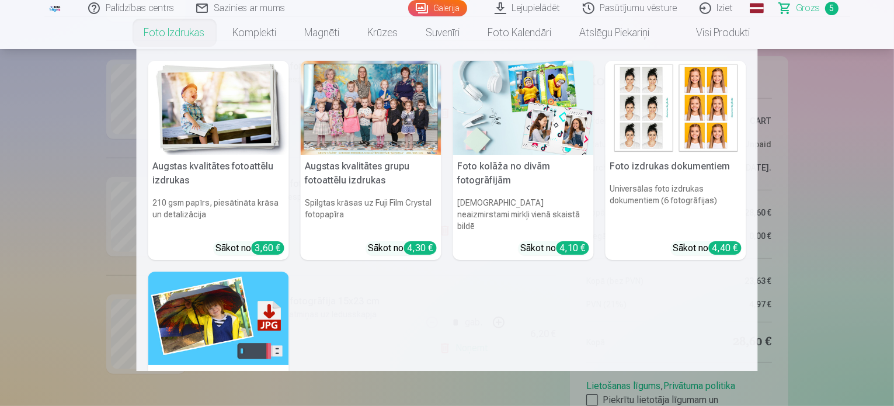
click at [543, 182] on h5 "Foto kolāža no divām fotogrāfijām" at bounding box center [523, 173] width 141 height 37
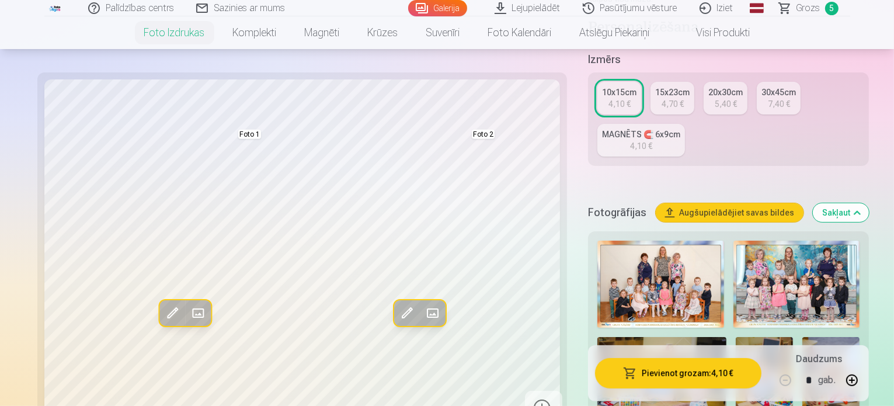
scroll to position [282, 0]
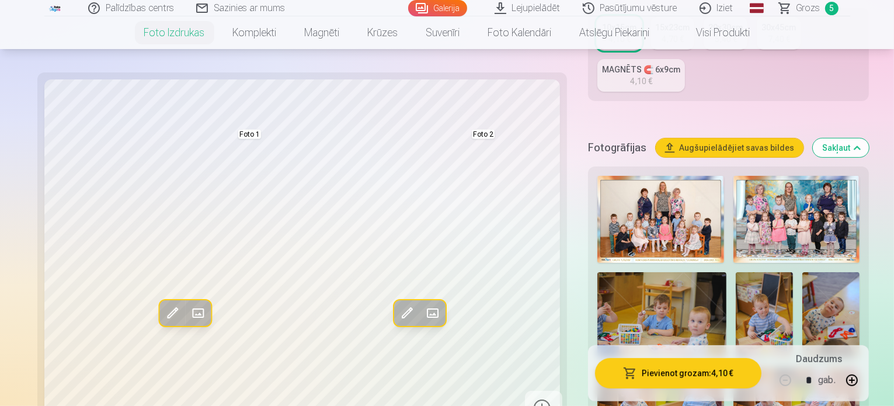
click at [810, 176] on img at bounding box center [796, 219] width 127 height 87
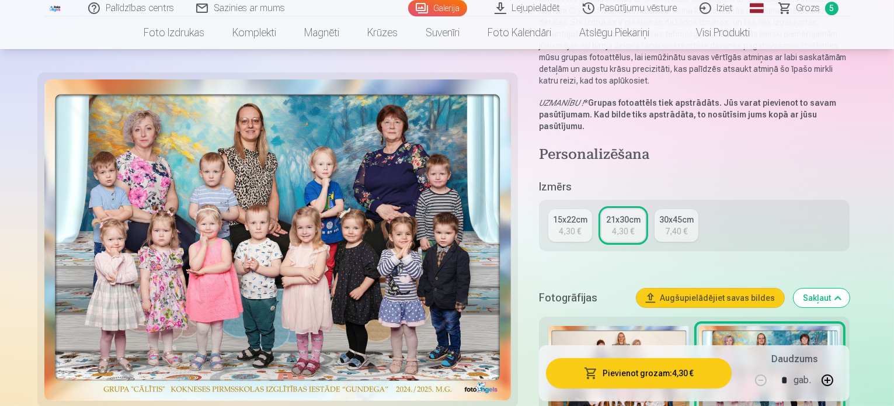
scroll to position [154, 0]
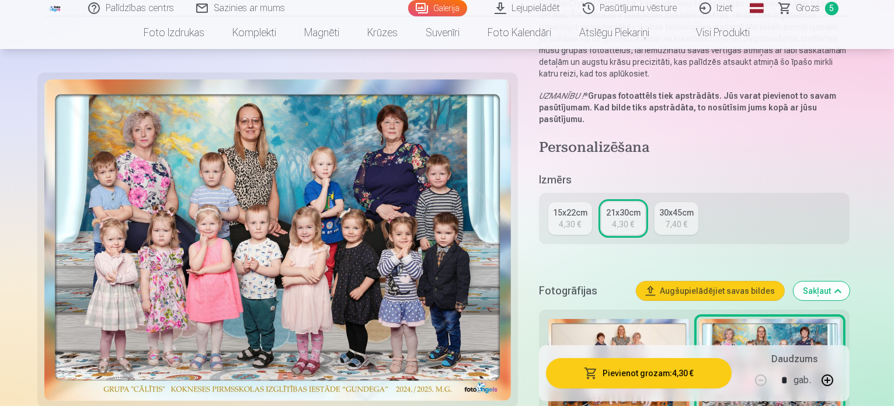
click at [566, 202] on link "15x22cm 4,30 €" at bounding box center [570, 218] width 44 height 33
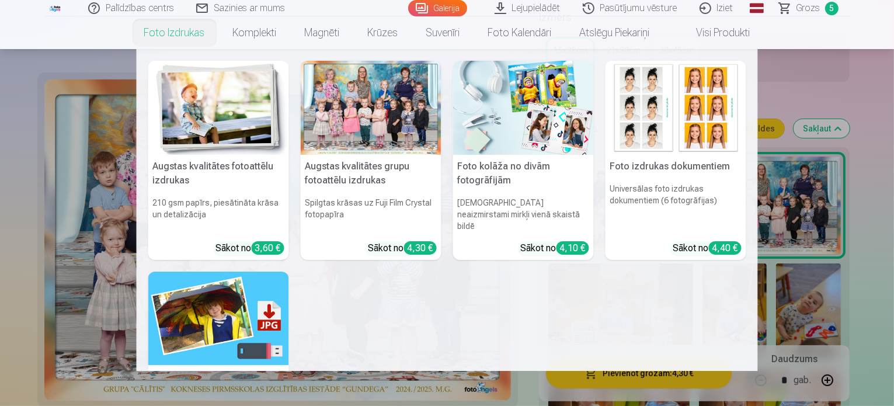
scroll to position [274, 0]
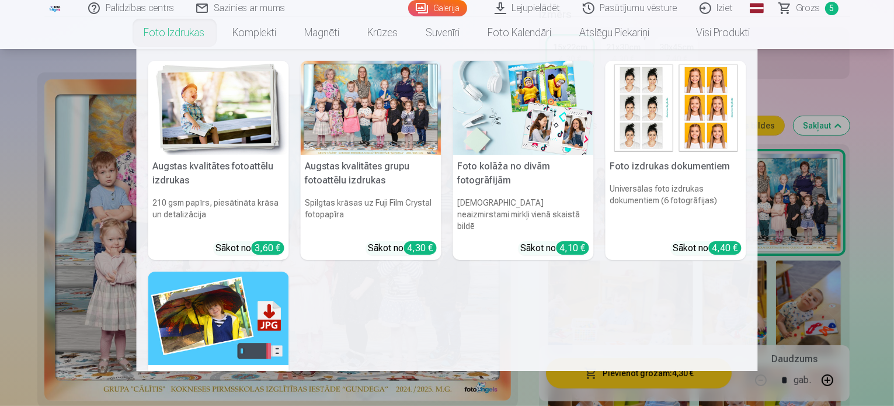
click at [177, 350] on img at bounding box center [218, 318] width 141 height 94
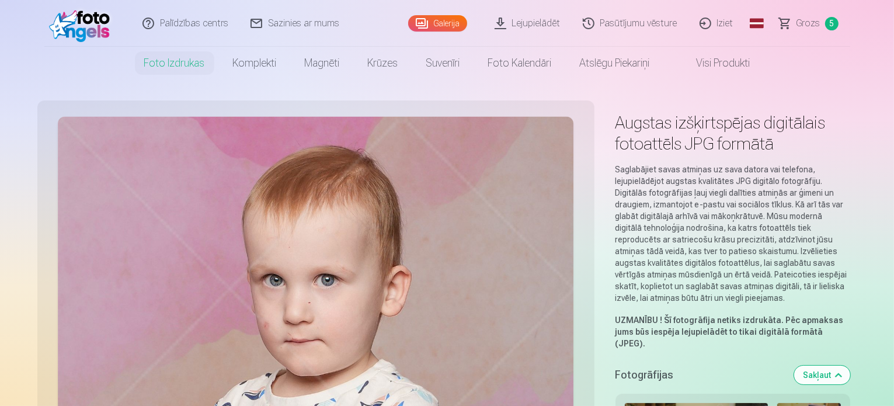
click at [818, 14] on link "Grozs 5" at bounding box center [809, 23] width 82 height 47
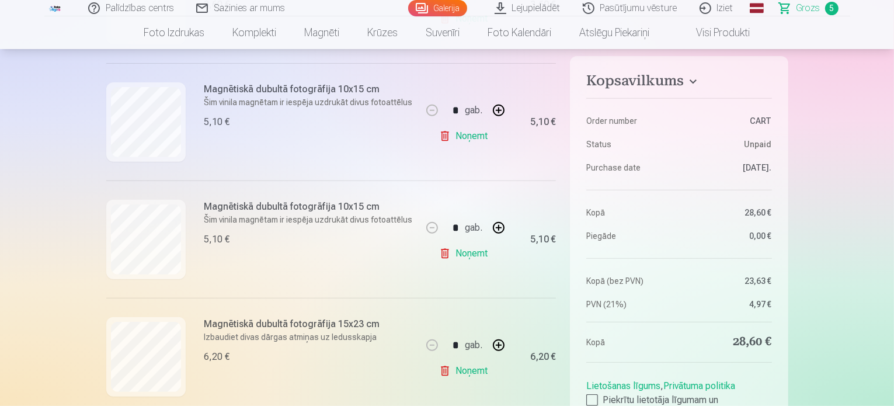
scroll to position [437, 0]
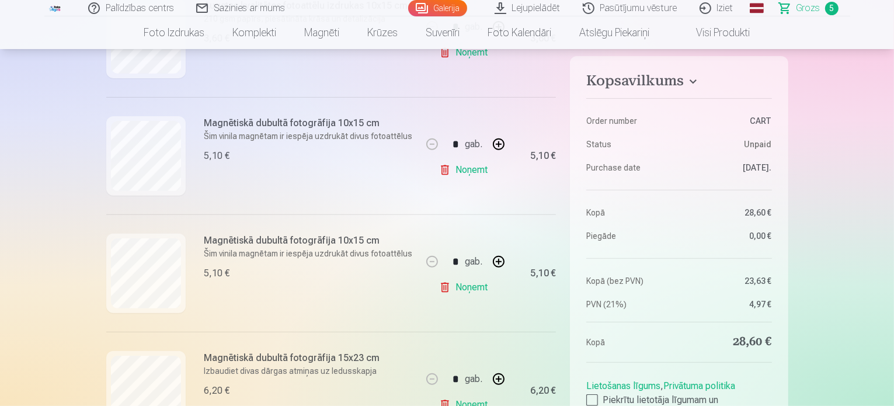
drag, startPoint x: 886, startPoint y: 50, endPoint x: 313, endPoint y: 30, distance: 573.0
click at [313, 30] on link "Magnēti" at bounding box center [322, 32] width 63 height 33
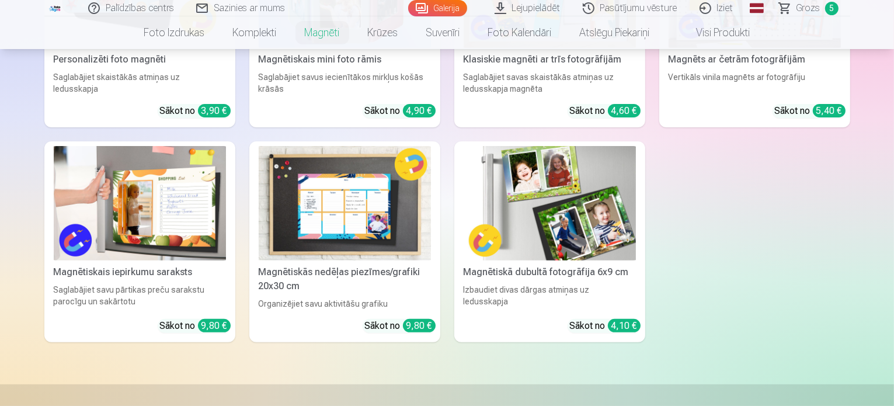
scroll to position [354, 0]
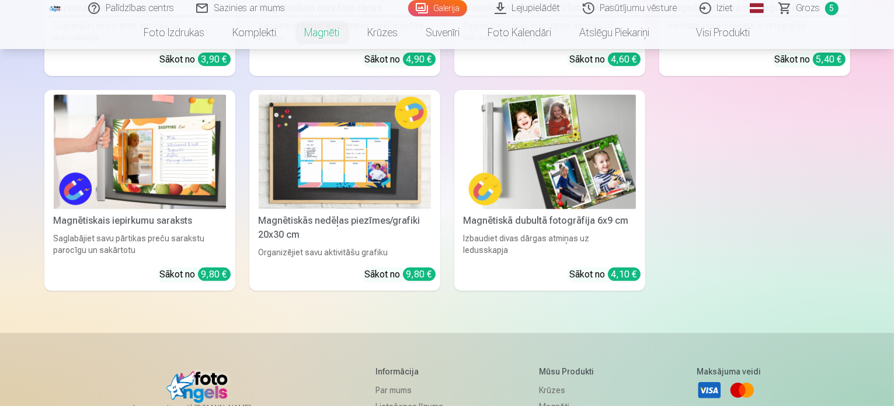
click at [529, 248] on link "Magnētiskā dubultā fotogrāfija 6x9 cm Izbaudiet divas dārgas atmiņas uz ledussk…" at bounding box center [549, 190] width 191 height 201
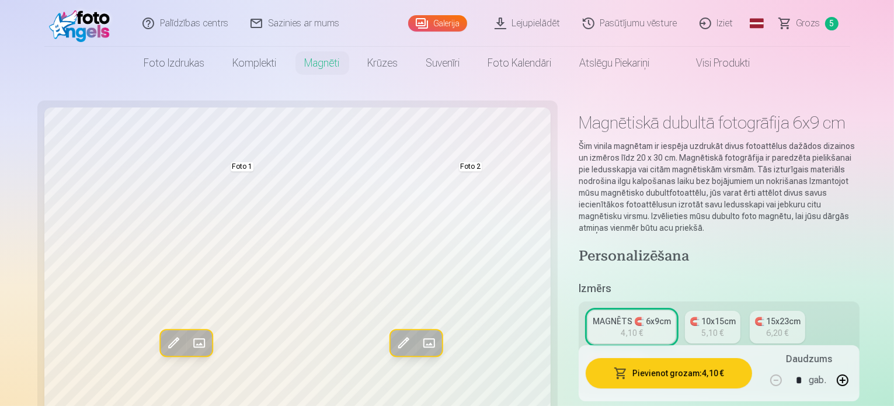
click at [691, 315] on div "🧲 10x15cm" at bounding box center [712, 321] width 46 height 12
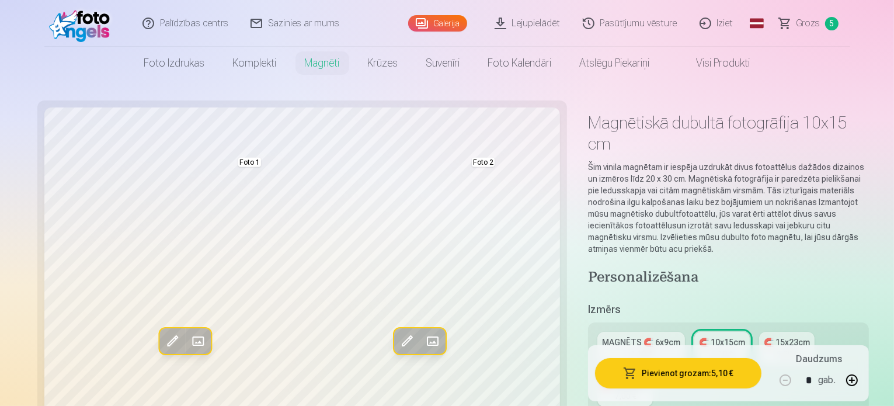
click at [764, 336] on div "🧲 15x23cm" at bounding box center [787, 342] width 46 height 12
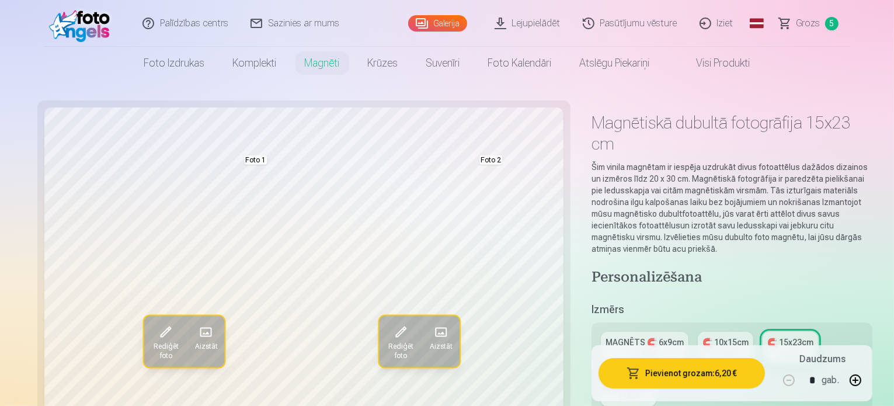
click at [799, 4] on link "Grozs 5" at bounding box center [809, 23] width 82 height 47
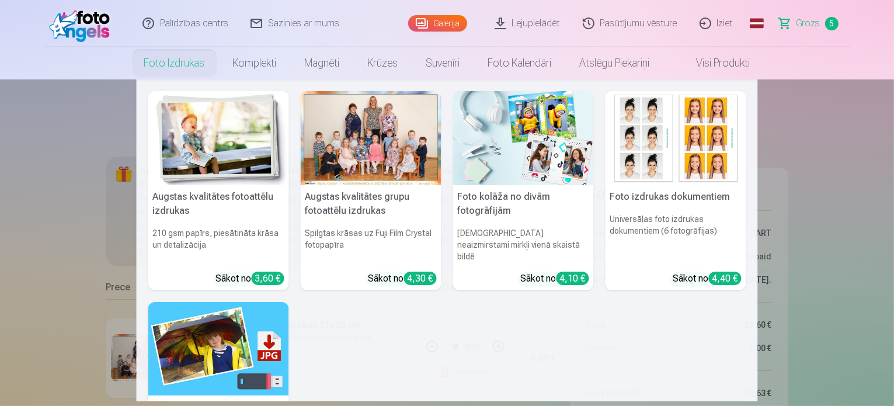
click at [675, 200] on h5 "Foto izdrukas dokumentiem" at bounding box center [675, 196] width 141 height 23
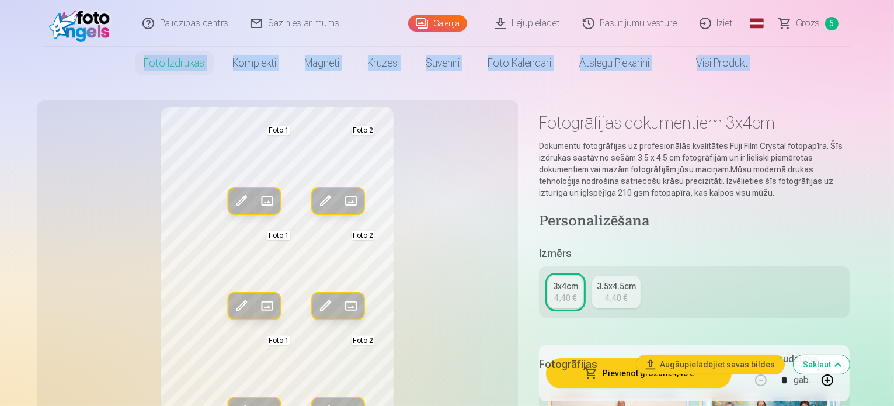
drag, startPoint x: 893, startPoint y: 13, endPoint x: 896, endPoint y: 24, distance: 10.8
click at [893, 24] on html "Palīdzības centrs Sazinies ar mums Galerija Lejupielādēt Pasūtījumu vēsture Izi…" at bounding box center [447, 203] width 894 height 406
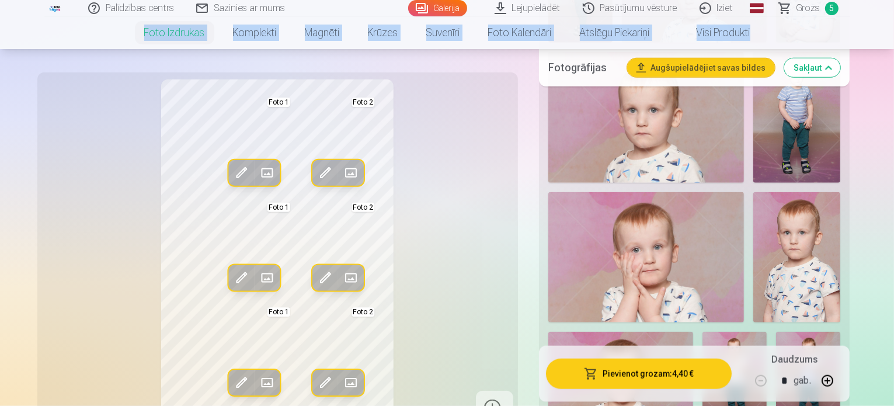
scroll to position [1107, 0]
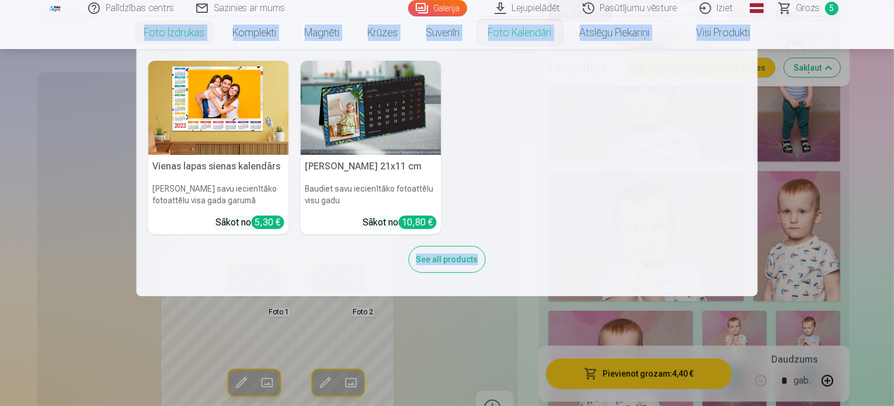
click at [93, 117] on nav "Vienas lapas sienas [PERSON_NAME] savu iecienītāko fotoattēlu visa gada garumā …" at bounding box center [447, 172] width 894 height 247
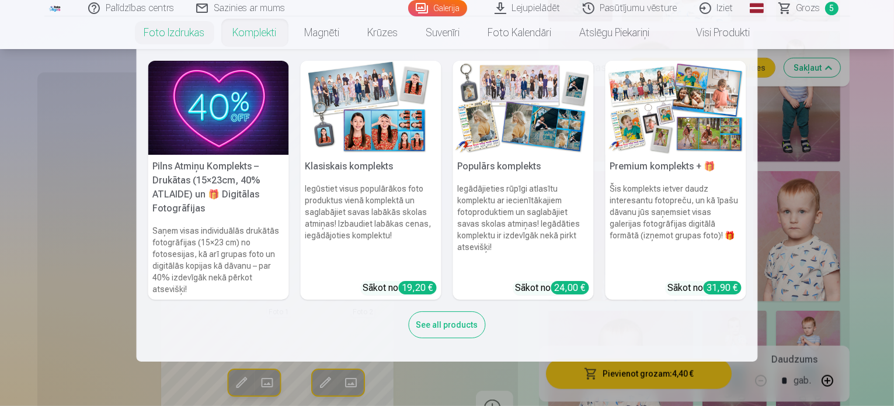
click at [255, 200] on h5 "Pilns Atmiņu Komplekts – Drukātas (15×23cm, 40% ATLAIDE) un 🎁 Digitālas Fotogrā…" at bounding box center [218, 187] width 141 height 65
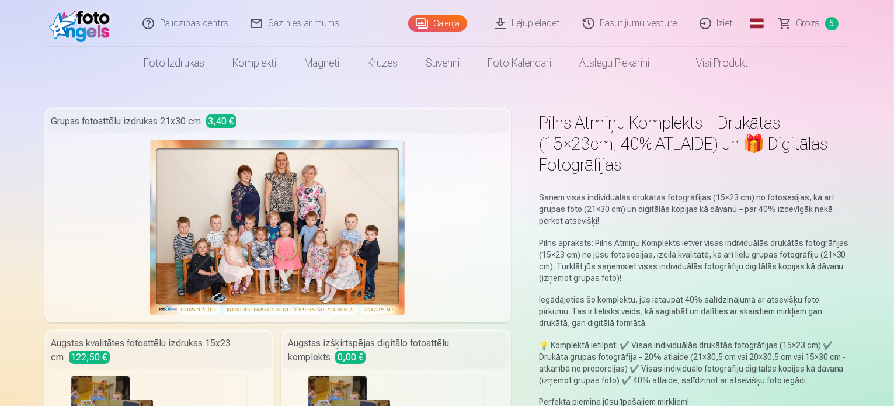
click at [807, 15] on link "Grozs 5" at bounding box center [809, 23] width 82 height 47
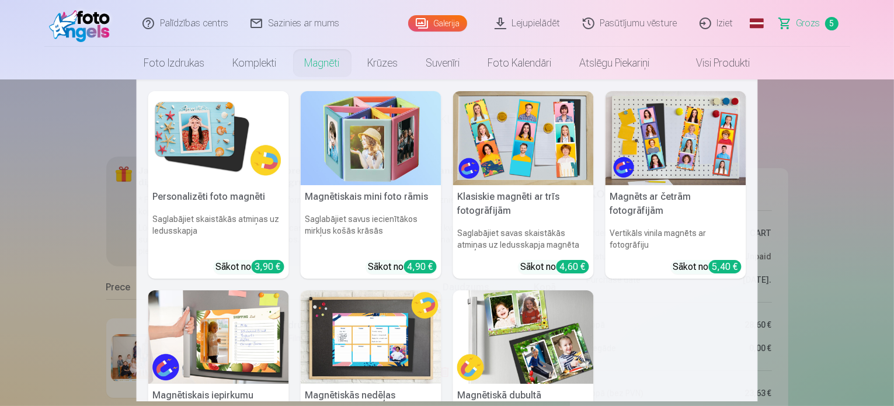
click at [304, 61] on link "Magnēti" at bounding box center [322, 63] width 63 height 33
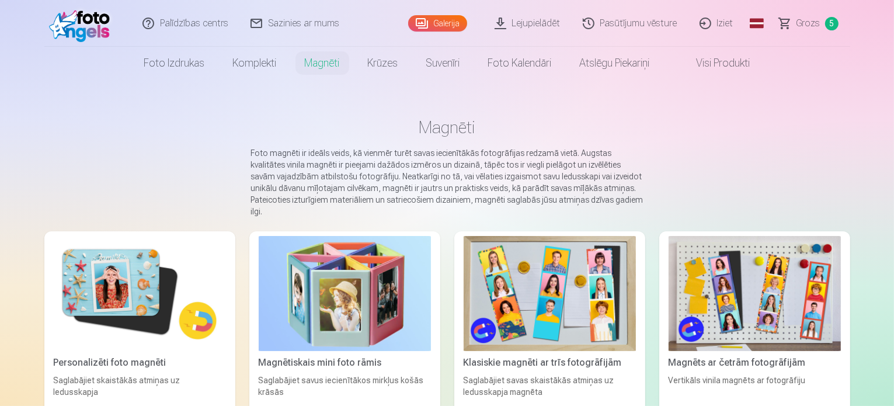
drag, startPoint x: 896, startPoint y: 125, endPoint x: 114, endPoint y: 276, distance: 796.1
click at [114, 276] on img at bounding box center [140, 293] width 172 height 115
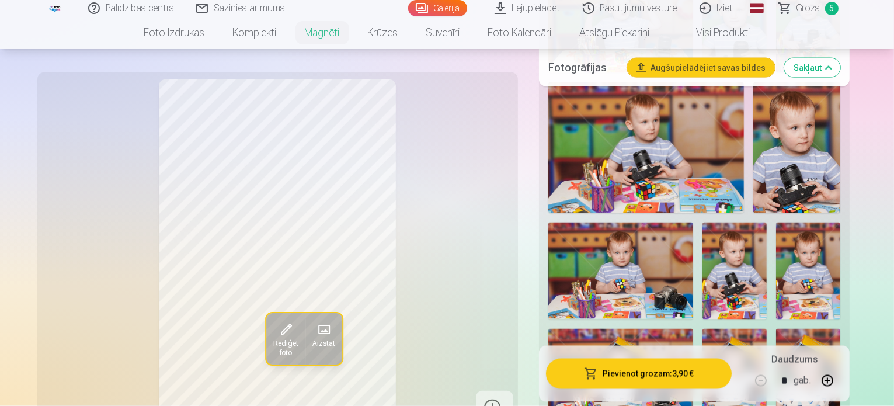
scroll to position [1941, 0]
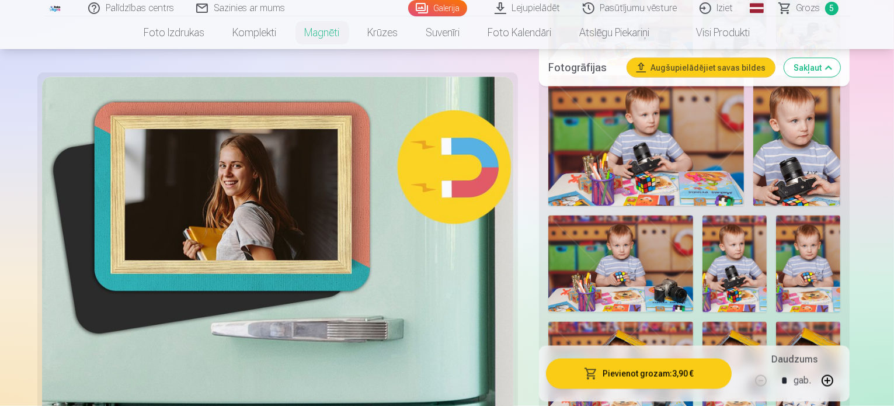
drag, startPoint x: 896, startPoint y: 140, endPoint x: 894, endPoint y: 54, distance: 85.3
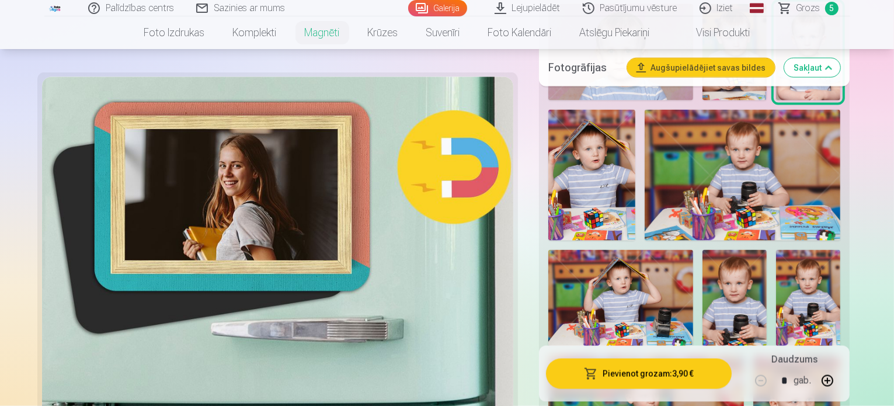
scroll to position [1668, 0]
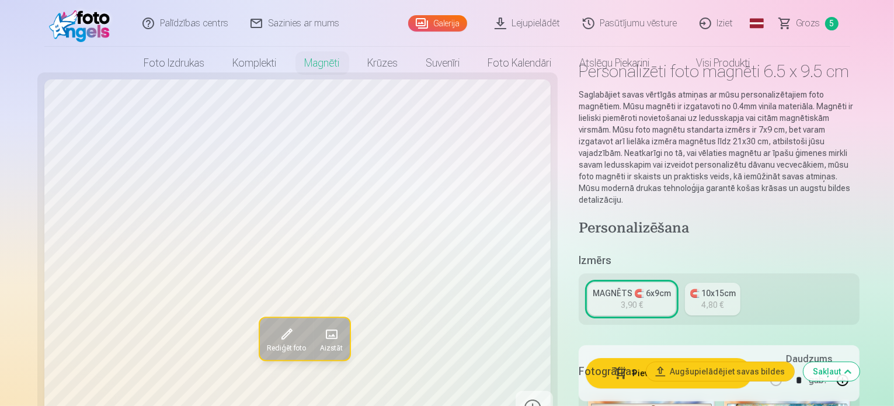
scroll to position [0, 0]
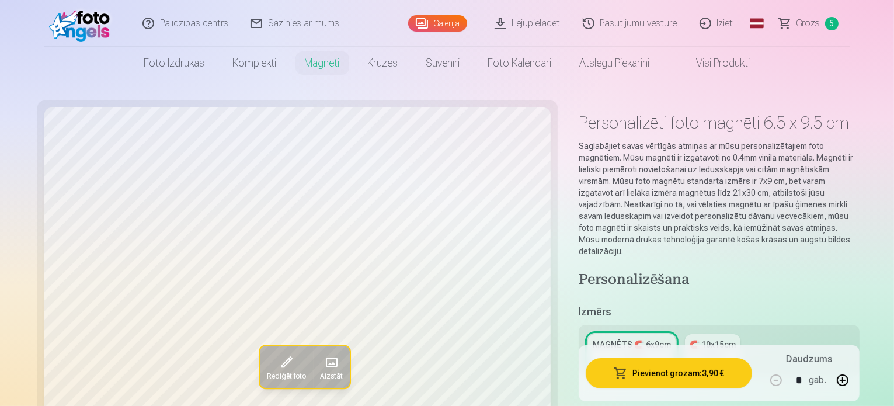
click at [794, 24] on link "Grozs 5" at bounding box center [809, 23] width 82 height 47
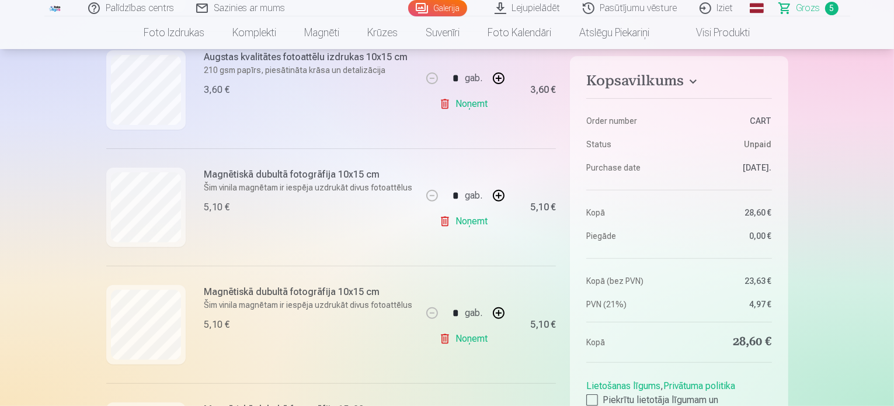
scroll to position [391, 0]
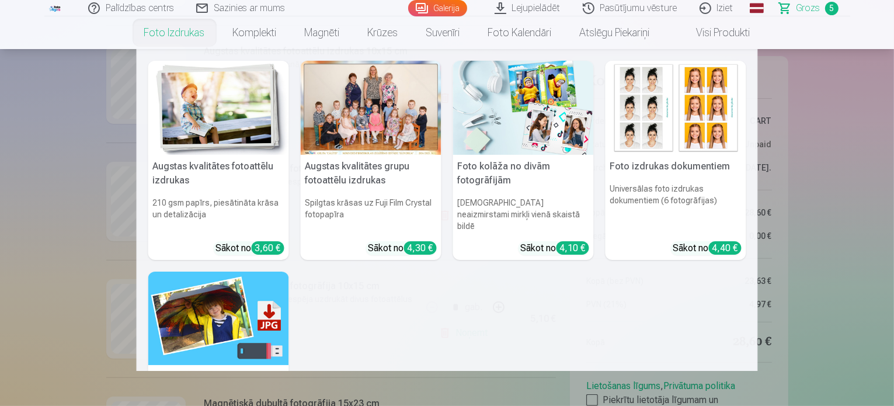
click at [199, 159] on h5 "Augstas kvalitātes fotoattēlu izdrukas" at bounding box center [218, 173] width 141 height 37
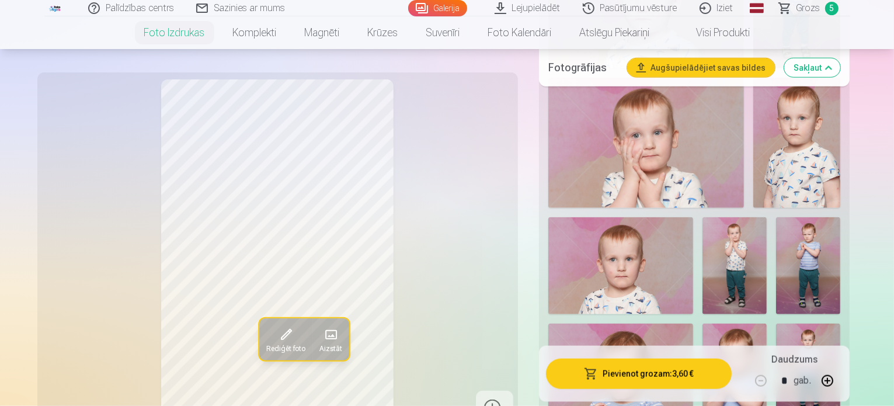
scroll to position [1324, 0]
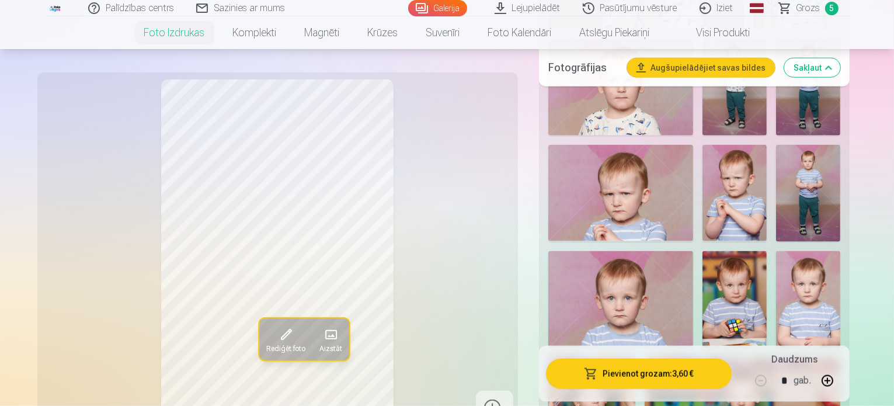
scroll to position [1480, 0]
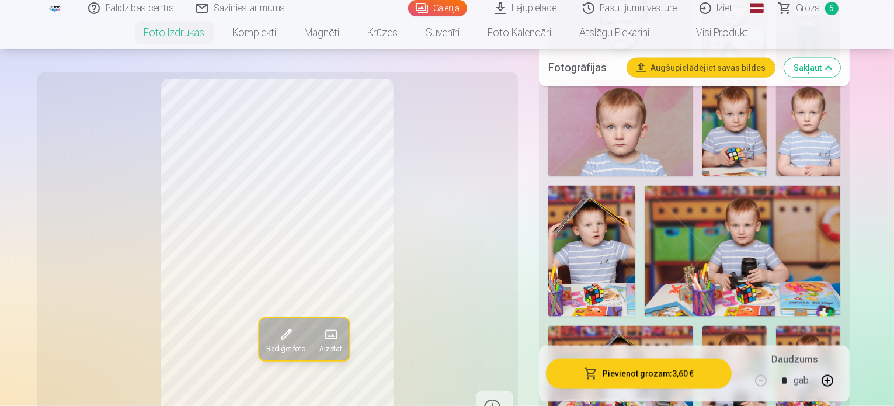
scroll to position [1644, 0]
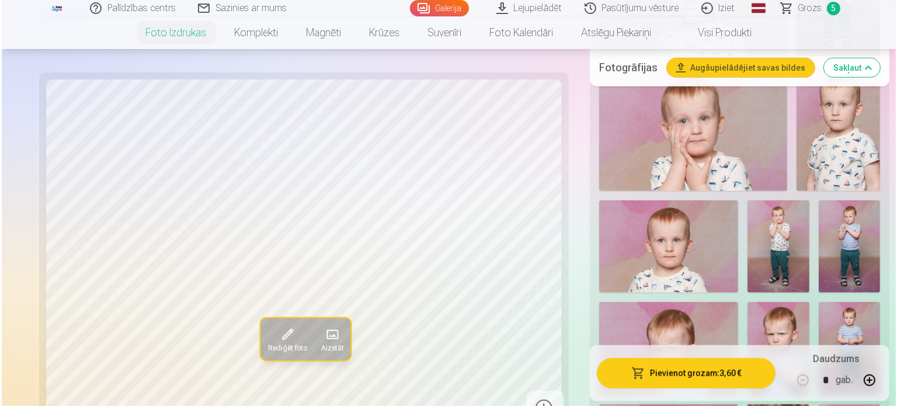
scroll to position [1287, 0]
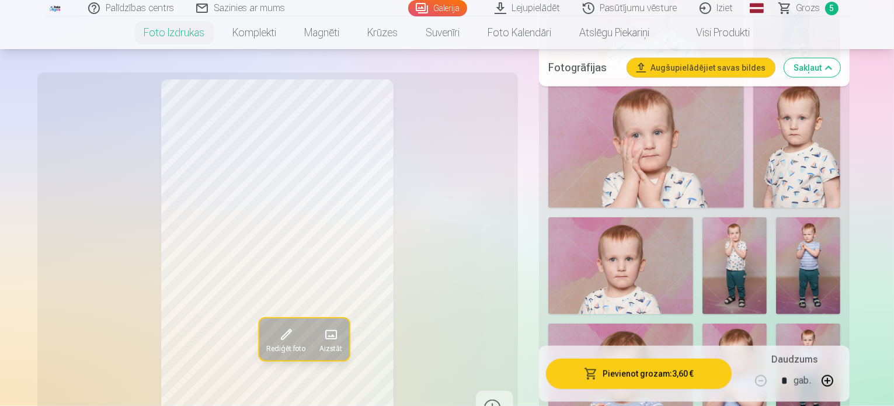
click at [649, 376] on button "Pievienot grozam : 3,60 €" at bounding box center [639, 373] width 186 height 30
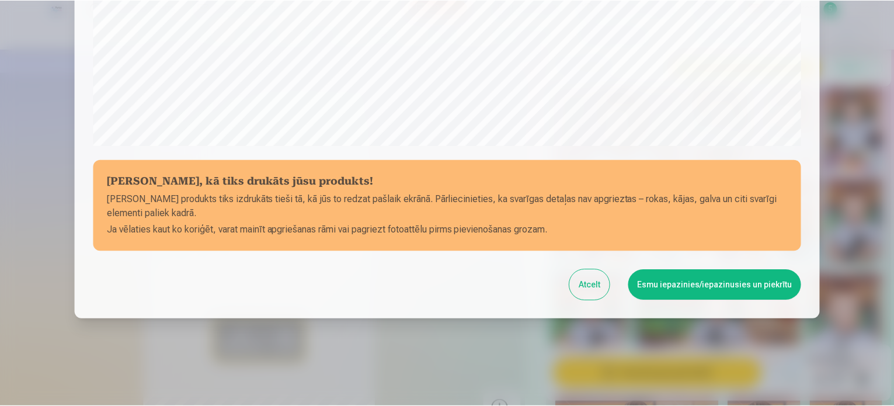
scroll to position [434, 0]
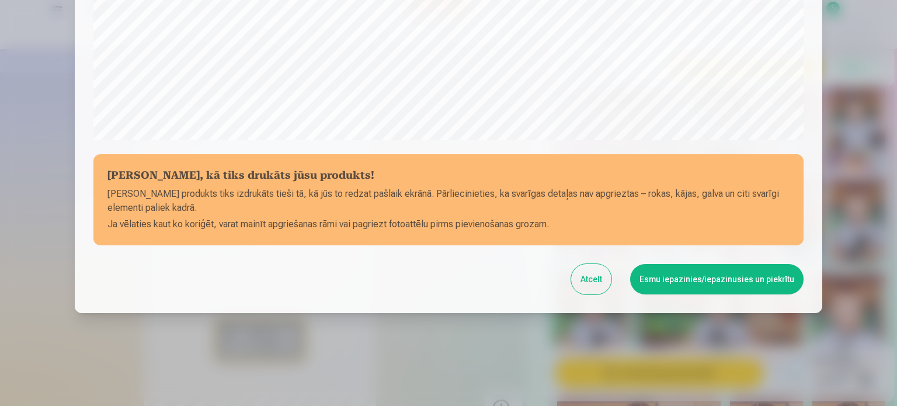
click at [776, 279] on button "Esmu iepazinies/iepazinusies un piekrītu" at bounding box center [716, 279] width 173 height 30
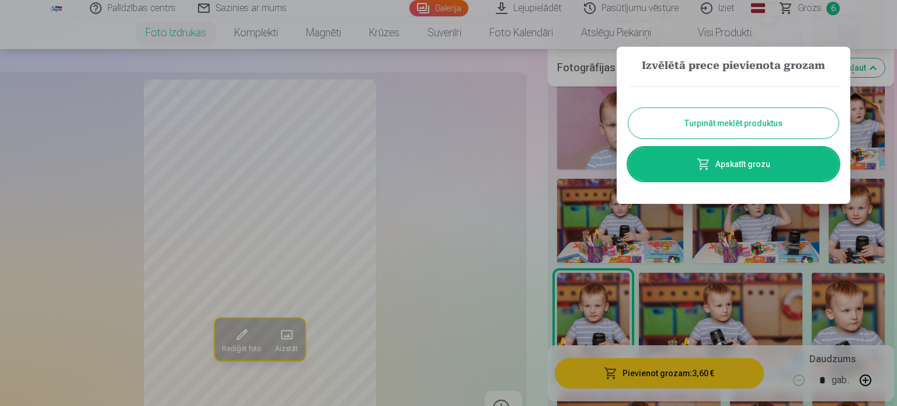
click at [889, 181] on div at bounding box center [448, 203] width 897 height 406
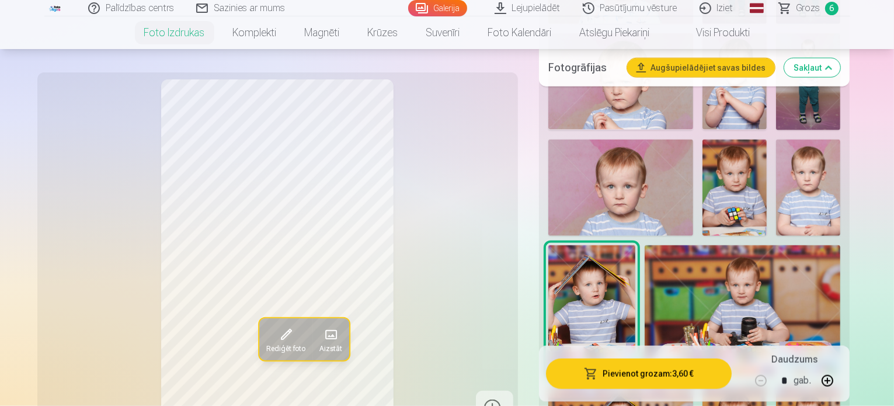
scroll to position [1607, 0]
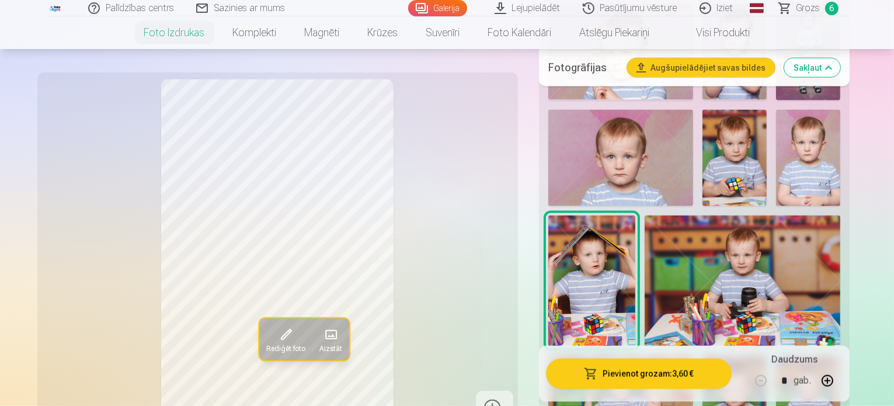
click at [803, 12] on span "Grozs" at bounding box center [808, 8] width 24 height 14
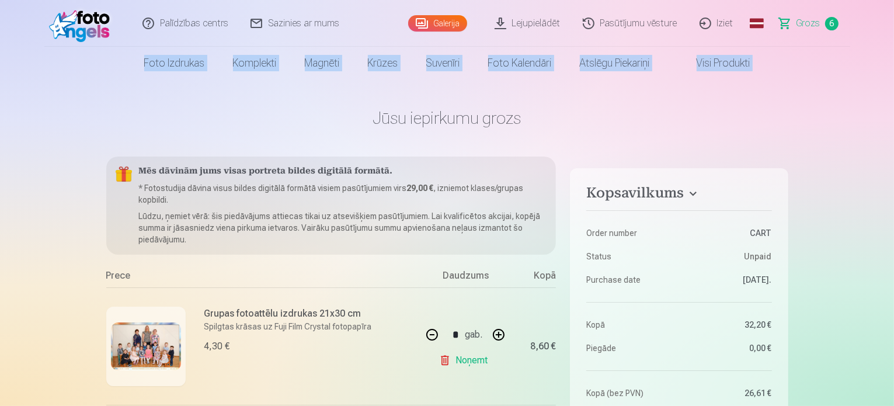
drag, startPoint x: 893, startPoint y: 25, endPoint x: 896, endPoint y: 55, distance: 31.1
click at [893, 55] on html "Palīdzības centrs Sazinies ar mums Galerija Lejupielādēt Pasūtījumu vēsture Izi…" at bounding box center [447, 203] width 894 height 406
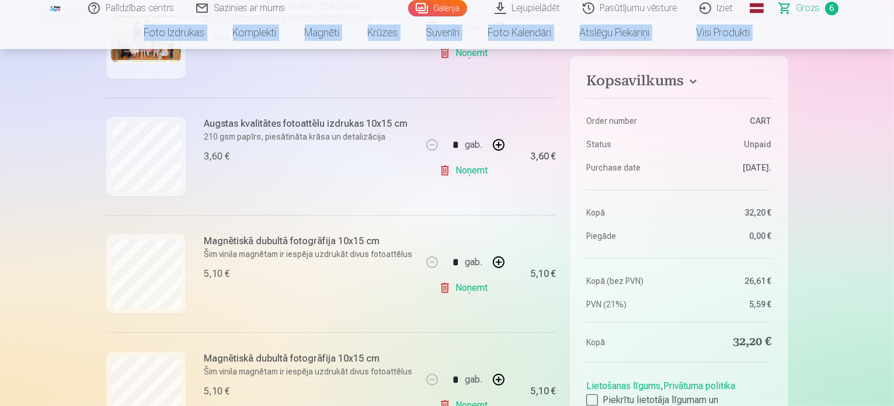
scroll to position [284, 0]
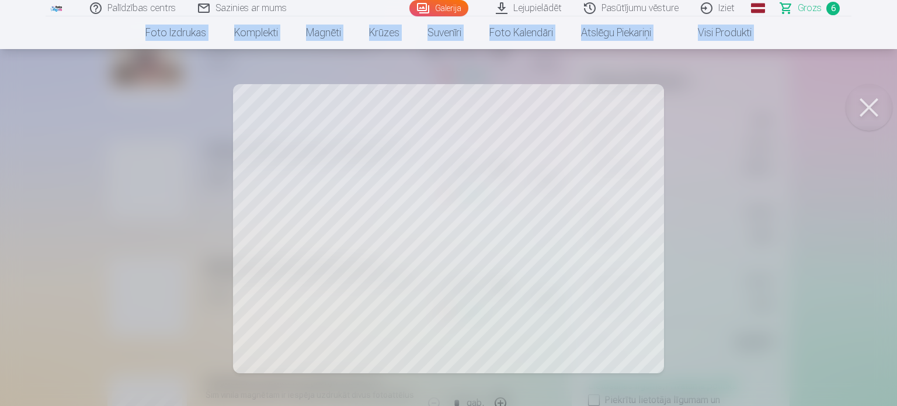
click at [880, 97] on button at bounding box center [868, 107] width 47 height 47
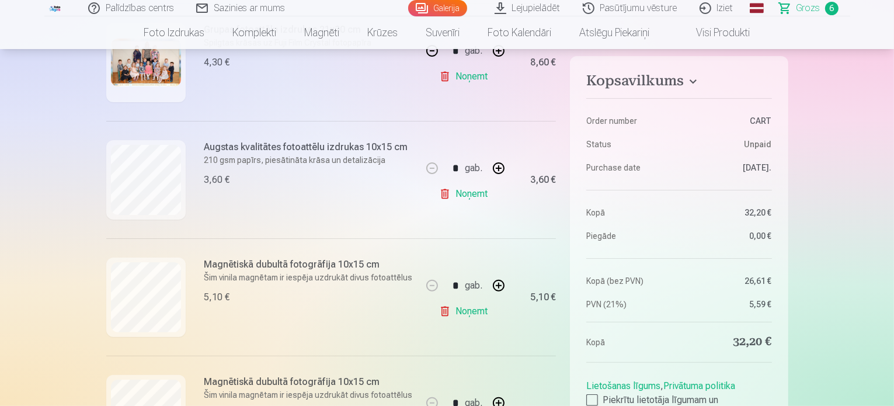
click at [344, 141] on h6 "Augstas kvalitātes fotoattēlu izdrukas 10x15 cm" at bounding box center [306, 147] width 204 height 14
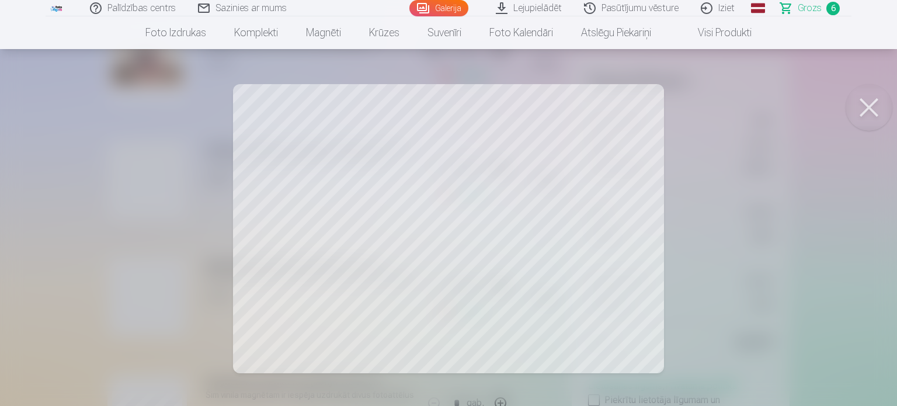
click at [876, 104] on button at bounding box center [868, 107] width 47 height 47
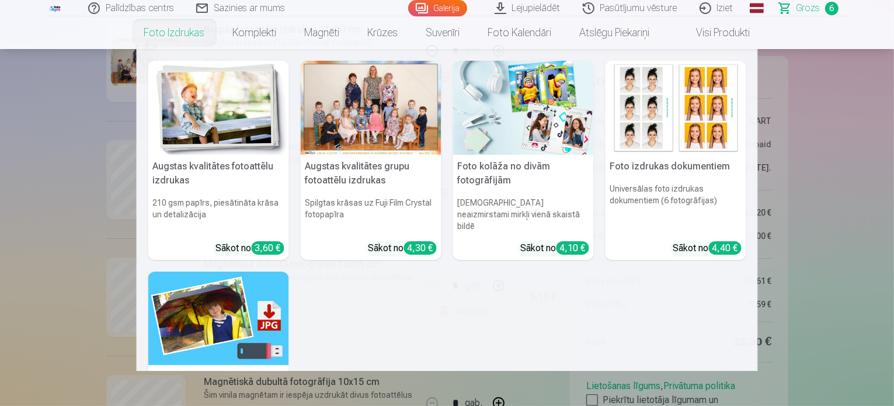
click at [176, 182] on h5 "Augstas kvalitātes fotoattēlu izdrukas" at bounding box center [218, 173] width 141 height 37
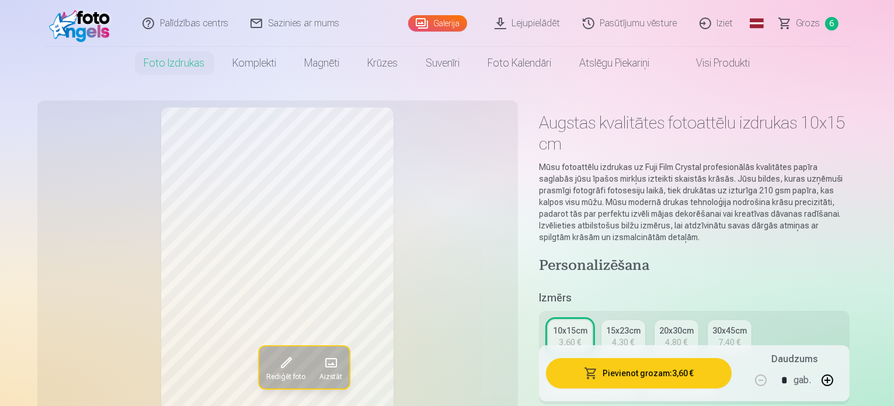
click at [637, 325] on div "15x23cm" at bounding box center [623, 331] width 34 height 12
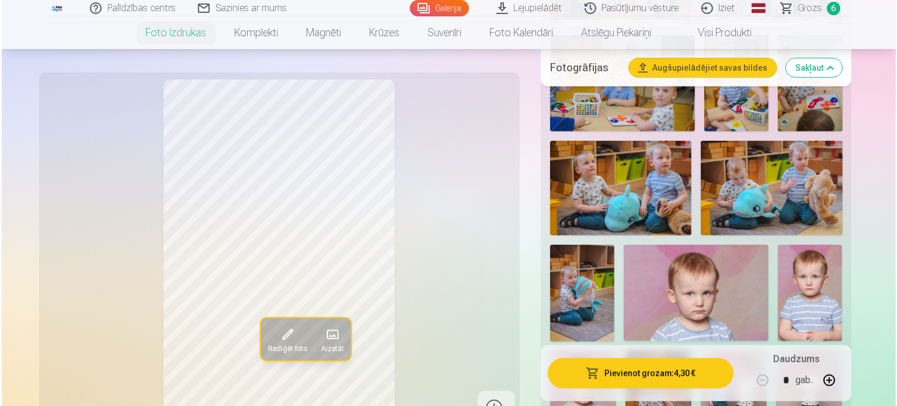
scroll to position [565, 0]
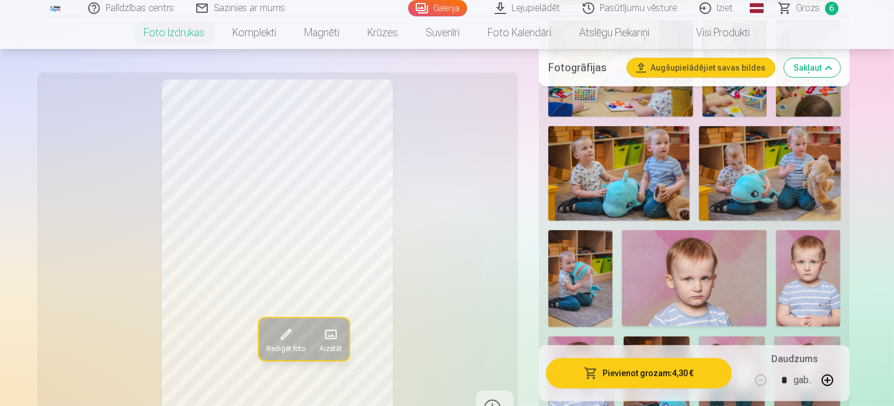
click at [652, 147] on img at bounding box center [618, 173] width 141 height 95
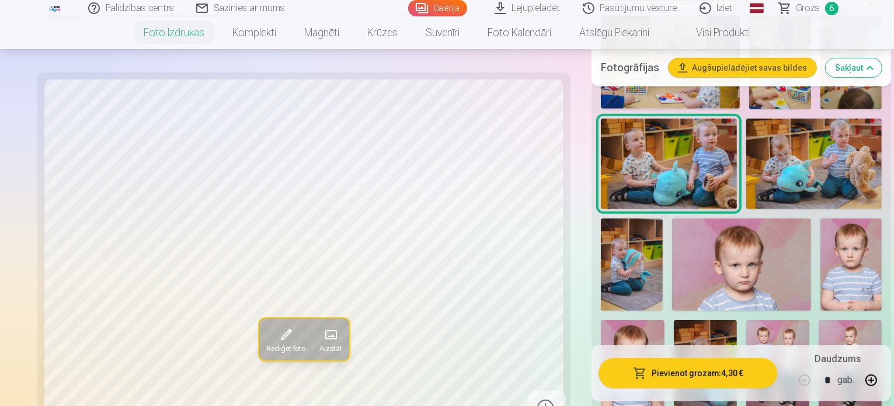
click at [701, 368] on button "Pievienot grozam : 4,30 €" at bounding box center [687, 373] width 179 height 30
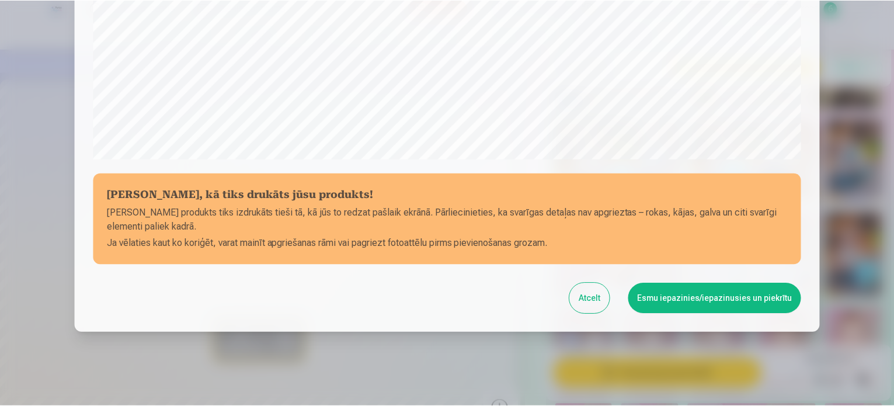
scroll to position [434, 0]
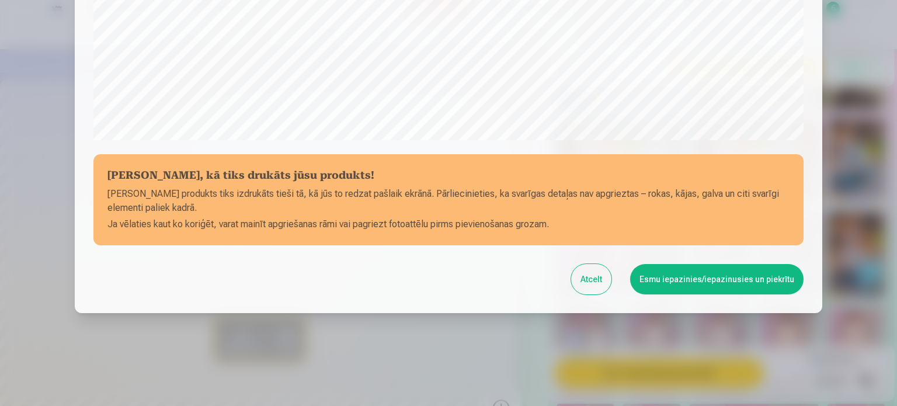
click at [696, 284] on button "Esmu iepazinies/iepazinusies un piekrītu" at bounding box center [716, 279] width 173 height 30
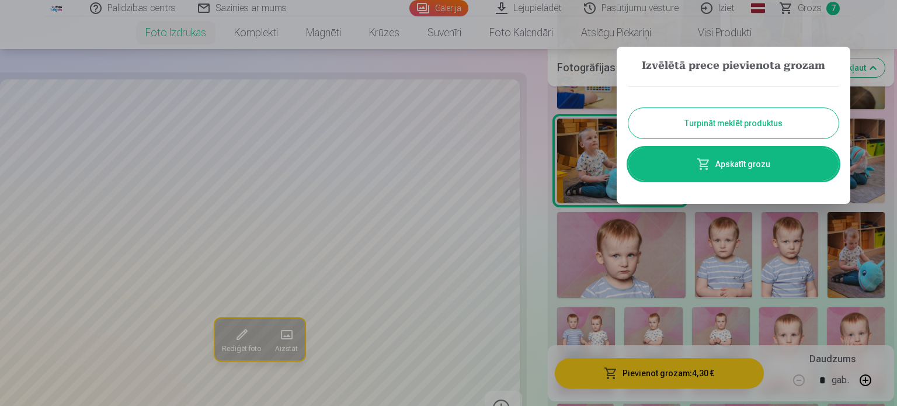
click at [879, 27] on div at bounding box center [448, 203] width 897 height 406
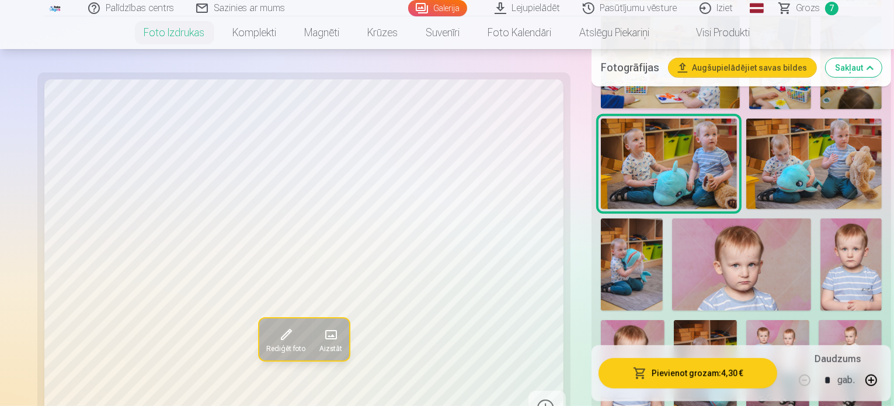
click at [824, 11] on link "Grozs 7" at bounding box center [809, 8] width 82 height 16
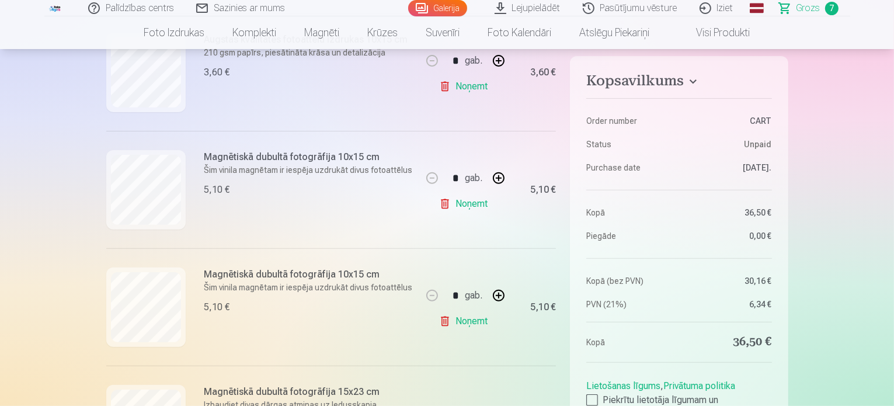
scroll to position [362, 0]
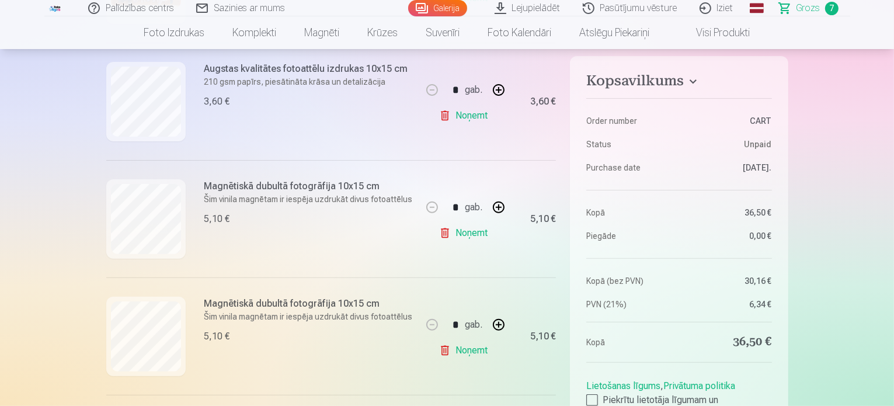
click at [500, 90] on button "button" at bounding box center [499, 90] width 28 height 28
type input "*"
drag, startPoint x: 893, startPoint y: 45, endPoint x: 893, endPoint y: 71, distance: 25.7
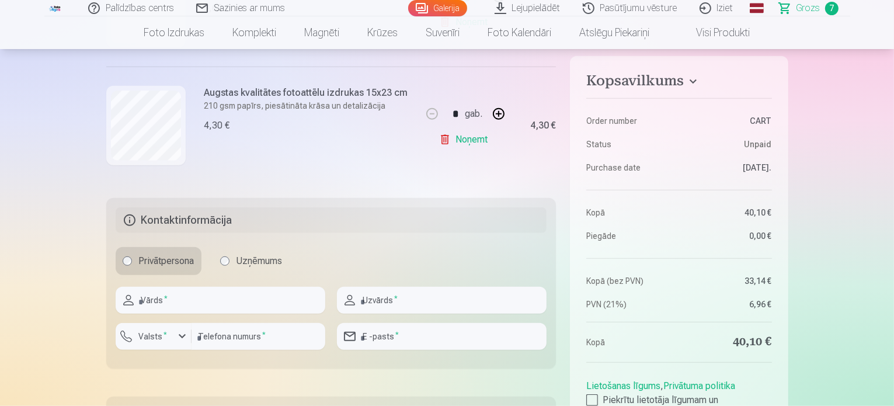
scroll to position [937, 0]
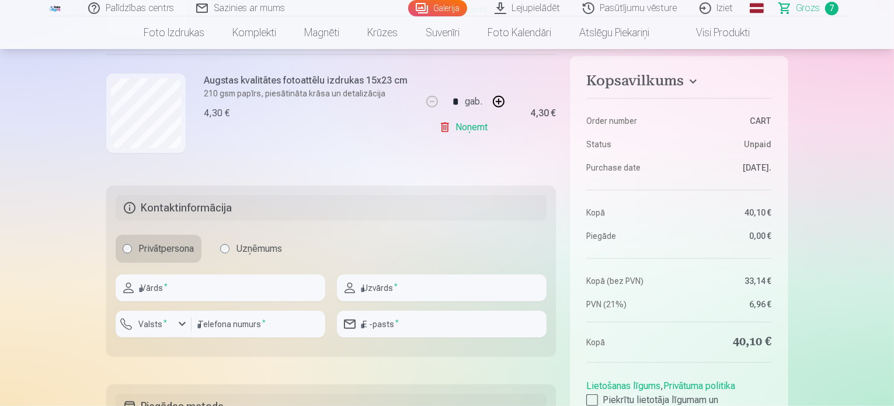
click at [468, 126] on link "Noņemt" at bounding box center [465, 127] width 53 height 23
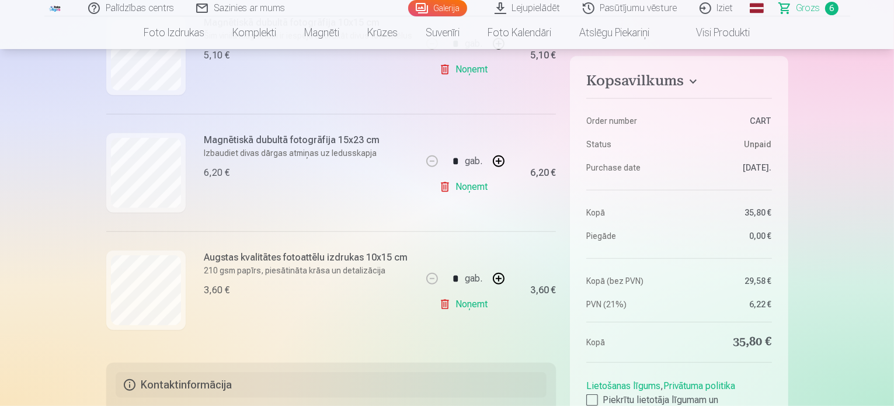
scroll to position [666, 0]
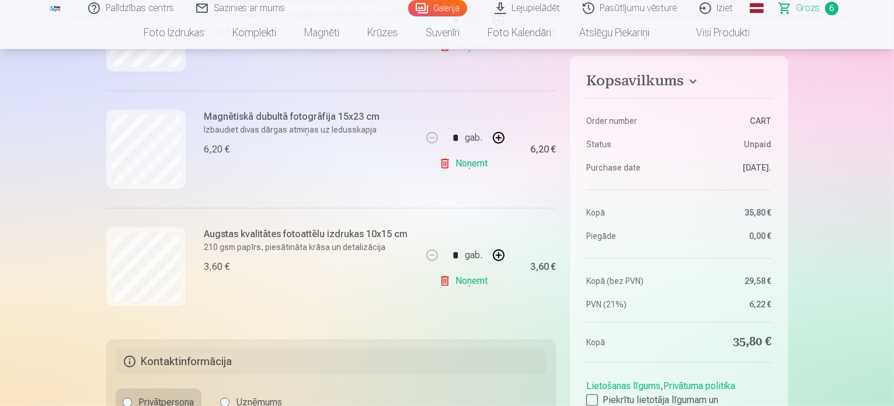
click at [464, 284] on link "Noņemt" at bounding box center [465, 280] width 53 height 23
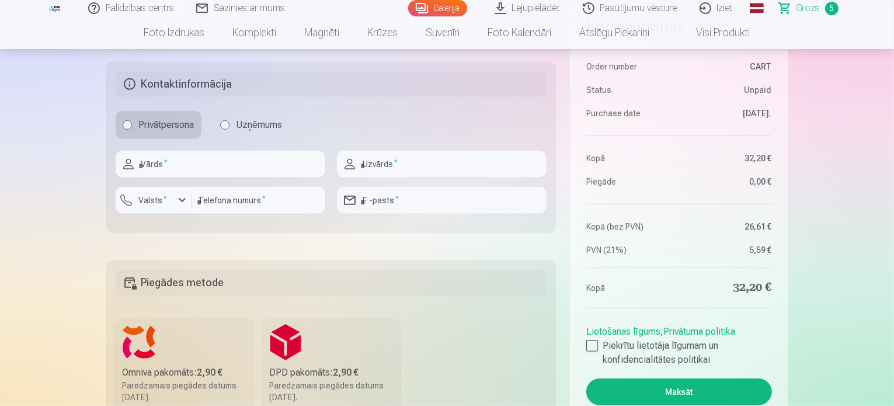
scroll to position [849, 0]
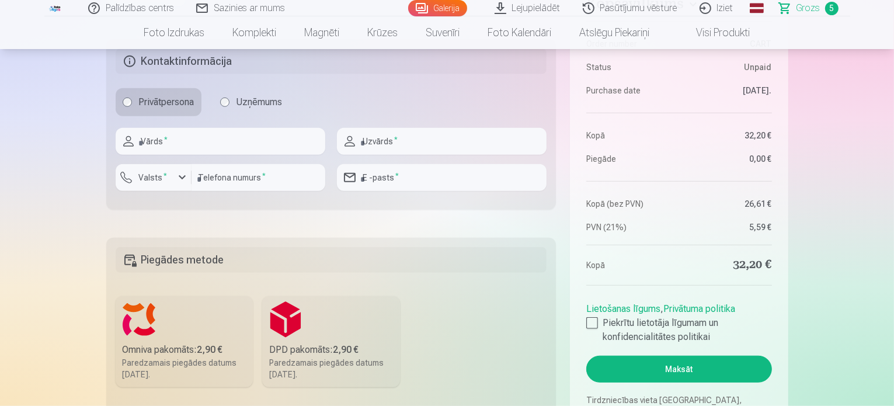
click at [671, 374] on button "Maksāt" at bounding box center [678, 369] width 185 height 27
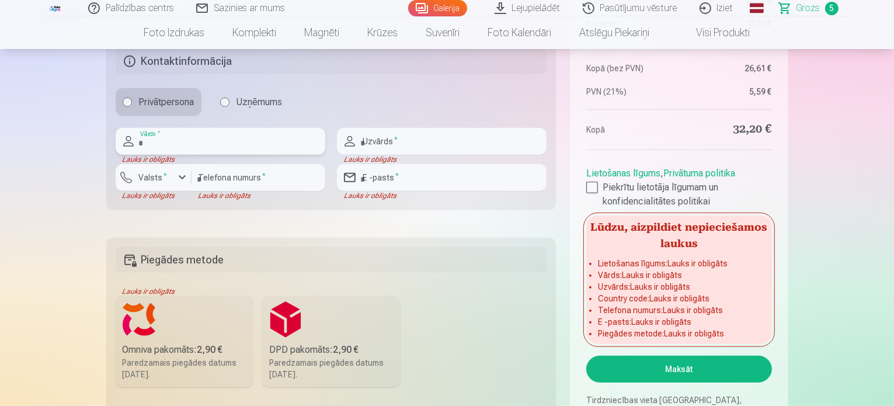
click at [177, 138] on input "text" at bounding box center [221, 141] width 210 height 27
type input "******"
type input "********"
type input "**********"
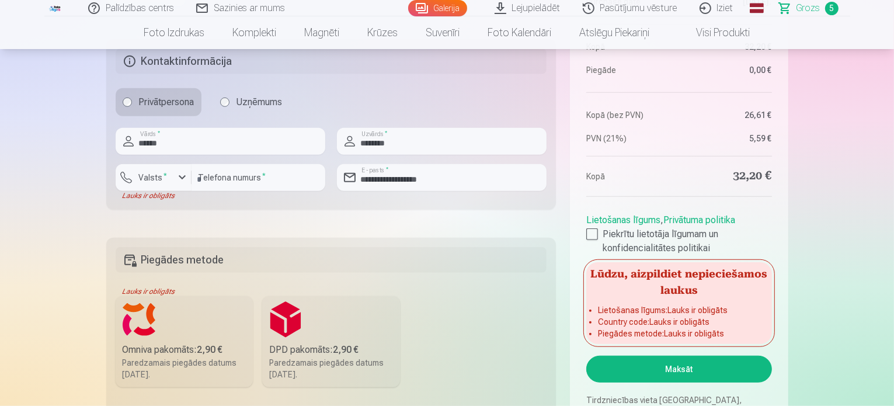
click at [326, 315] on label "DPD pakomāts : 2,90 € Paredzamais piegādes datums [DATE]." at bounding box center [331, 341] width 138 height 91
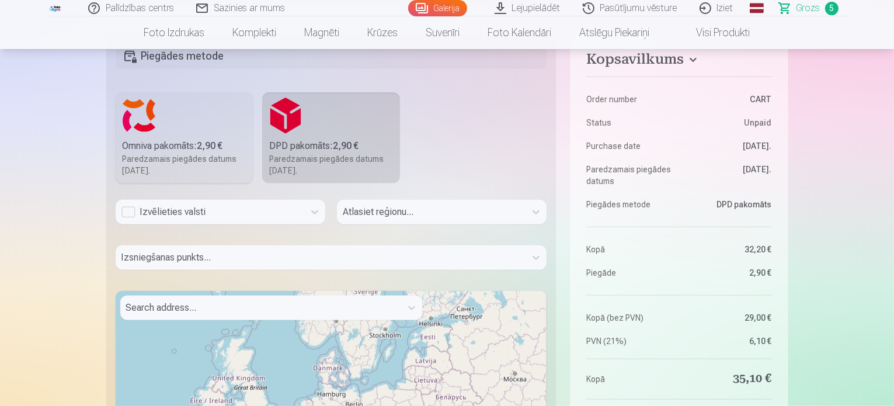
scroll to position [1004, 0]
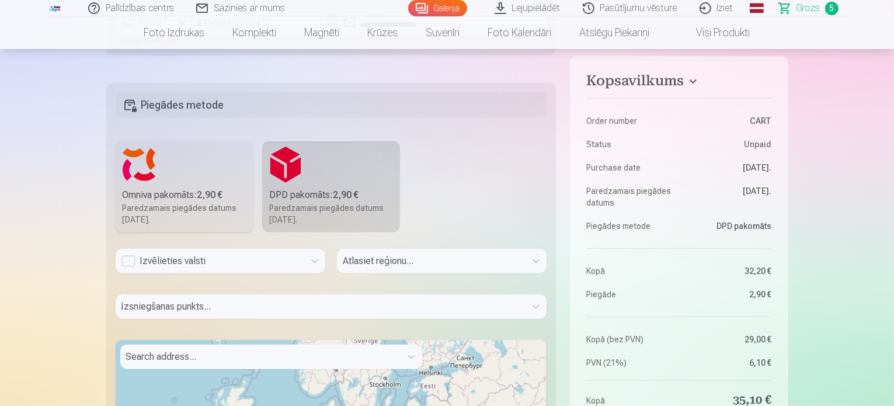
click at [357, 262] on div "Atlasiet reģionu..." at bounding box center [442, 266] width 210 height 34
click at [255, 260] on div "Izvēlieties valsti" at bounding box center [209, 261] width 177 height 14
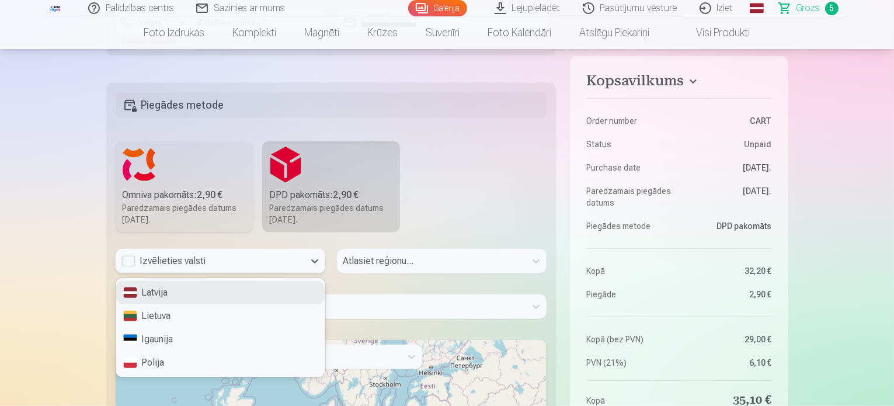
click at [243, 290] on div "Latvija" at bounding box center [220, 292] width 208 height 23
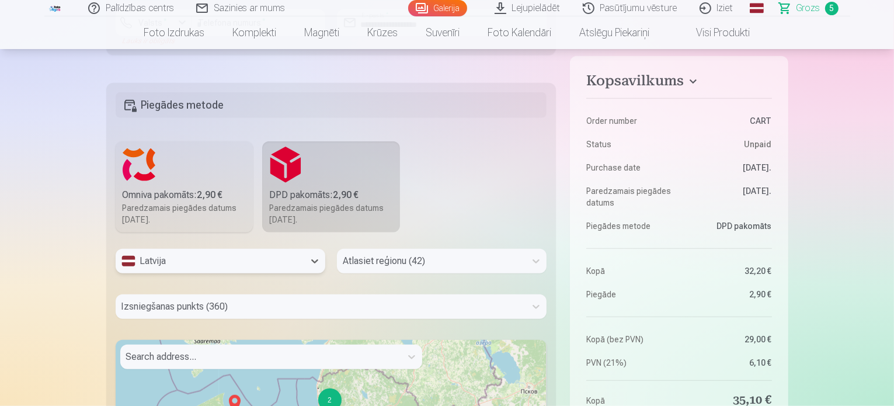
click at [376, 269] on div "Atlasiet reģionu (42)" at bounding box center [442, 261] width 210 height 25
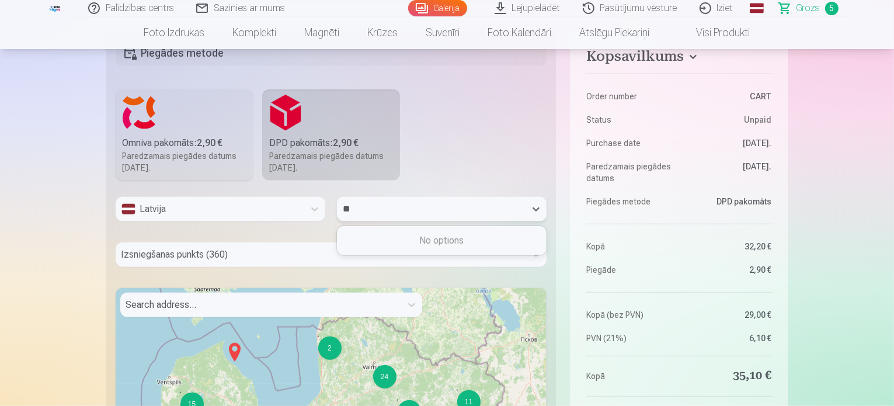
type input "*"
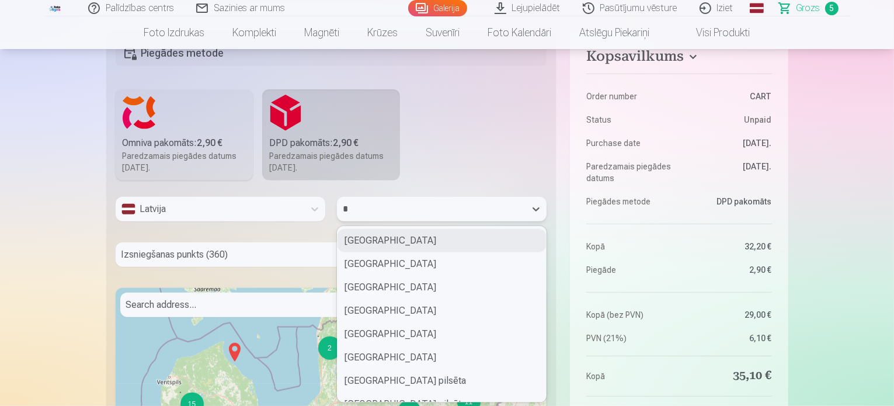
type input "**"
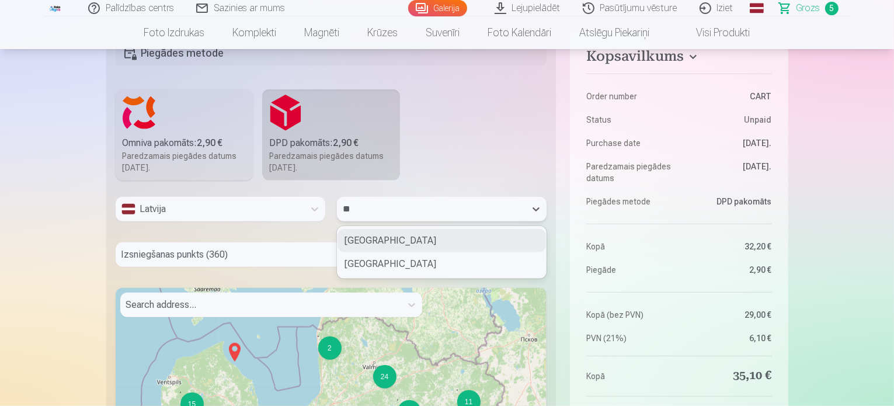
click at [384, 238] on div "[GEOGRAPHIC_DATA]" at bounding box center [441, 240] width 208 height 23
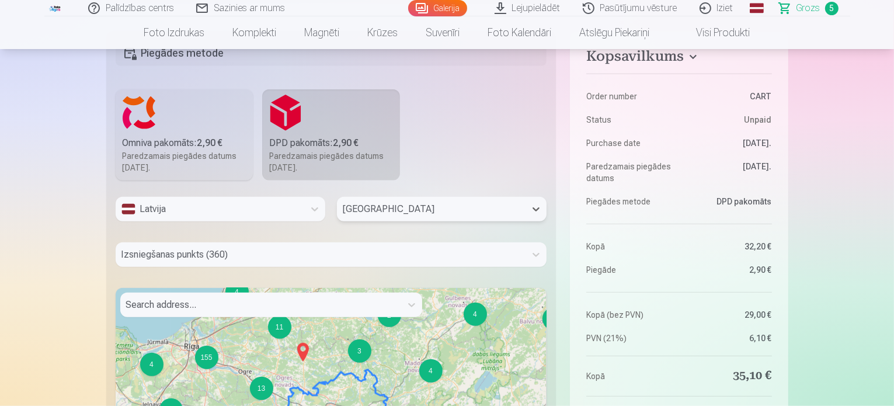
scroll to position [1101, 0]
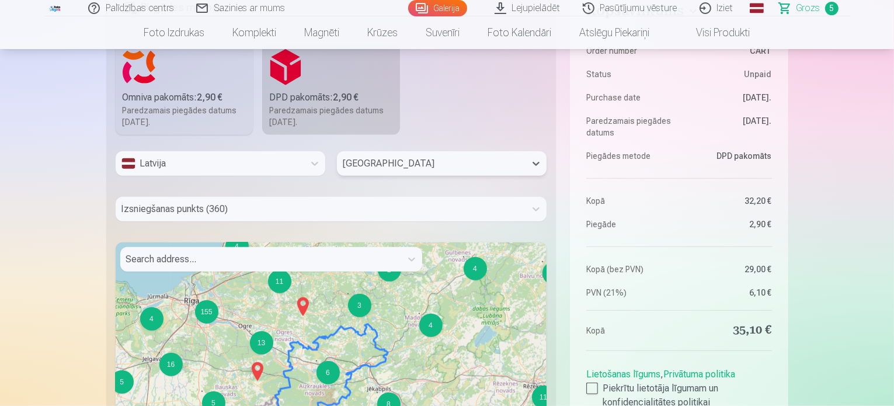
click at [343, 221] on div "Izsniegšanas punkts (360)" at bounding box center [331, 209] width 431 height 25
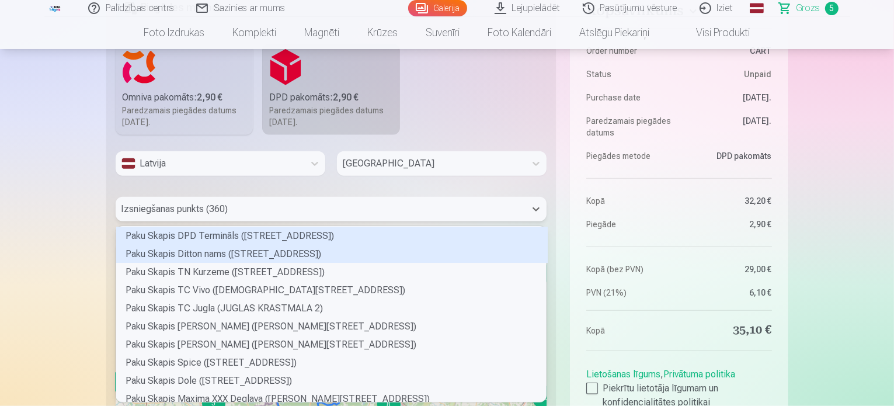
scroll to position [172, 427]
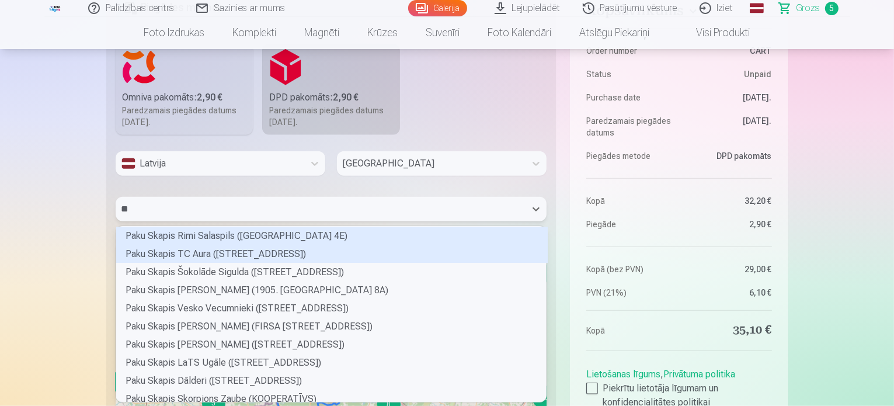
type input "***"
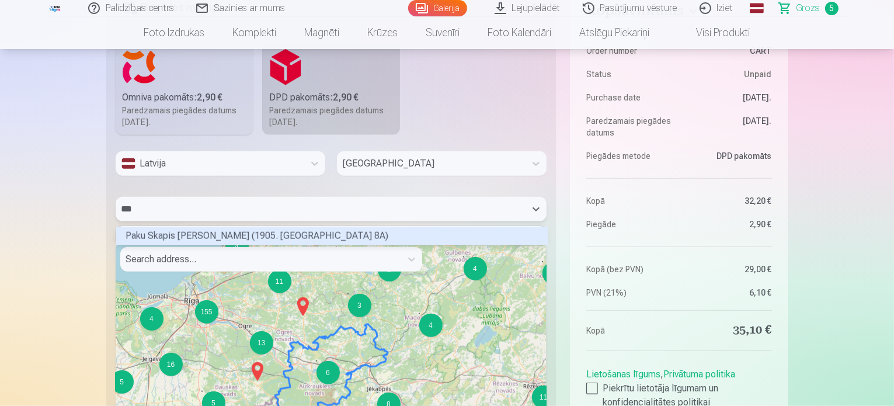
scroll to position [15, 427]
click at [305, 229] on div "Paku Skapis [PERSON_NAME] (1905. [GEOGRAPHIC_DATA] 8A)" at bounding box center [331, 236] width 431 height 18
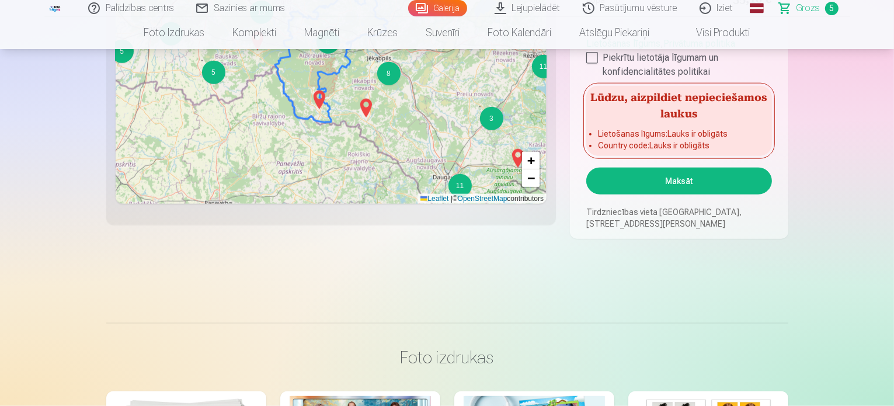
scroll to position [1487, 0]
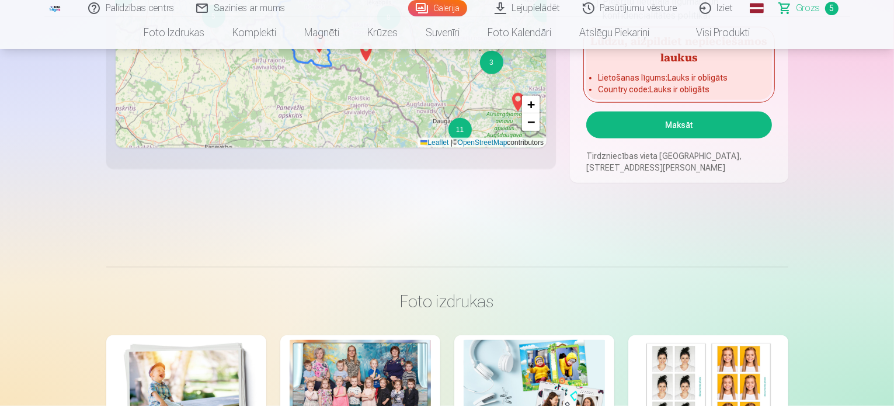
drag, startPoint x: 893, startPoint y: 138, endPoint x: 893, endPoint y: 130, distance: 8.2
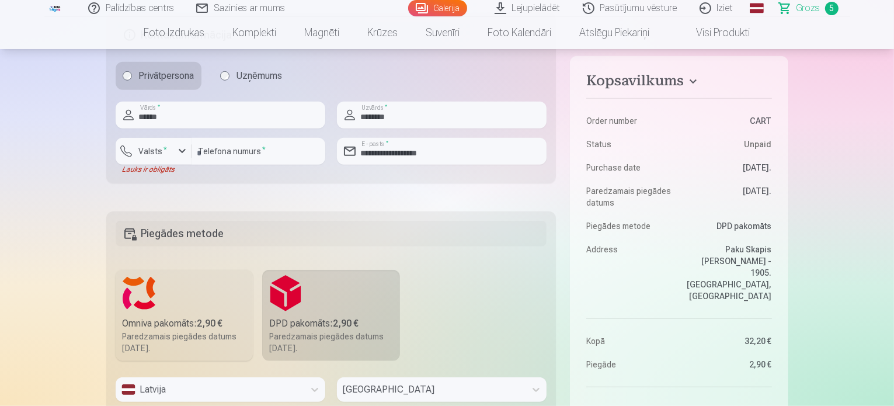
scroll to position [826, 0]
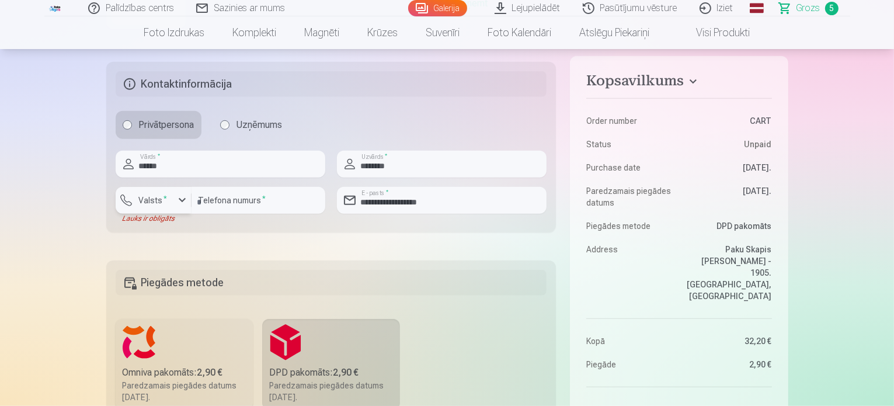
click at [157, 207] on button "Valsts *" at bounding box center [154, 200] width 76 height 27
click at [158, 227] on div "+371" at bounding box center [159, 228] width 23 height 14
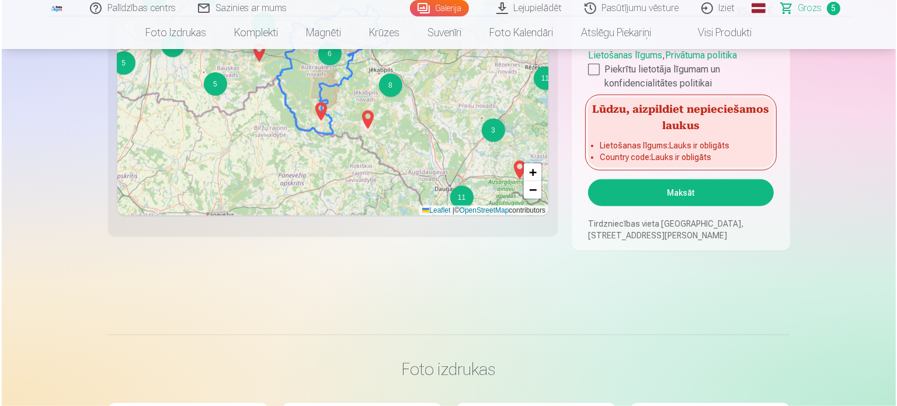
scroll to position [1431, 0]
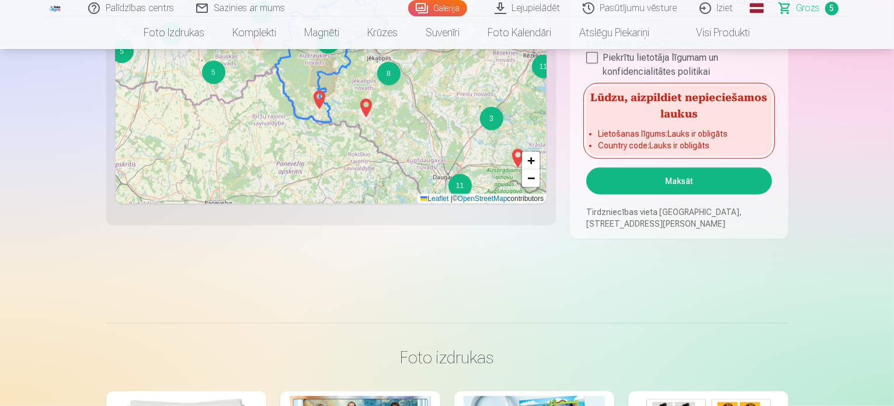
click at [710, 177] on button "Maksāt" at bounding box center [678, 181] width 185 height 27
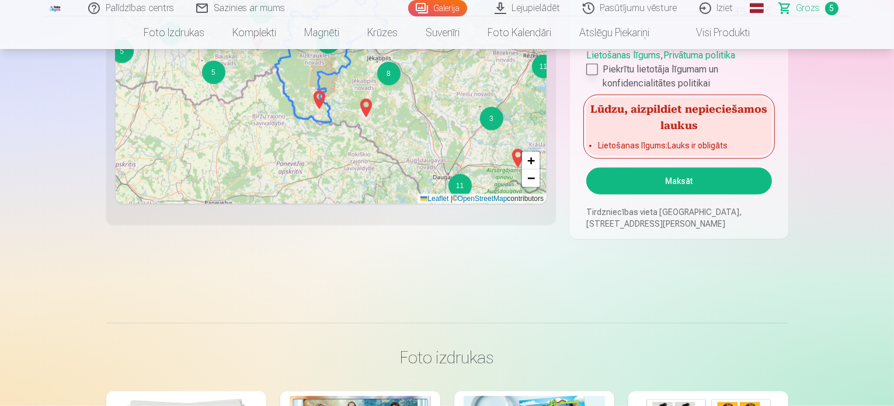
click at [595, 66] on div at bounding box center [592, 70] width 12 height 12
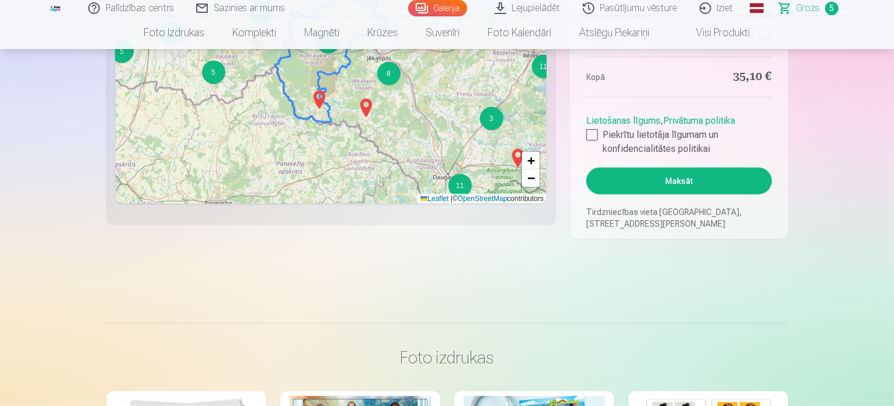
click at [667, 170] on button "Maksāt" at bounding box center [678, 181] width 185 height 27
